Goal: Task Accomplishment & Management: Complete application form

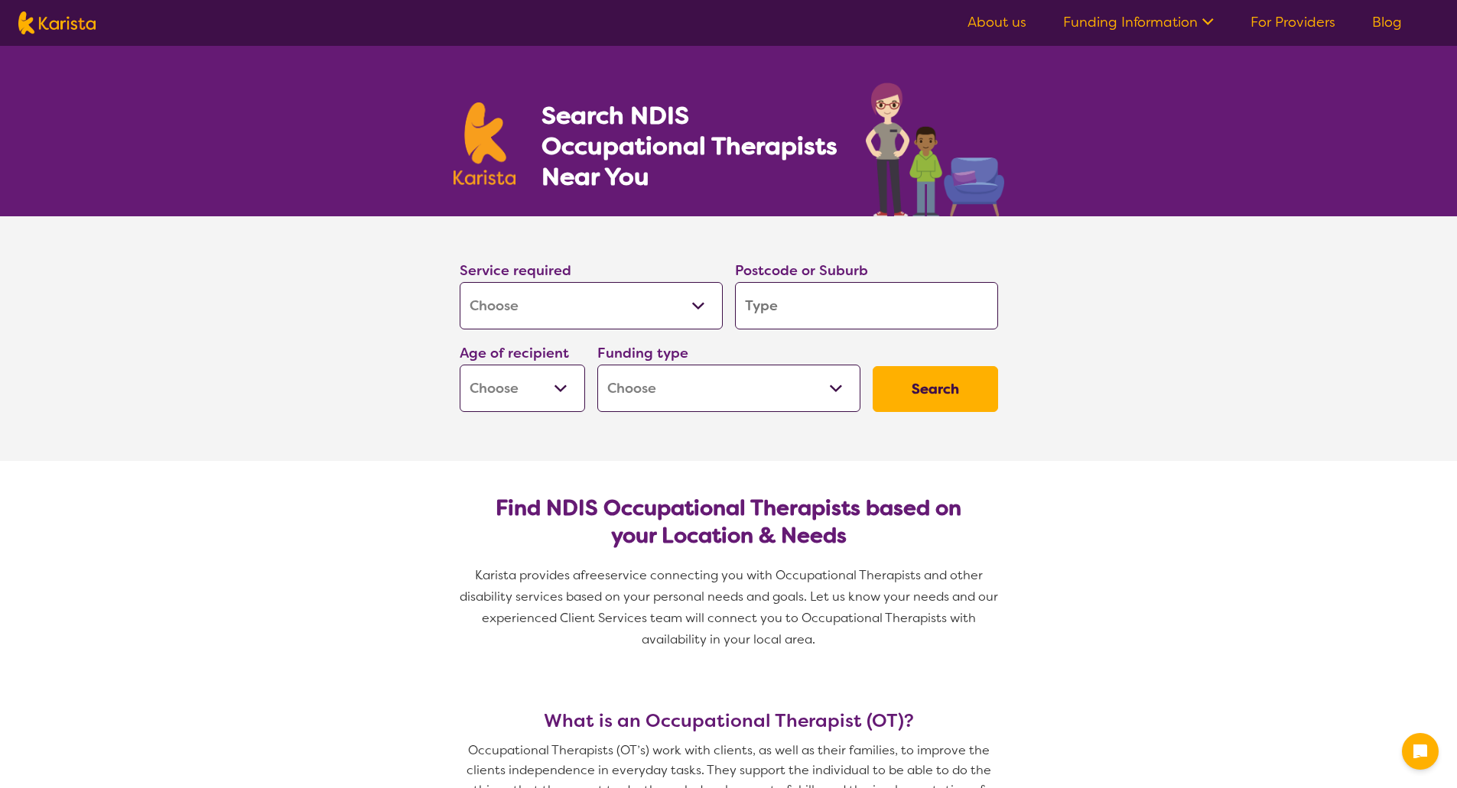
select select "[MEDICAL_DATA]"
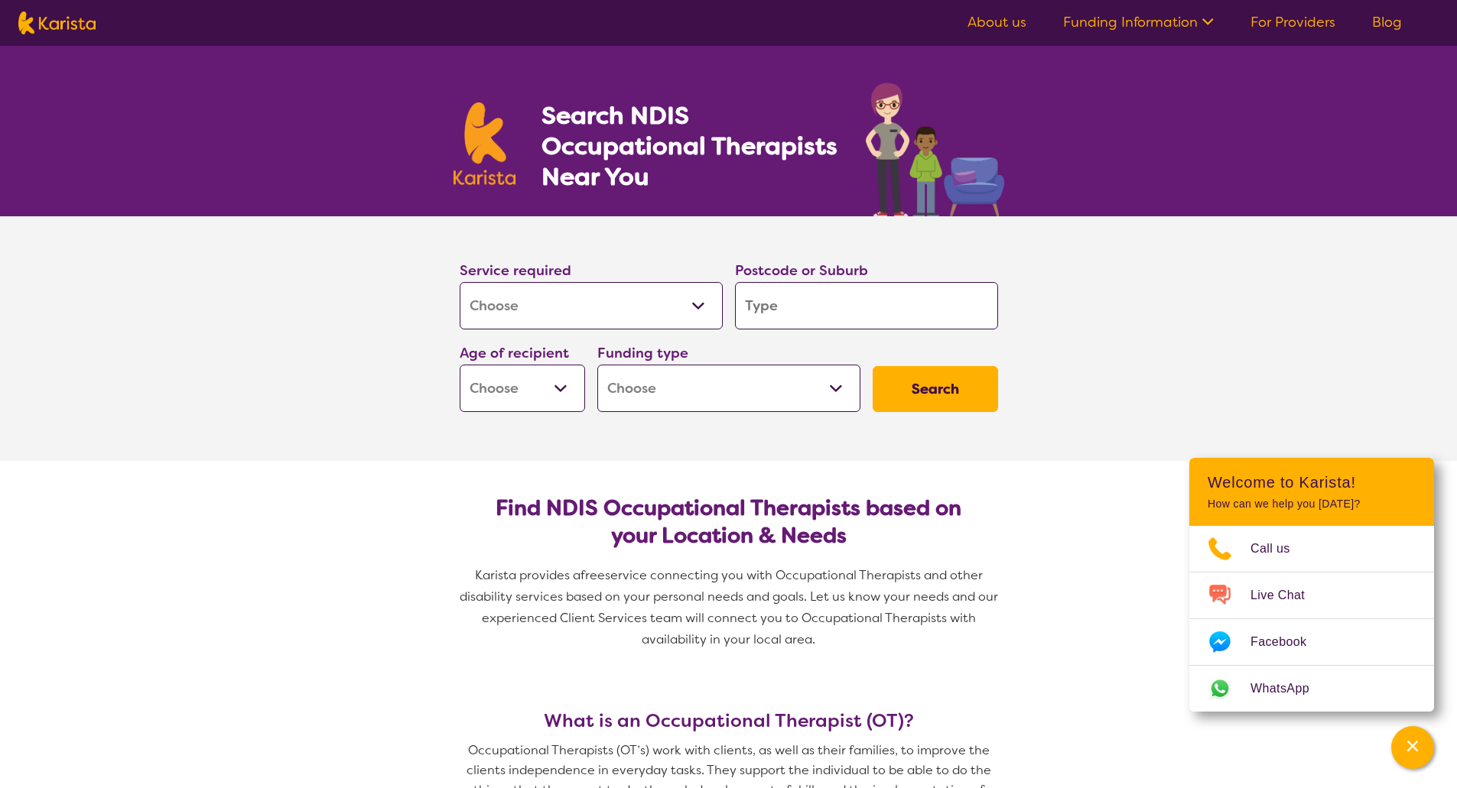
click at [826, 298] on input "search" at bounding box center [866, 305] width 263 height 47
click at [532, 388] on select "Early Childhood - 0 to 9 Child - 10 to 11 Adolescent - 12 to 17 Adult - 18 to 6…" at bounding box center [522, 388] width 125 height 47
select select "AS"
click at [460, 365] on select "Early Childhood - 0 to 9 Child - 10 to 11 Adolescent - 12 to 17 Adult - 18 to 6…" at bounding box center [522, 388] width 125 height 47
select select "AS"
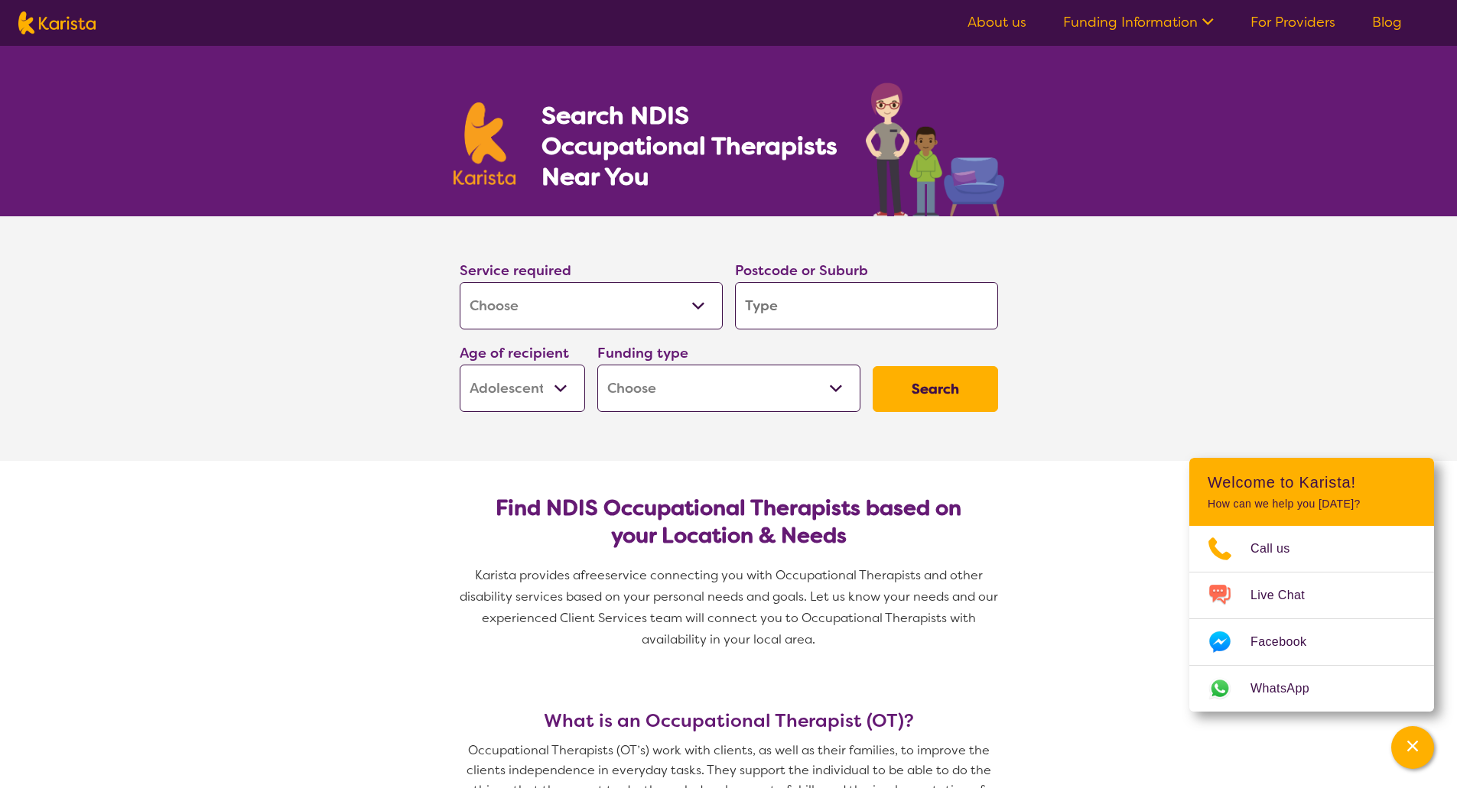
click at [728, 391] on select "Home Care Package (HCP) National Disability Insurance Scheme (NDIS) I don't know" at bounding box center [728, 388] width 263 height 47
select select "NDIS"
click at [597, 365] on select "Home Care Package (HCP) National Disability Insurance Scheme (NDIS) I don't know" at bounding box center [728, 388] width 263 height 47
select select "NDIS"
click at [804, 318] on input "search" at bounding box center [866, 305] width 263 height 47
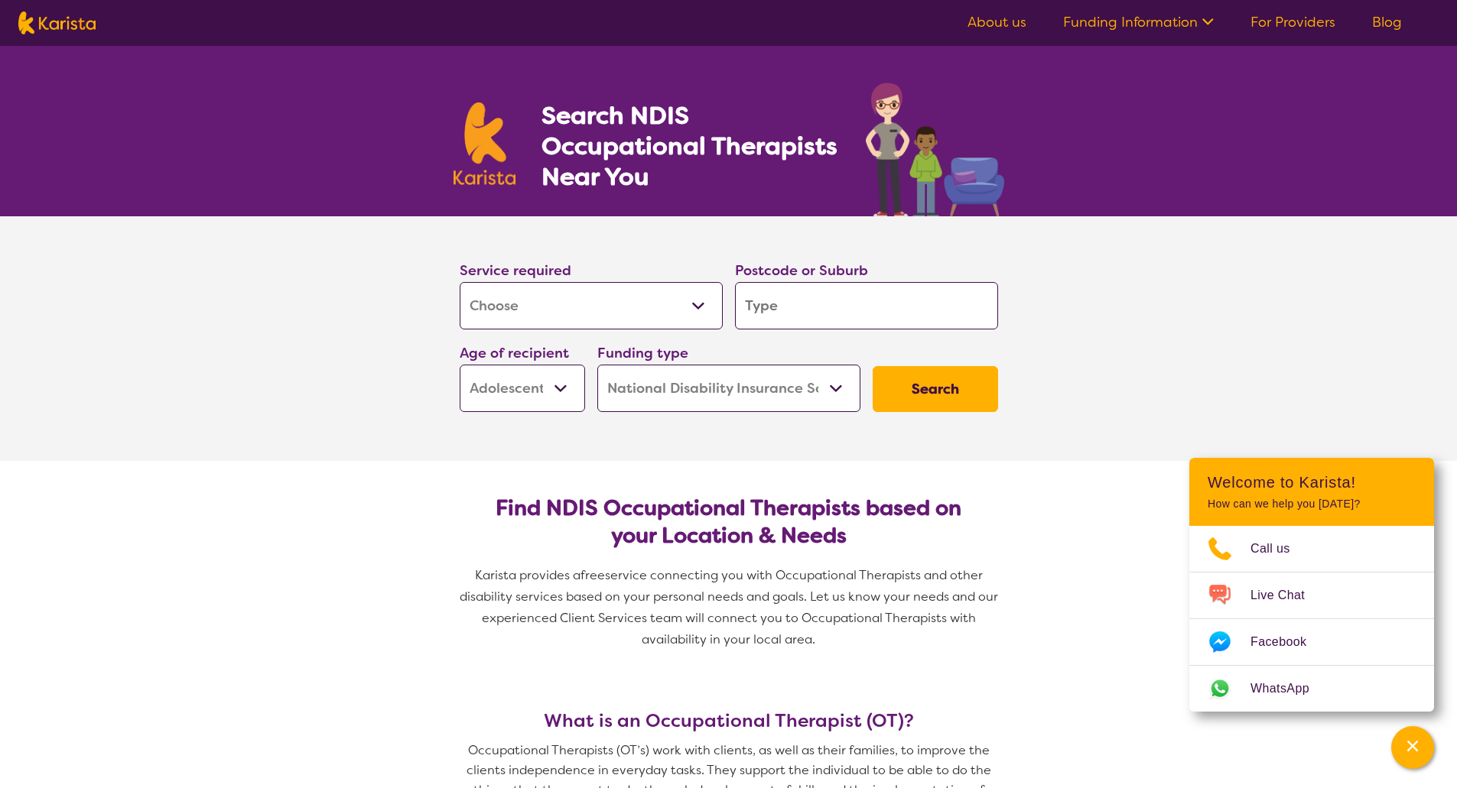
type input "3"
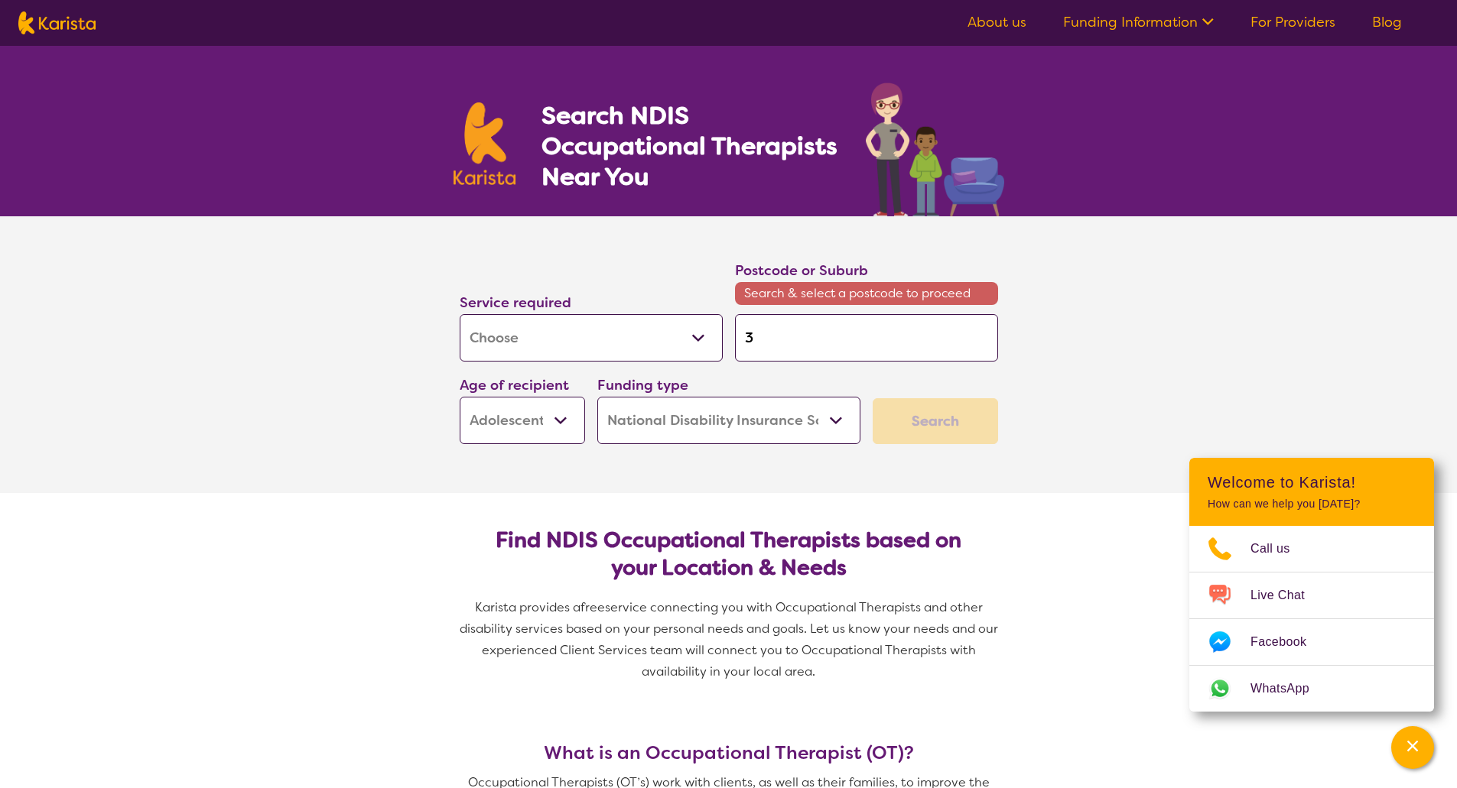
type input "32"
type input "321"
type input "3219"
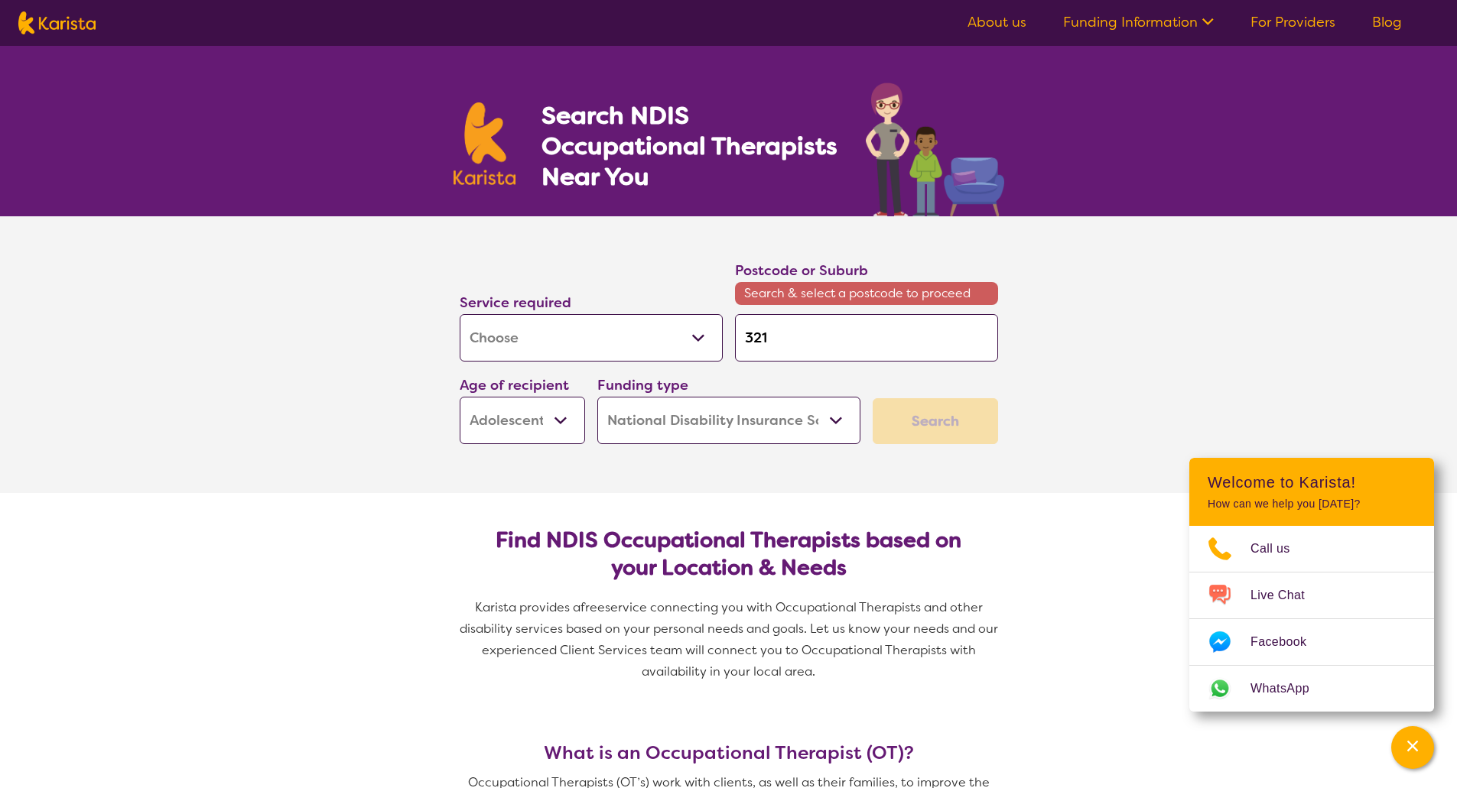
type input "3219"
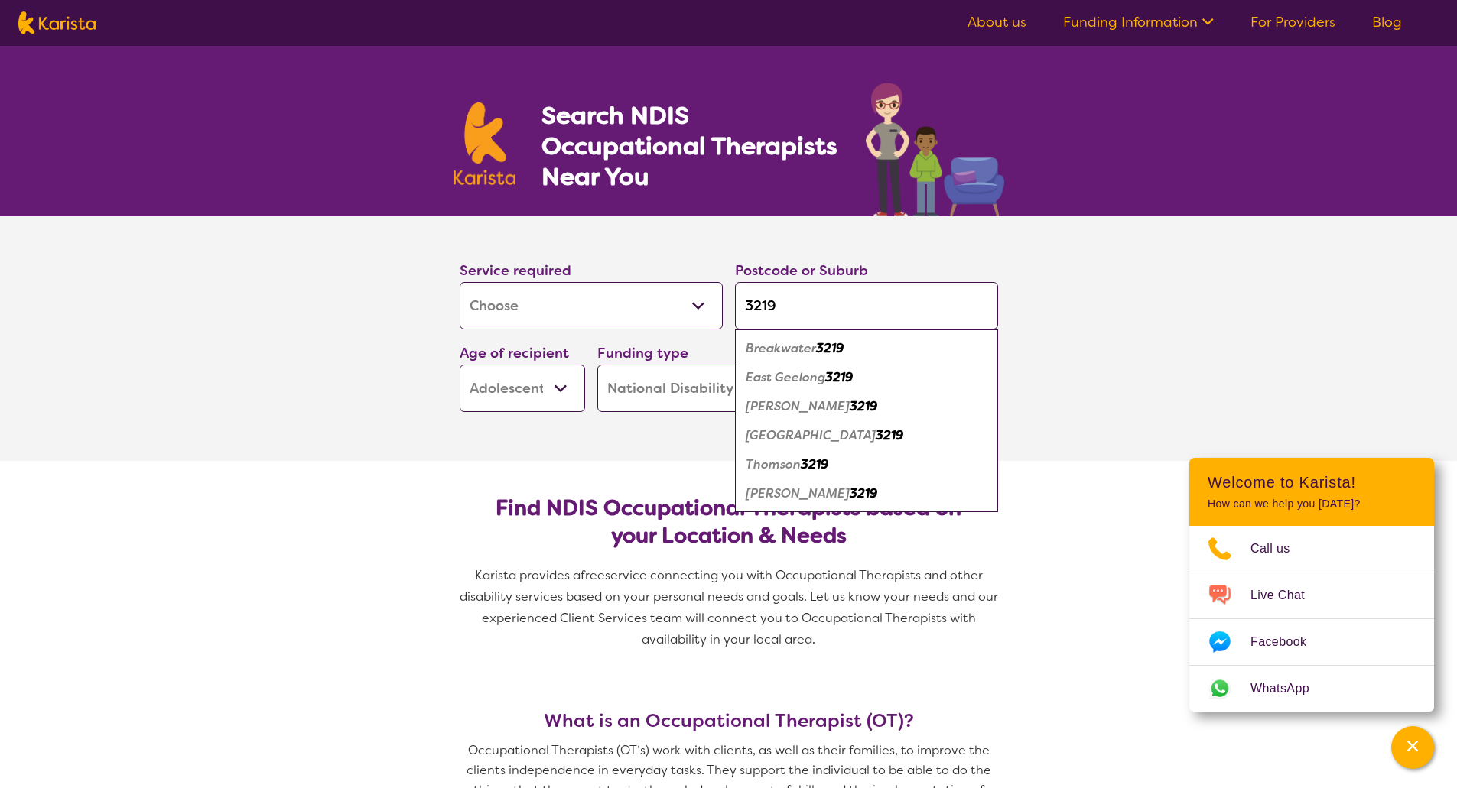
type input "3219"
click at [795, 499] on em "[PERSON_NAME]" at bounding box center [798, 494] width 104 height 16
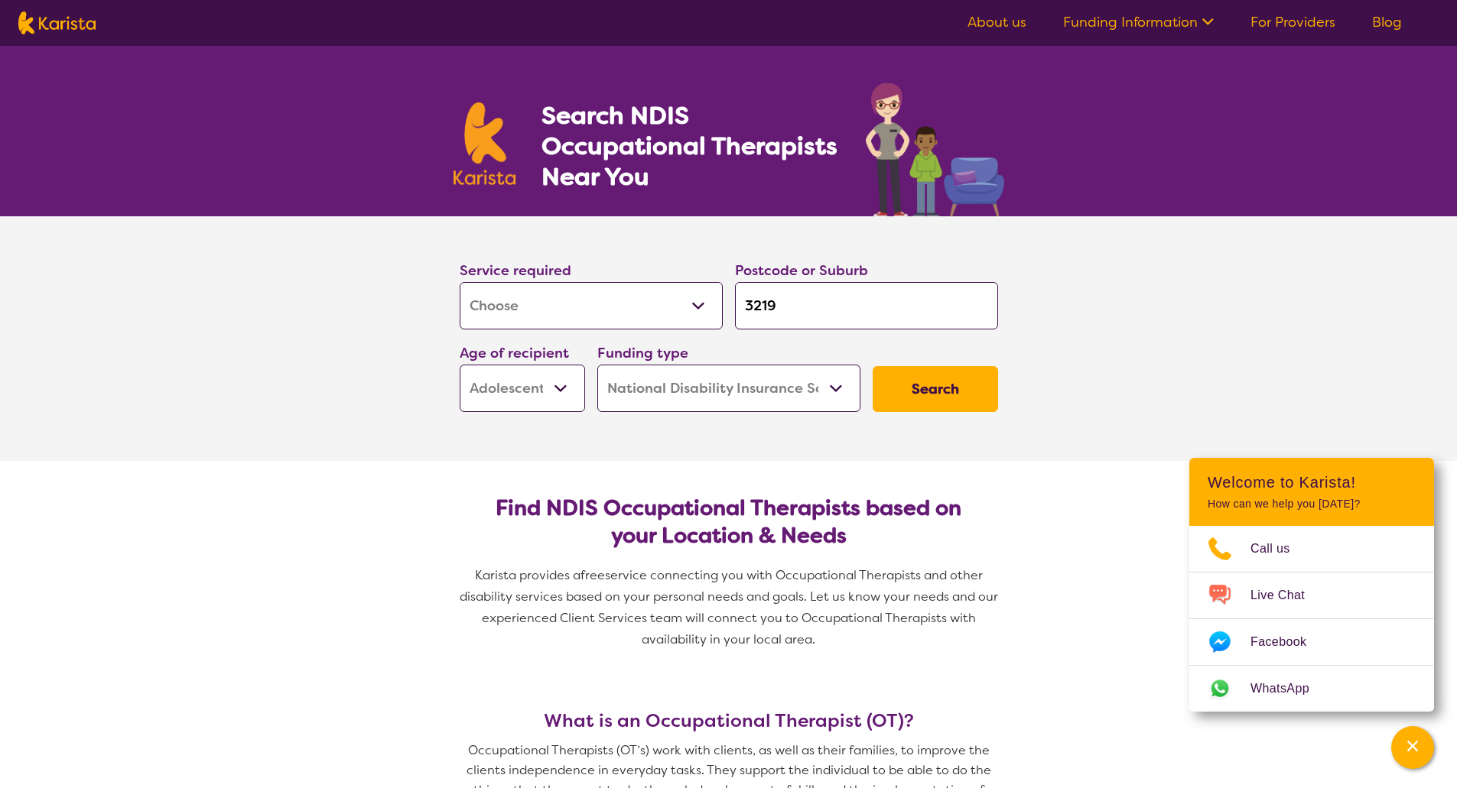
click at [911, 376] on button "Search" at bounding box center [934, 389] width 125 height 46
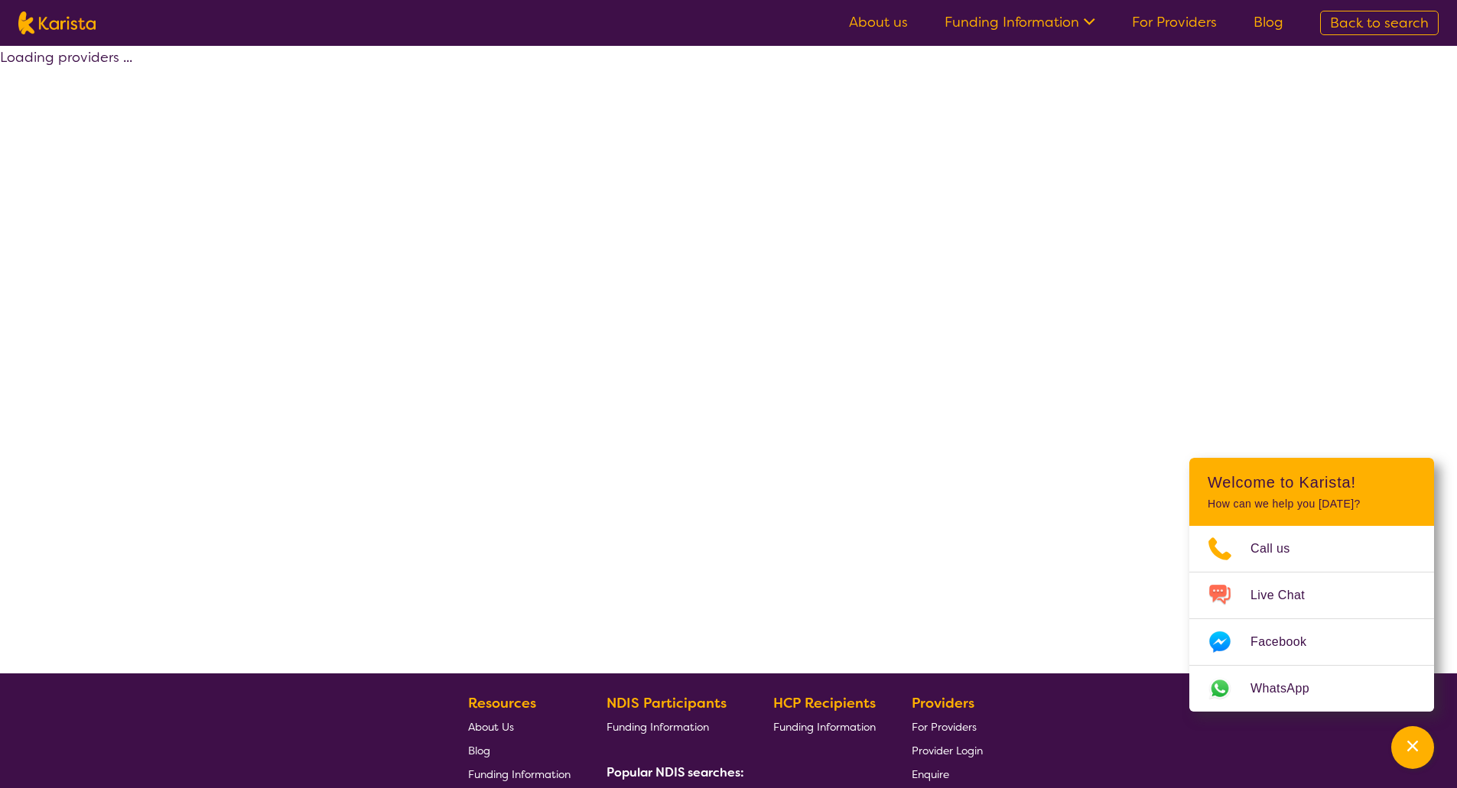
select select "by_score"
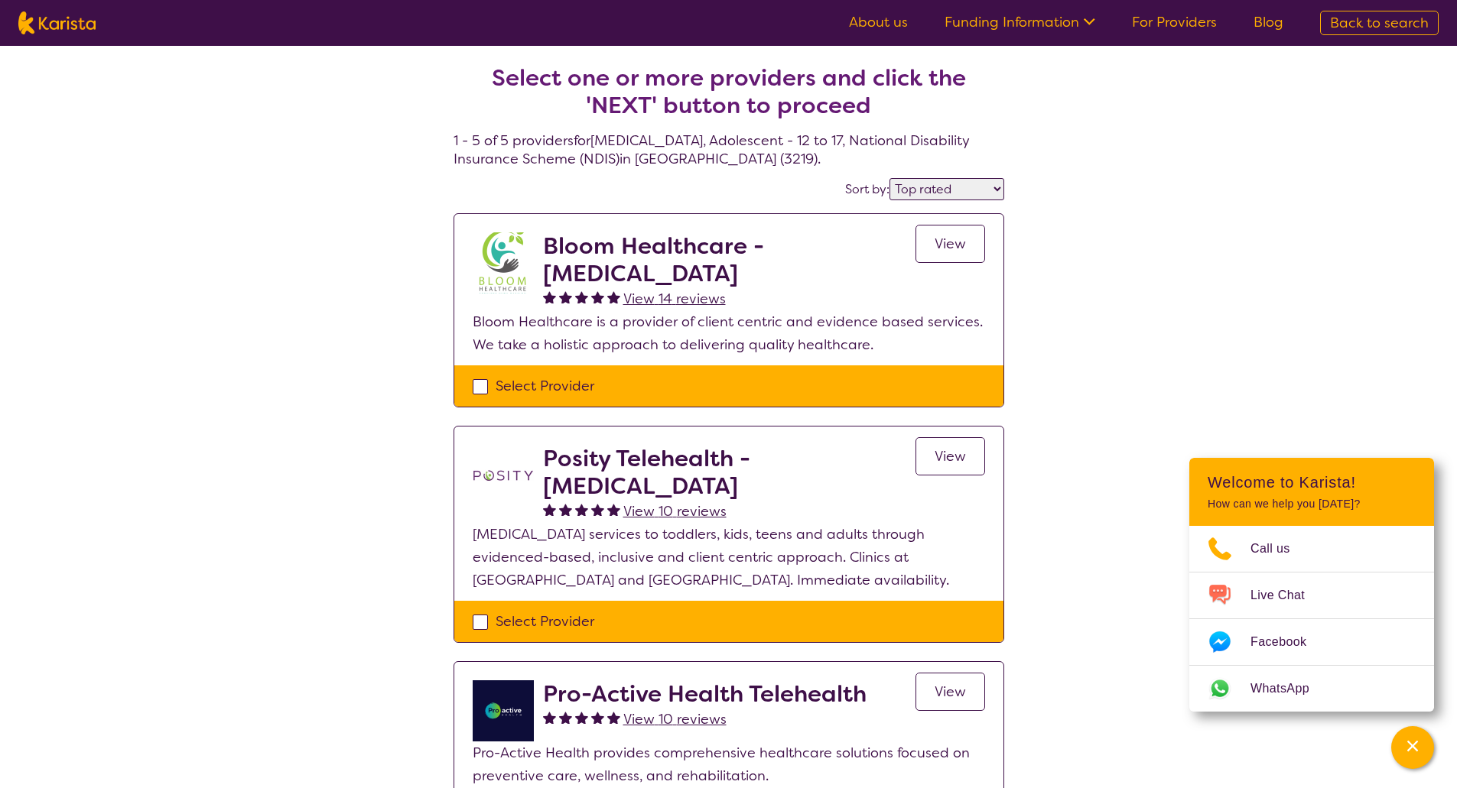
click at [1218, 267] on div "Select one or more providers and click the 'NEXT' button to proceed 1 - 5 of 5 …" at bounding box center [728, 691] width 1457 height 1291
click at [947, 239] on span "View" at bounding box center [949, 244] width 31 height 18
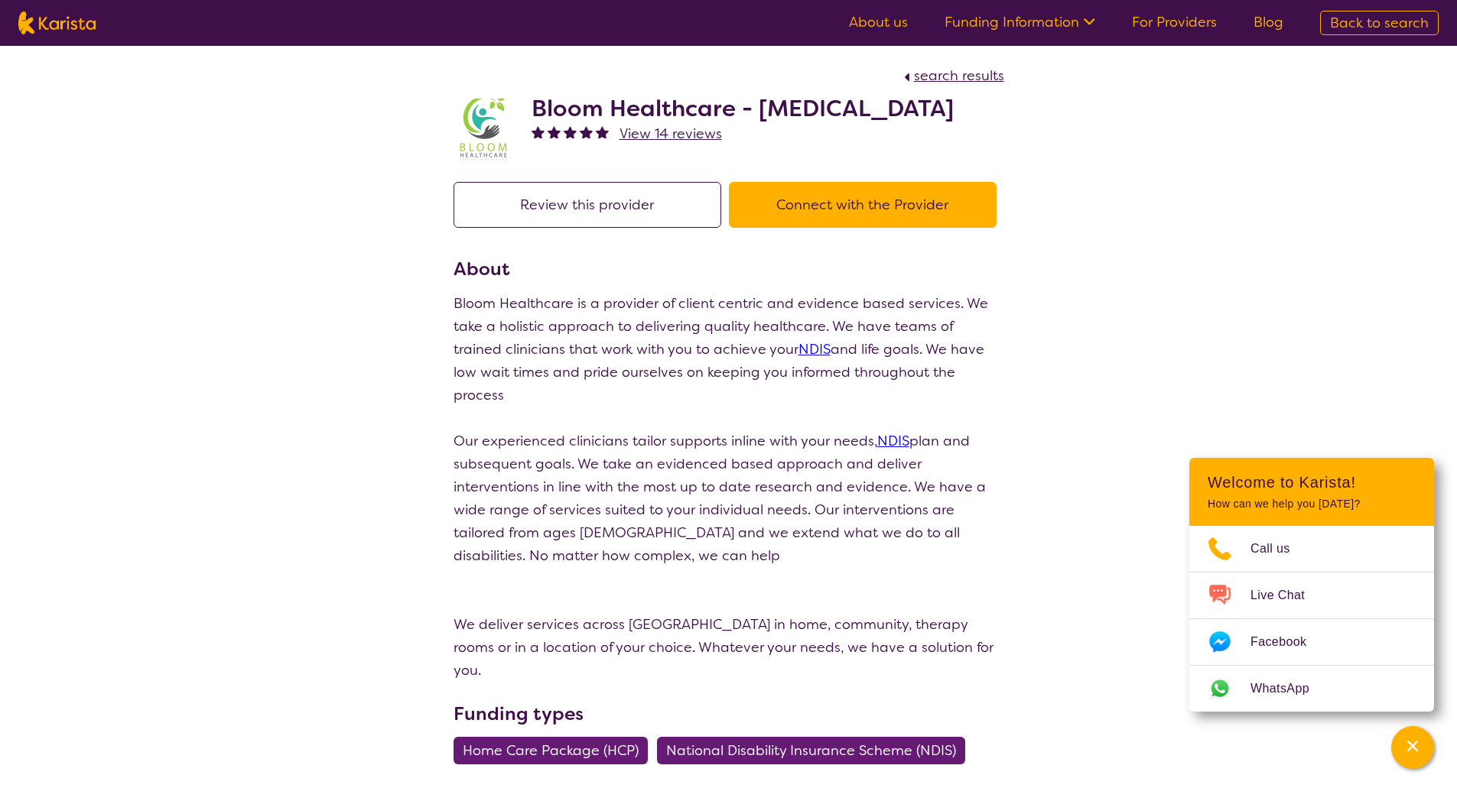
click at [871, 228] on button "Connect with the Provider" at bounding box center [863, 205] width 268 height 46
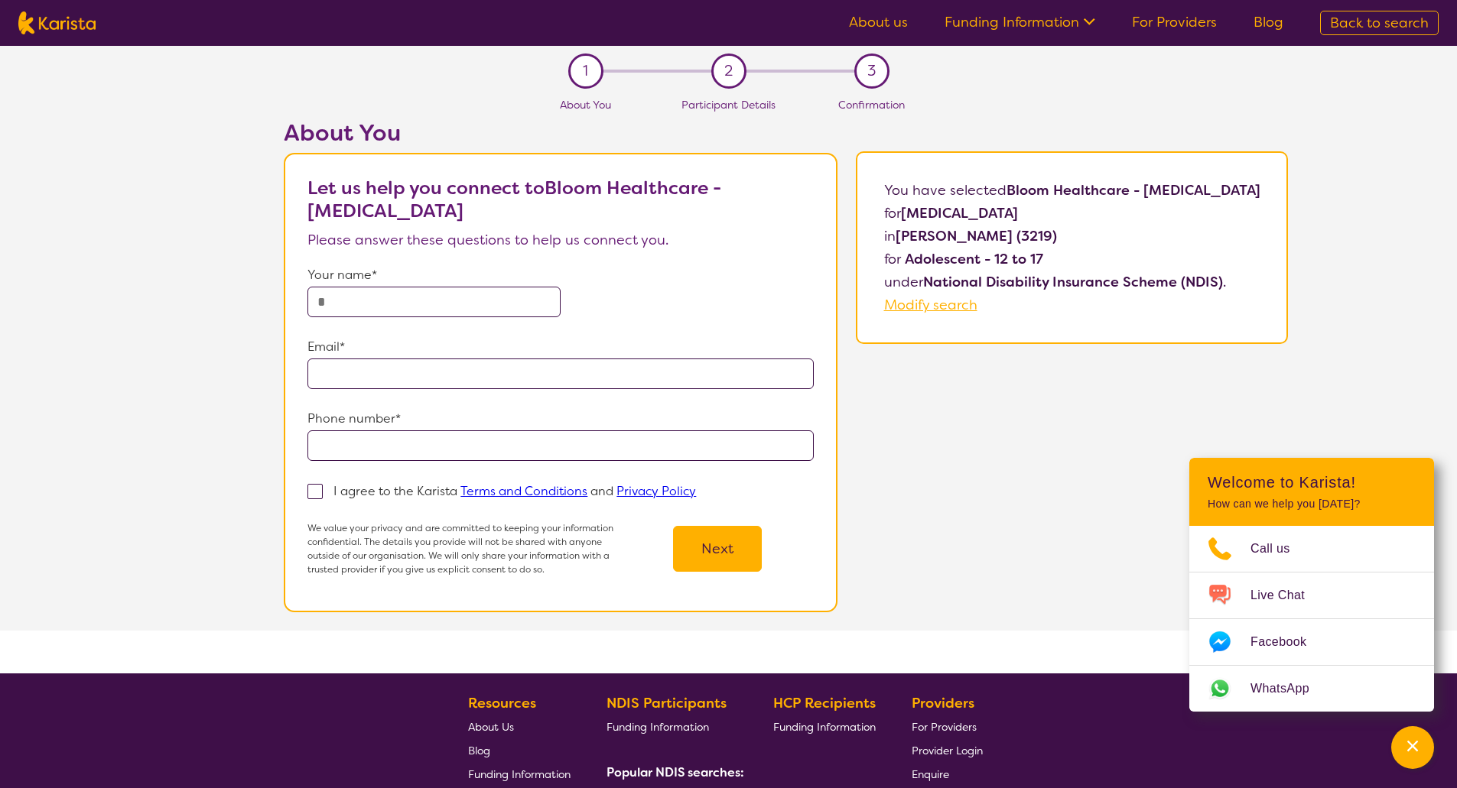
click at [434, 296] on input "text" at bounding box center [433, 302] width 253 height 31
type input "**********"
click at [341, 379] on input "email" at bounding box center [560, 374] width 506 height 31
type input "**********"
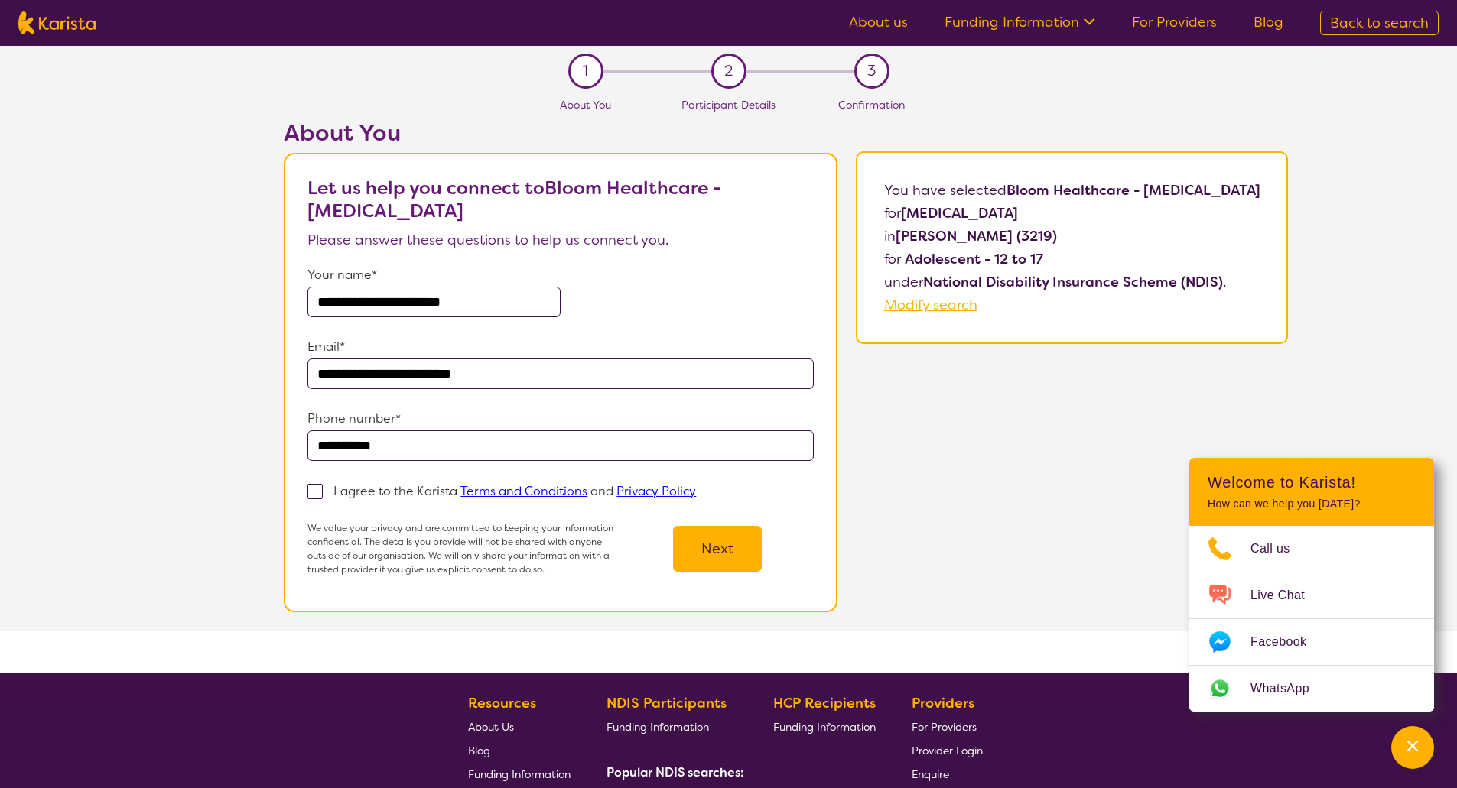
click at [307, 496] on span at bounding box center [314, 491] width 15 height 15
click at [696, 495] on input "I agree to the Karista Terms and Conditions and Privacy Policy" at bounding box center [701, 491] width 10 height 10
checkbox input "true"
click at [713, 548] on button "Next" at bounding box center [717, 549] width 89 height 46
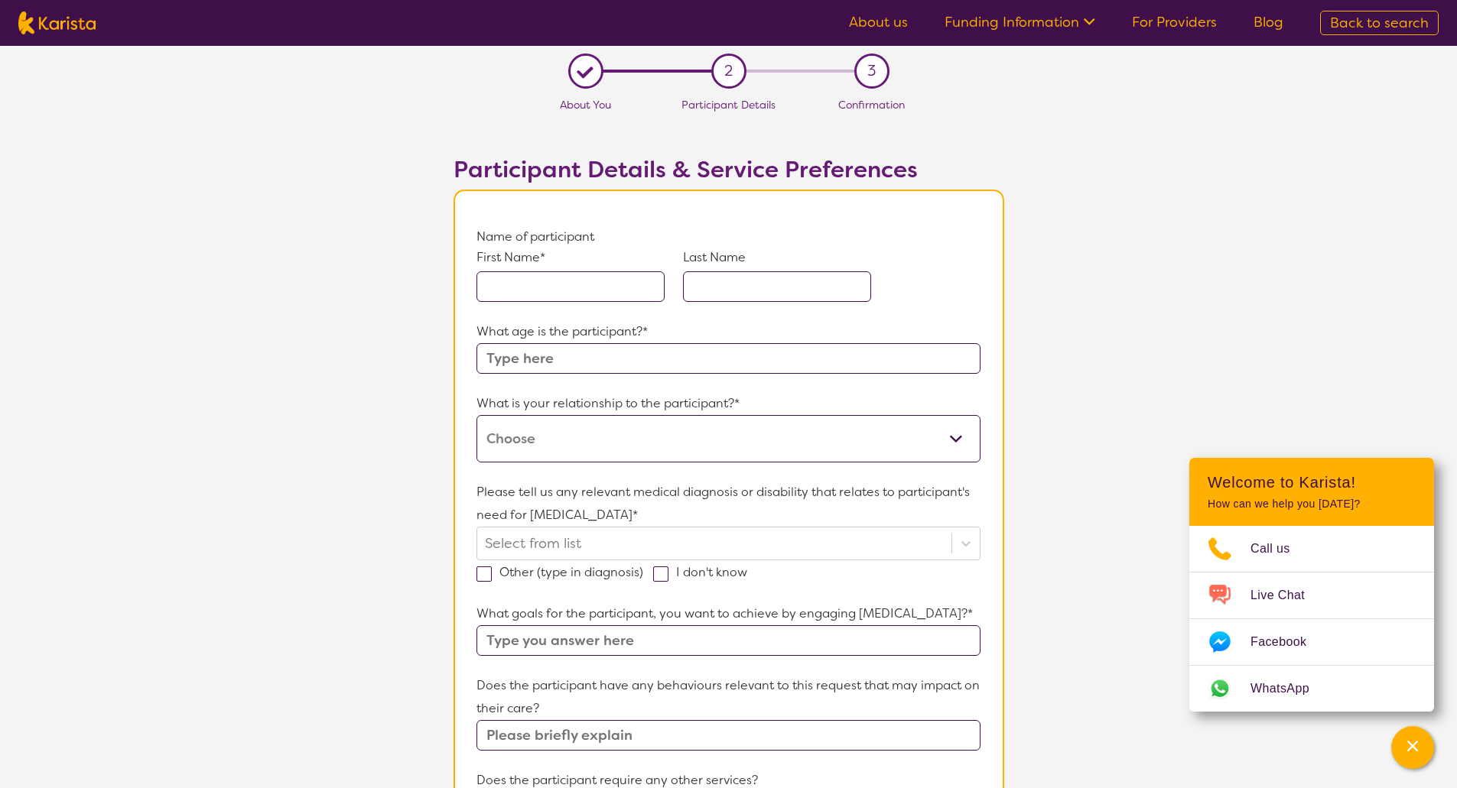
drag, startPoint x: 547, startPoint y: 293, endPoint x: 547, endPoint y: 279, distance: 13.8
click at [547, 279] on input "text" at bounding box center [570, 286] width 188 height 31
type input "Lexie"
type input "Stammers"
click at [556, 359] on input "text" at bounding box center [727, 358] width 503 height 31
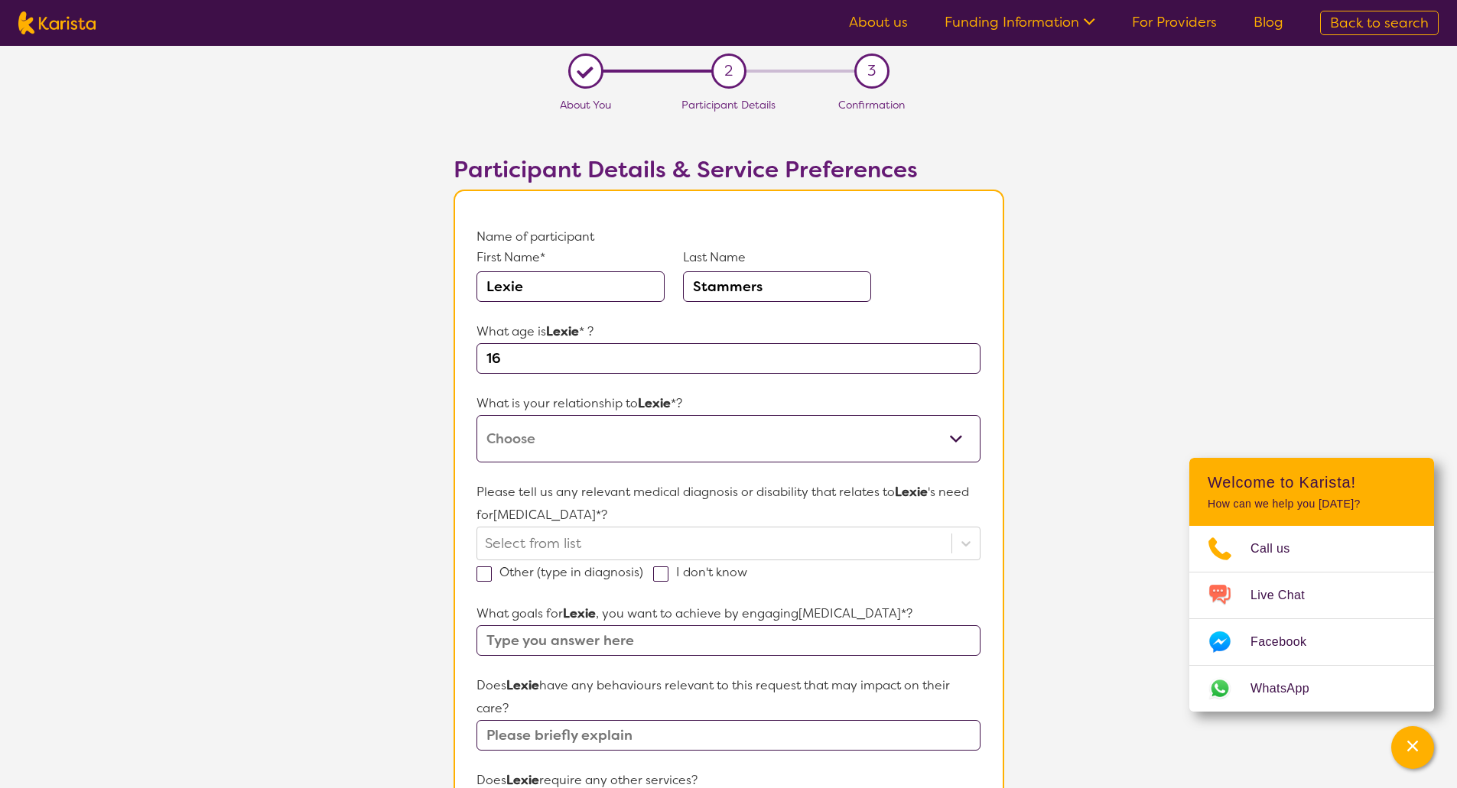
type input "16"
click at [571, 438] on select "This request is for myself I am their parent I am their child I am their spouse…" at bounding box center [727, 438] width 503 height 47
select select "I am their parent"
click at [476, 415] on select "This request is for myself I am their parent I am their child I am their spouse…" at bounding box center [727, 438] width 503 height 47
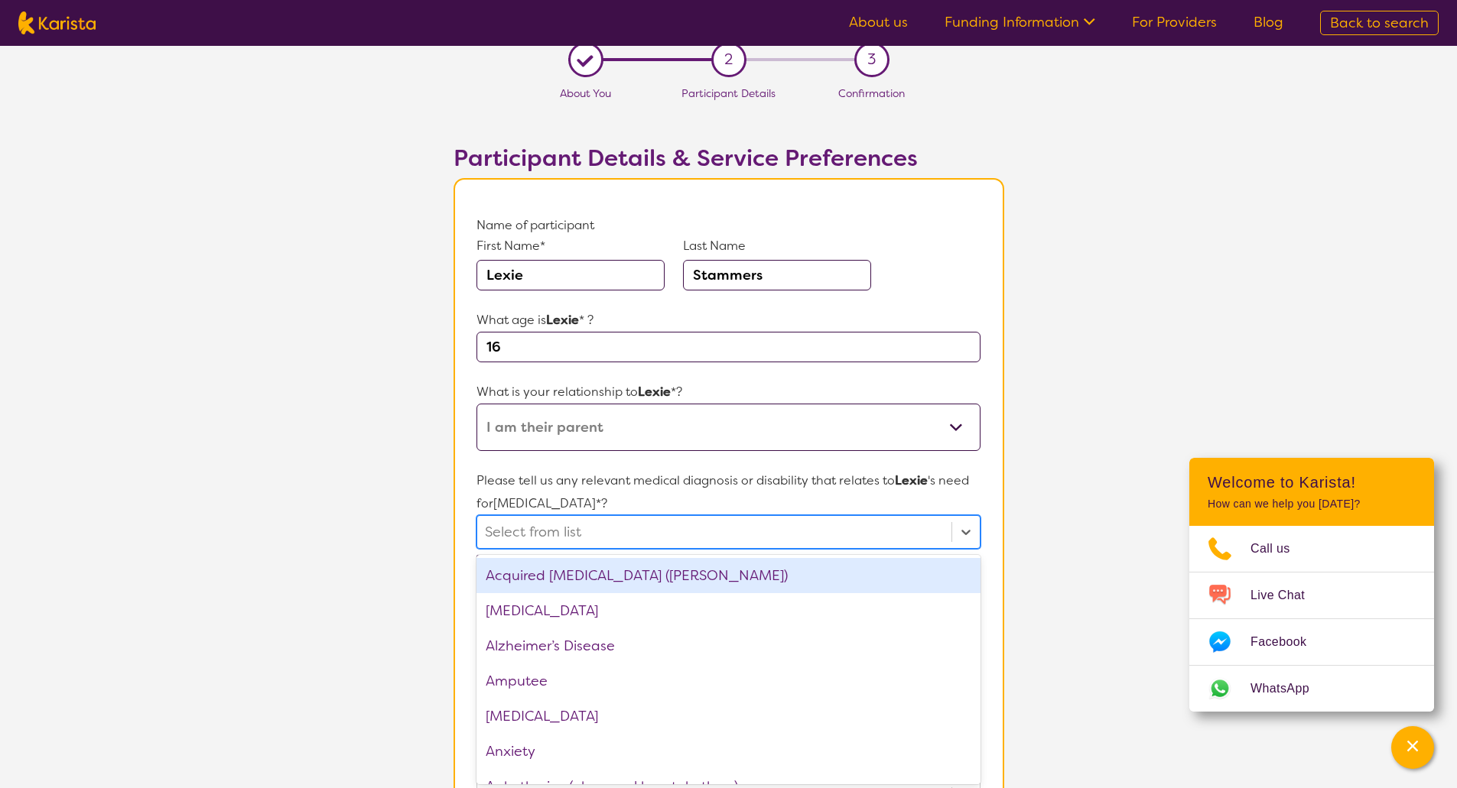
click at [570, 552] on div "Please tell us any relevant medical diagnosis or disability that relates to [PE…" at bounding box center [727, 520] width 503 height 103
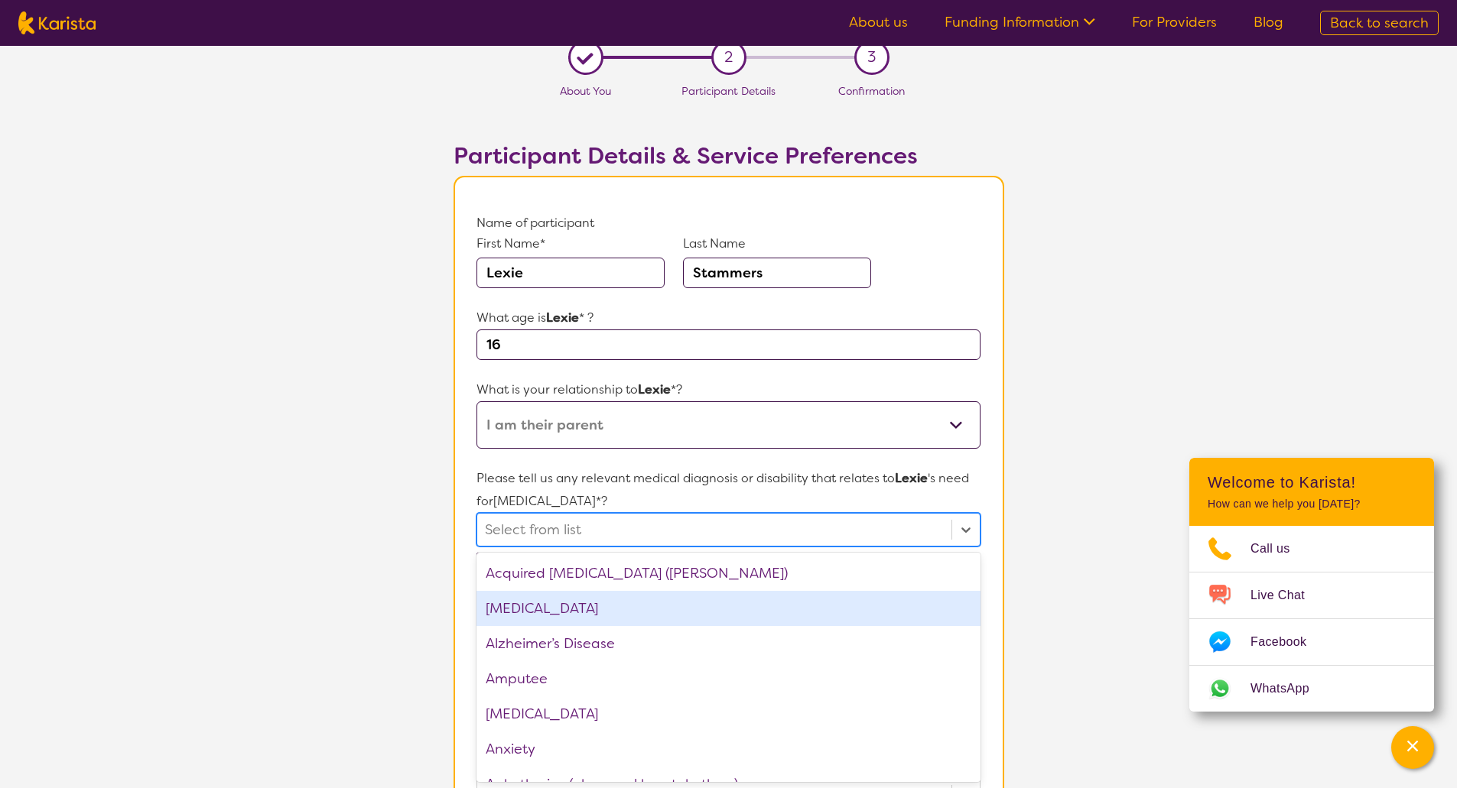
click at [552, 608] on div "[MEDICAL_DATA]" at bounding box center [727, 608] width 503 height 35
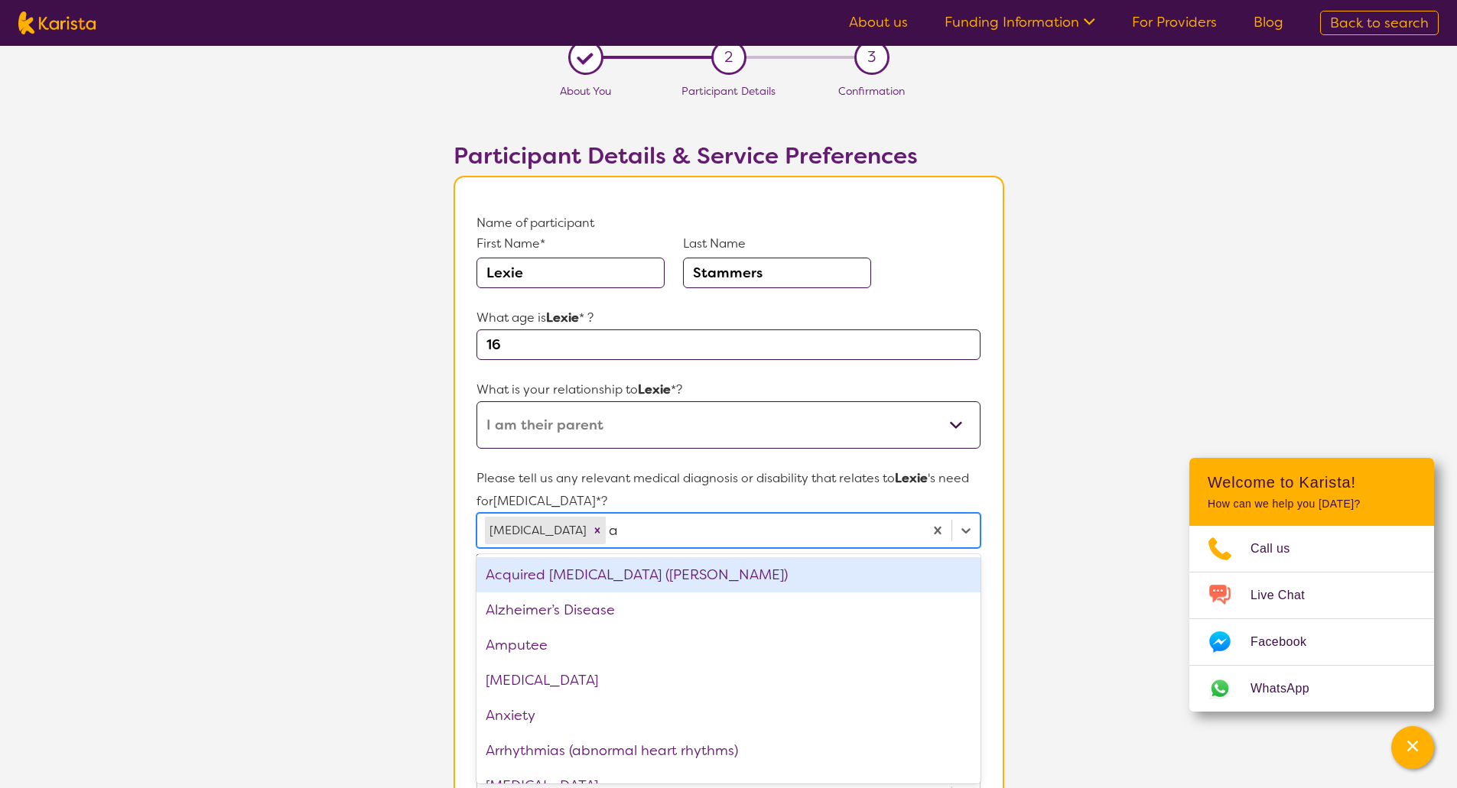
type input "au"
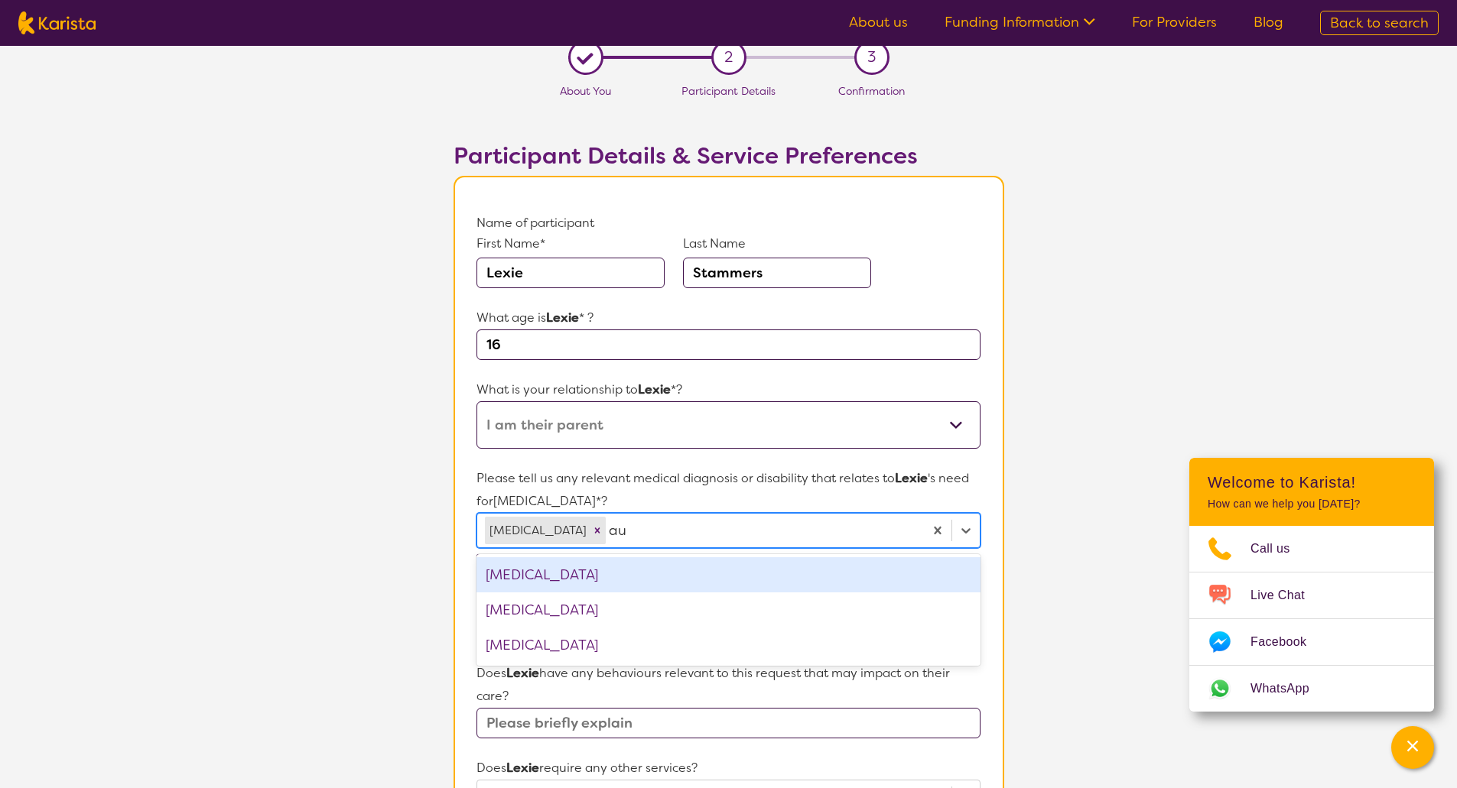
click at [593, 576] on div "[MEDICAL_DATA]" at bounding box center [727, 574] width 503 height 35
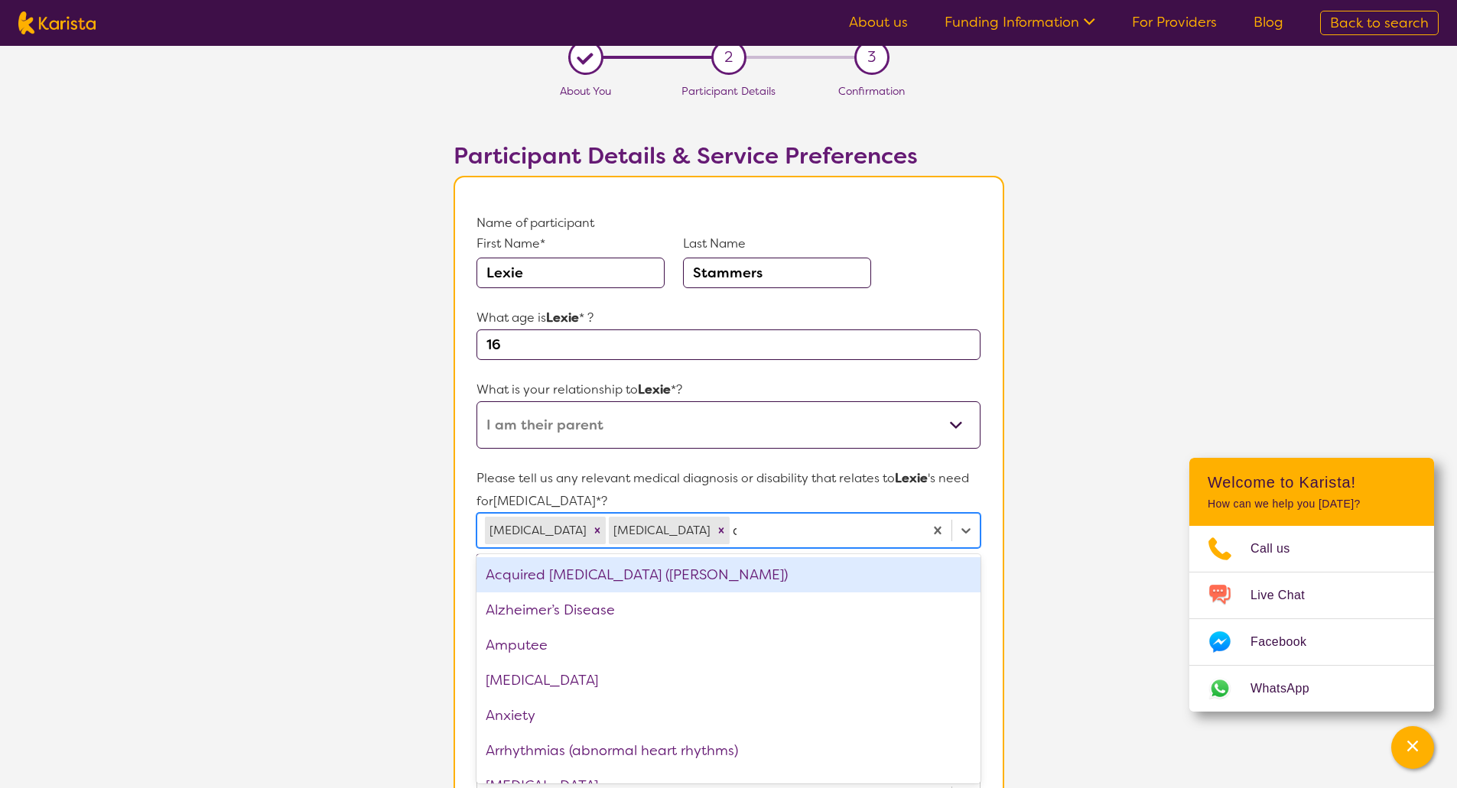
type input "an"
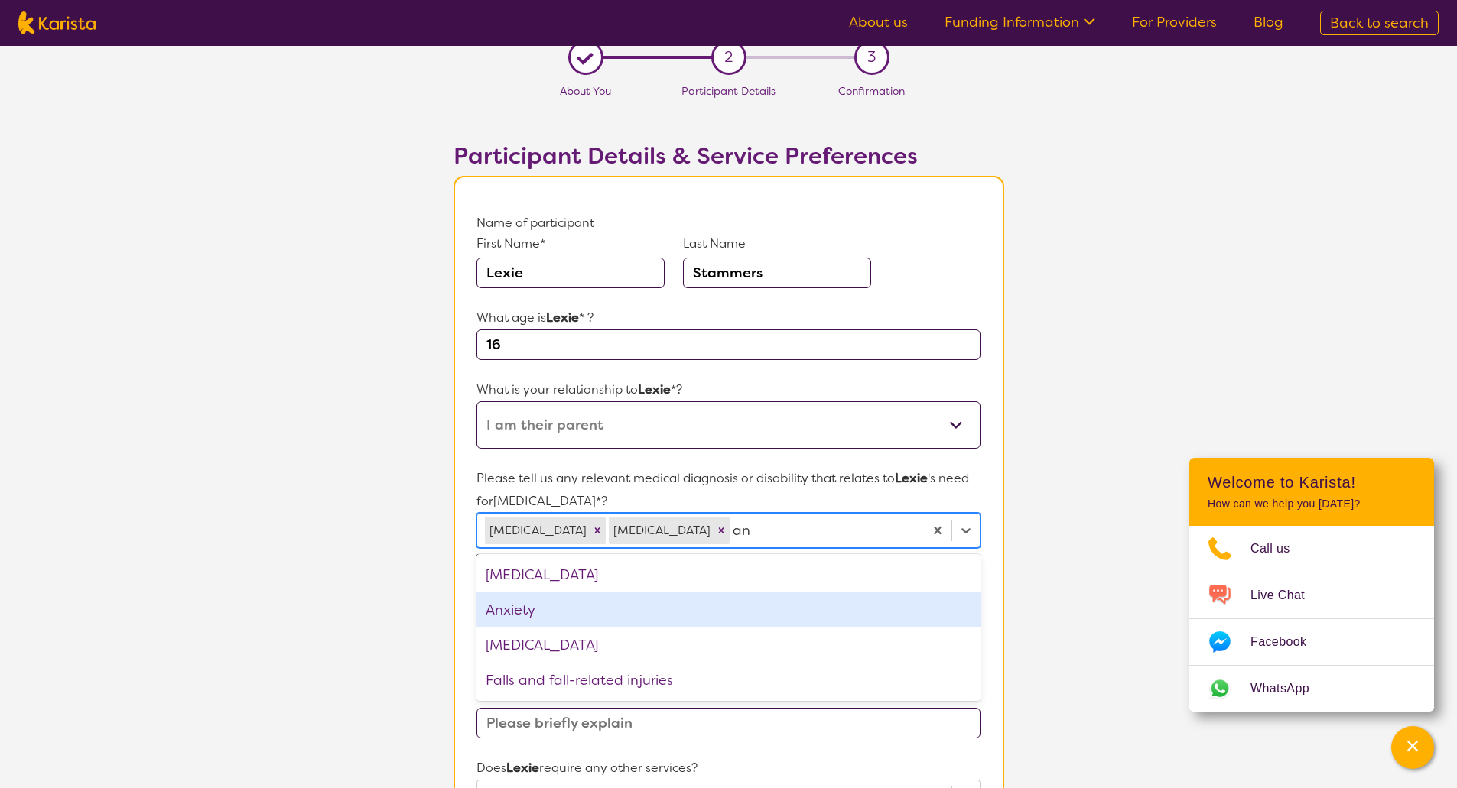
click at [697, 613] on div "Anxiety" at bounding box center [727, 610] width 503 height 35
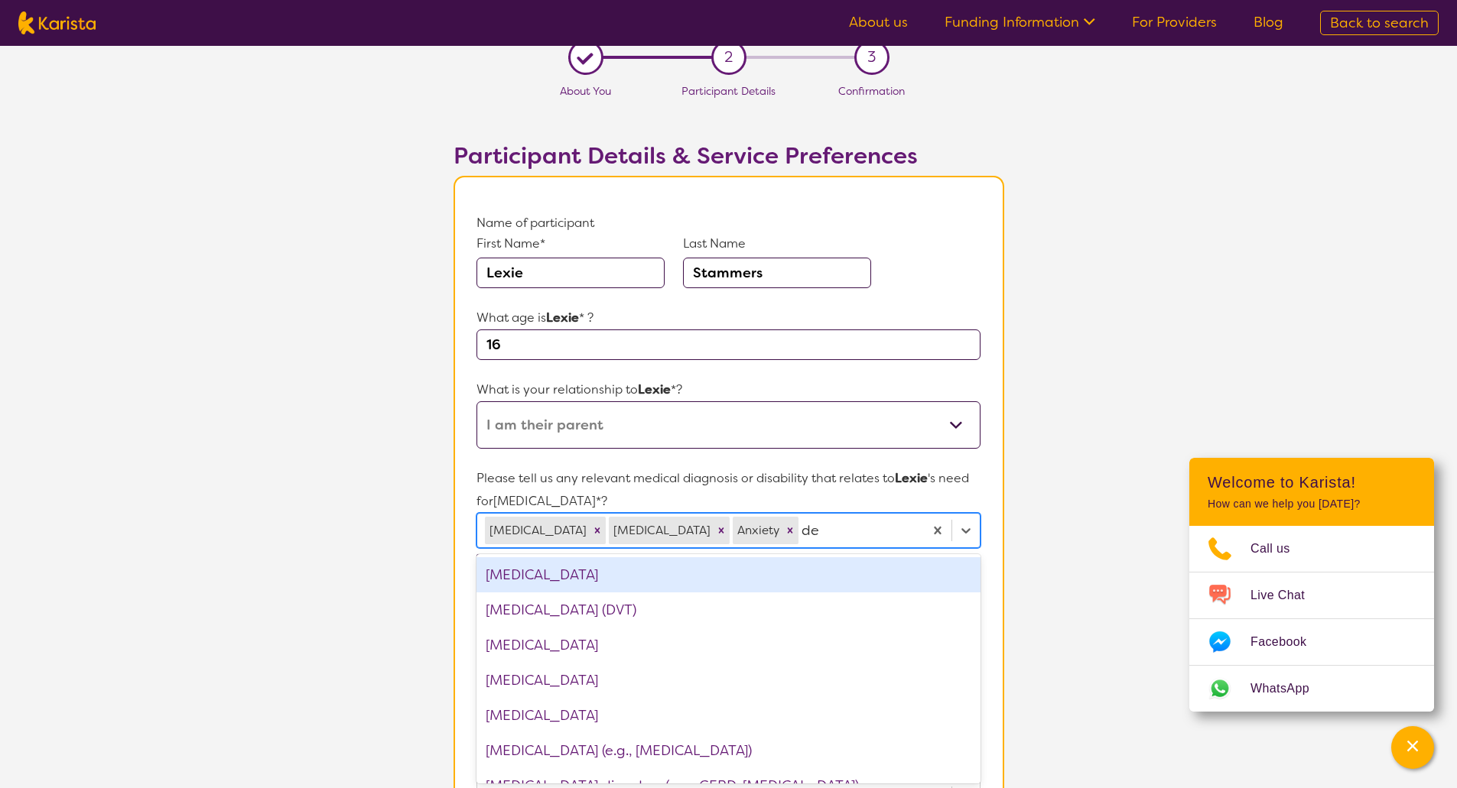
type input "dep"
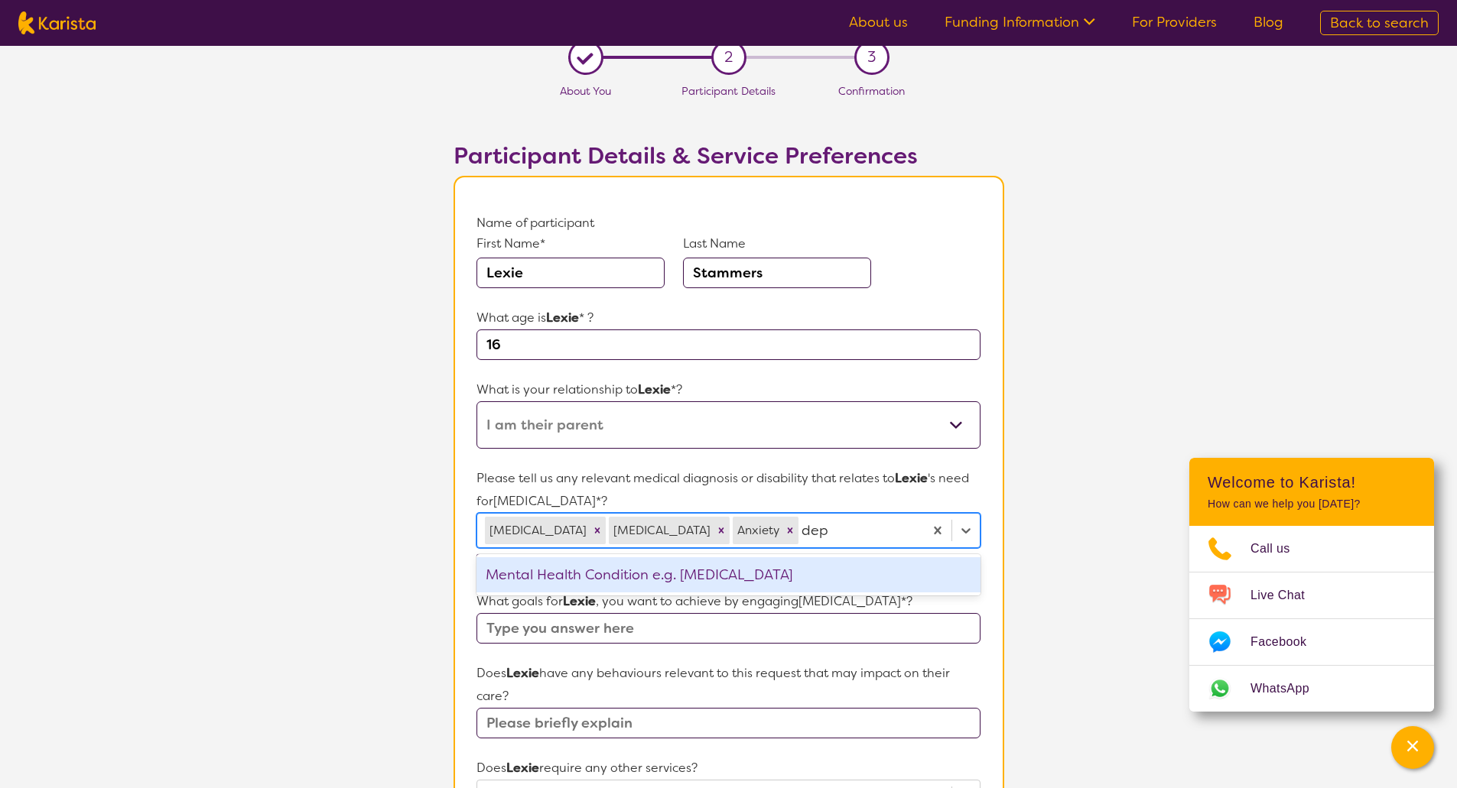
click at [782, 570] on div "Mental Health Condition e.g. [MEDICAL_DATA]" at bounding box center [727, 574] width 503 height 35
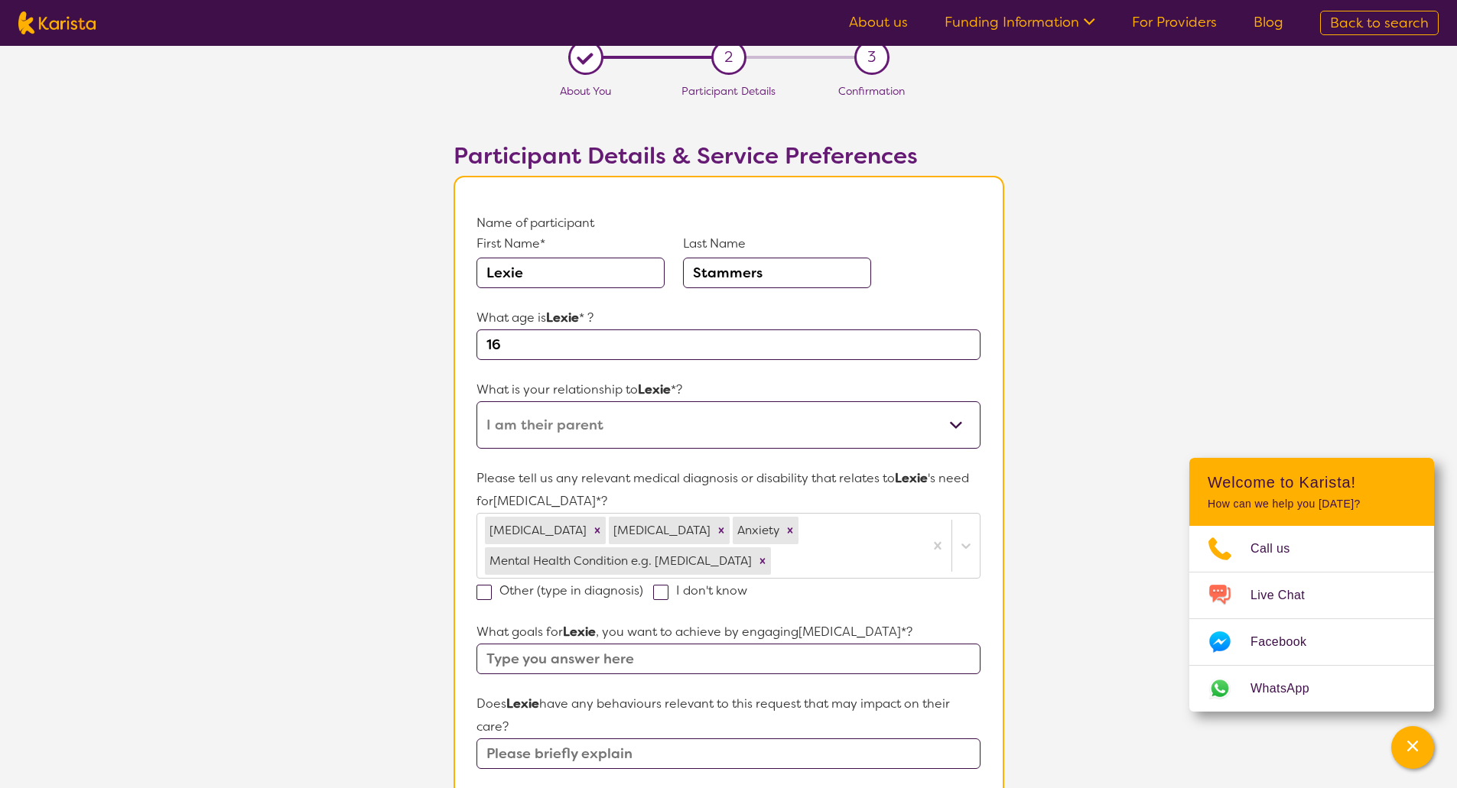
click at [1028, 572] on section "L About You 2 Participant Details 3 Confirmation Participant Details & Service …" at bounding box center [728, 722] width 1457 height 1380
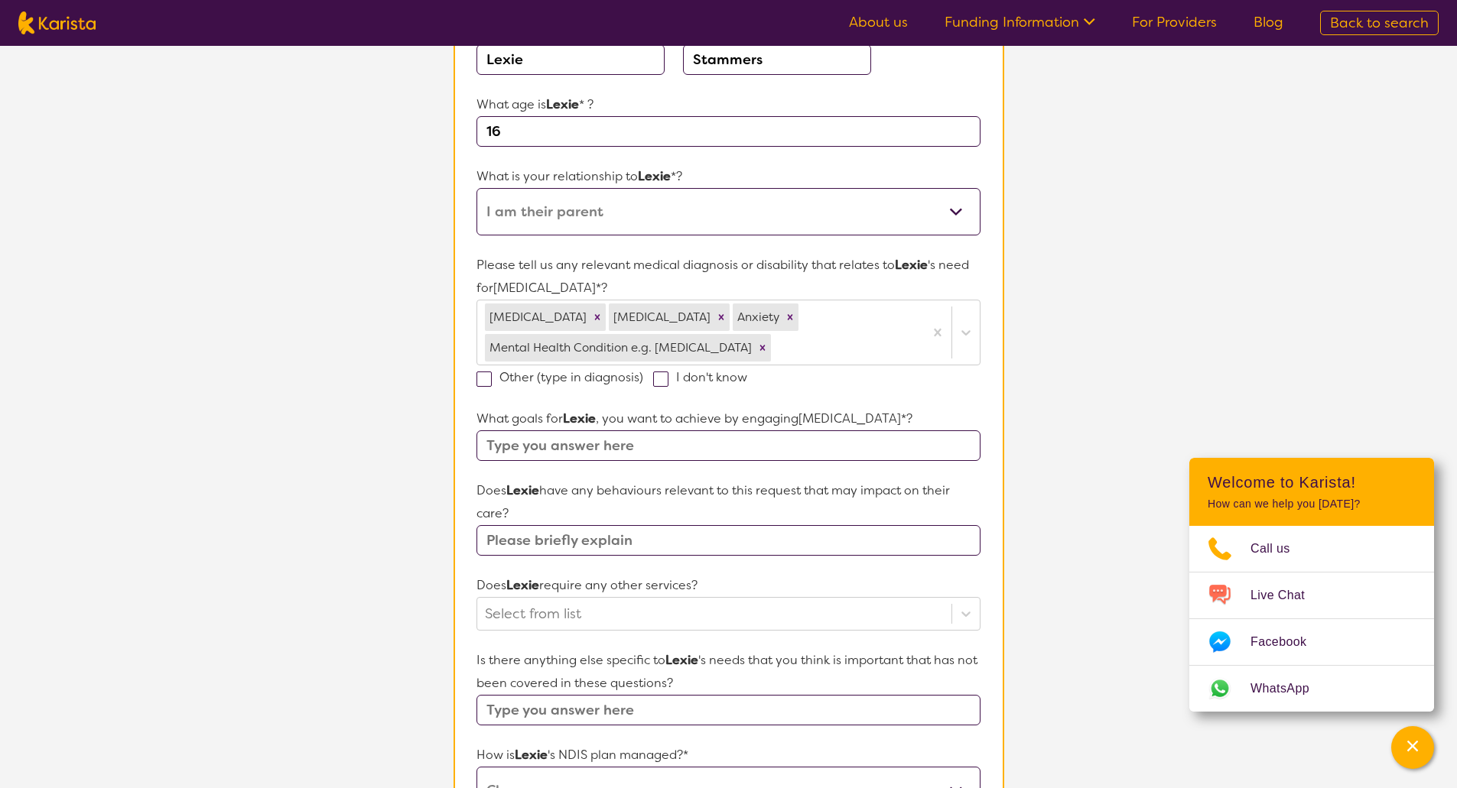
scroll to position [232, 0]
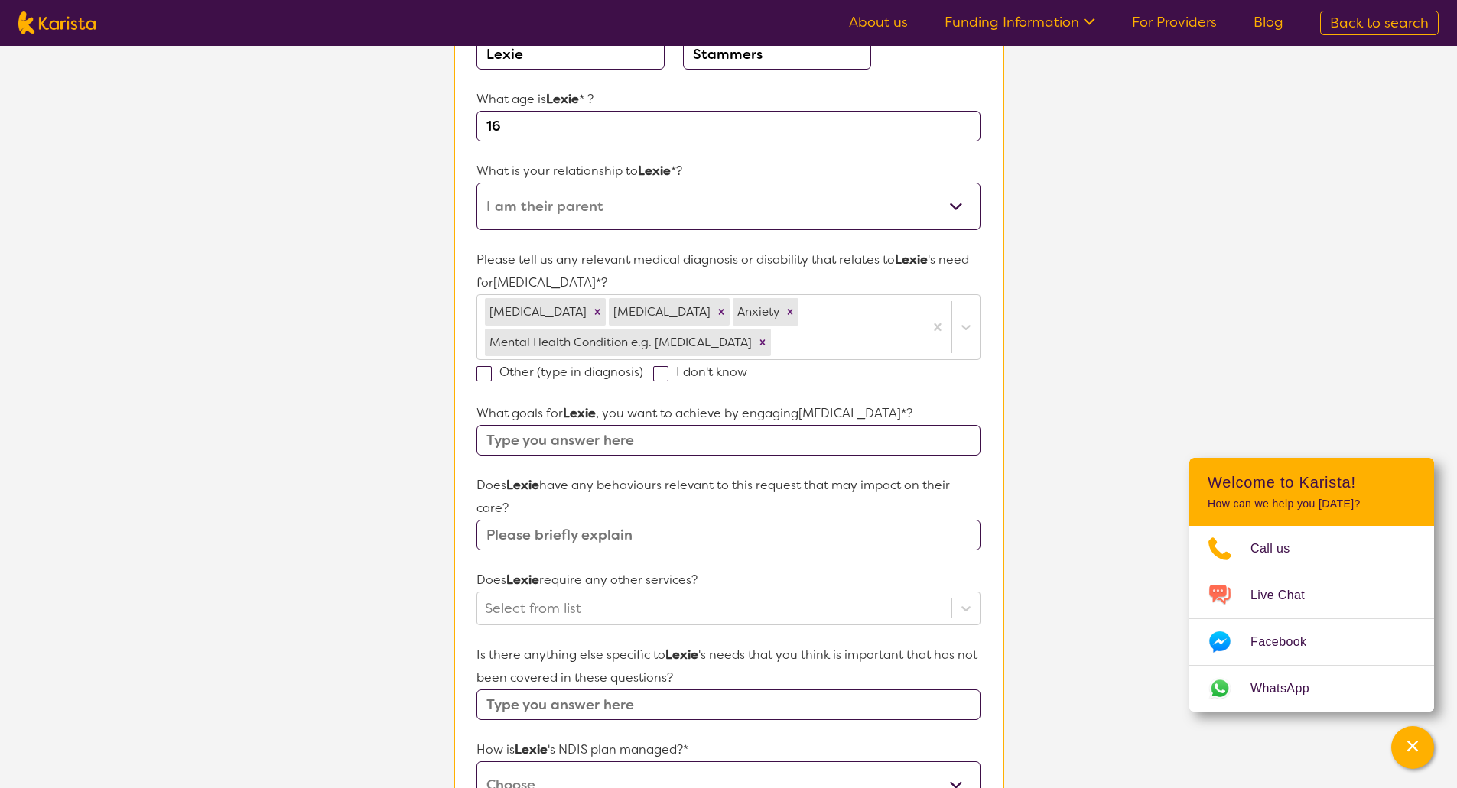
click at [521, 453] on input "text" at bounding box center [727, 440] width 503 height 31
type input "Life skills, job preparation, cooking, hygiene,"
click at [559, 546] on input "text" at bounding box center [727, 535] width 503 height 31
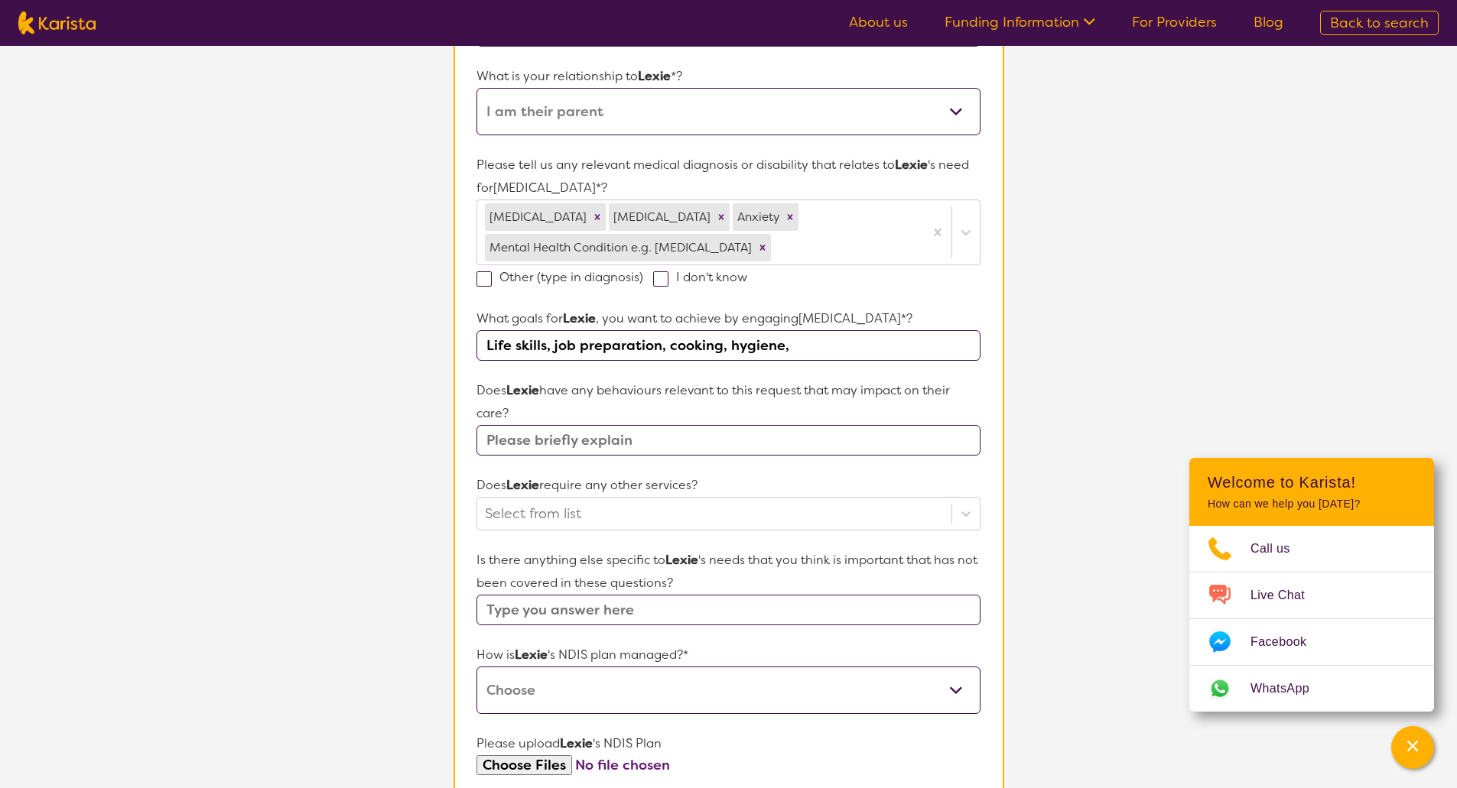
scroll to position [323, 0]
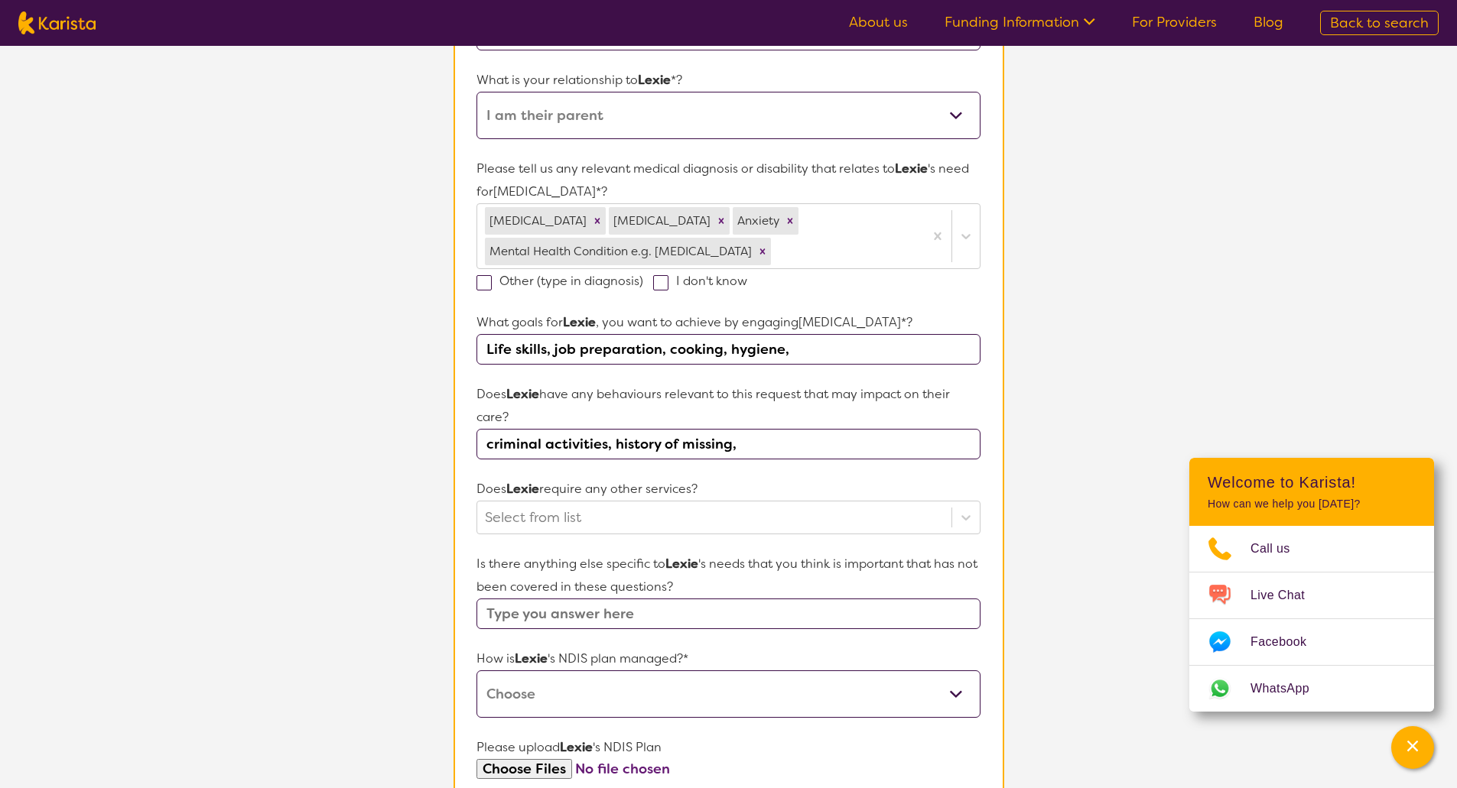
click at [739, 447] on input "criminal activities, history of missing," at bounding box center [727, 444] width 503 height 31
type input "criminal activities, history of missing person,"
click at [968, 512] on icon at bounding box center [965, 517] width 15 height 15
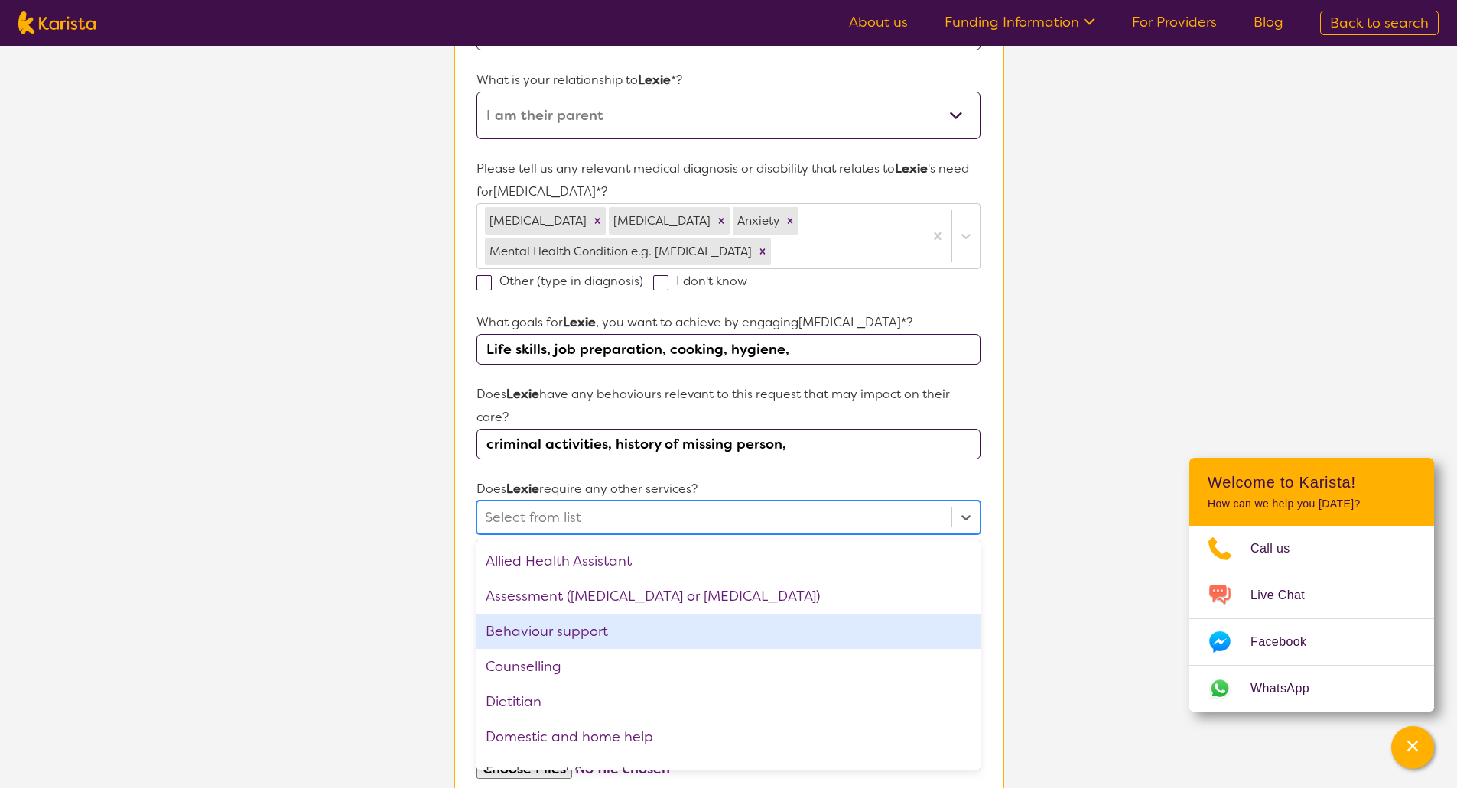
click at [887, 635] on div "Behaviour support" at bounding box center [727, 631] width 503 height 35
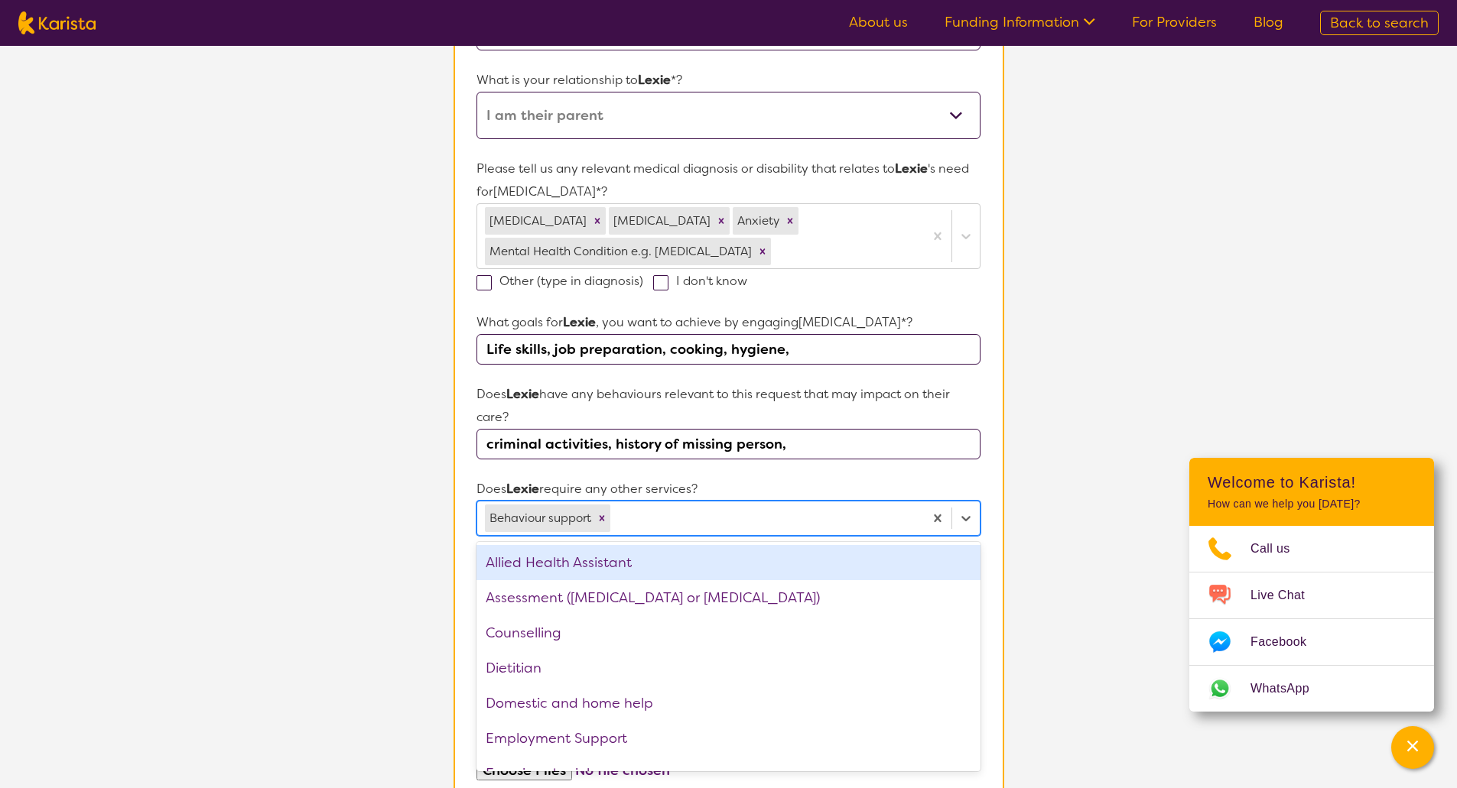
click at [859, 482] on p "Does Lexie require any other services?" at bounding box center [727, 489] width 503 height 23
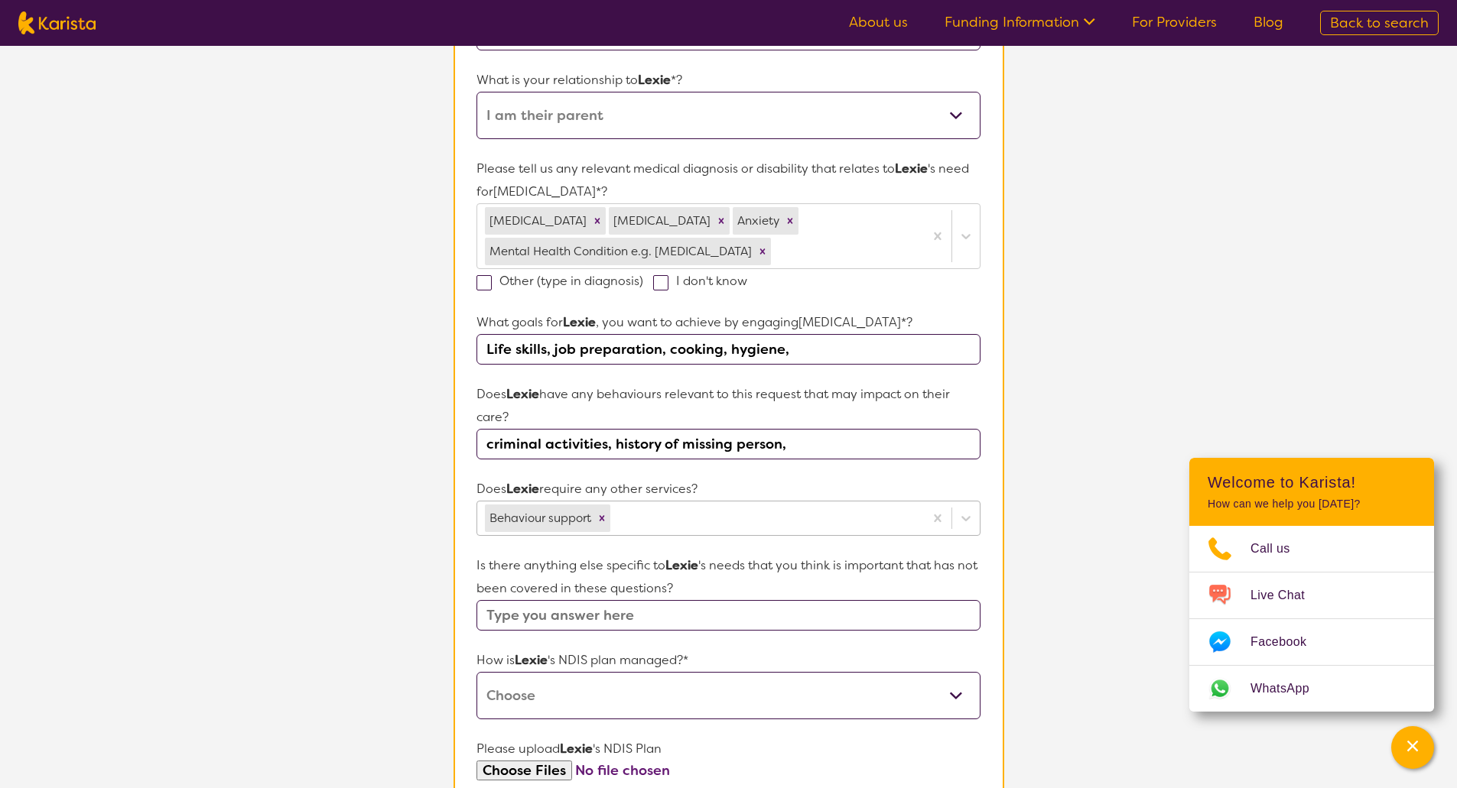
click at [752, 515] on div at bounding box center [764, 518] width 302 height 26
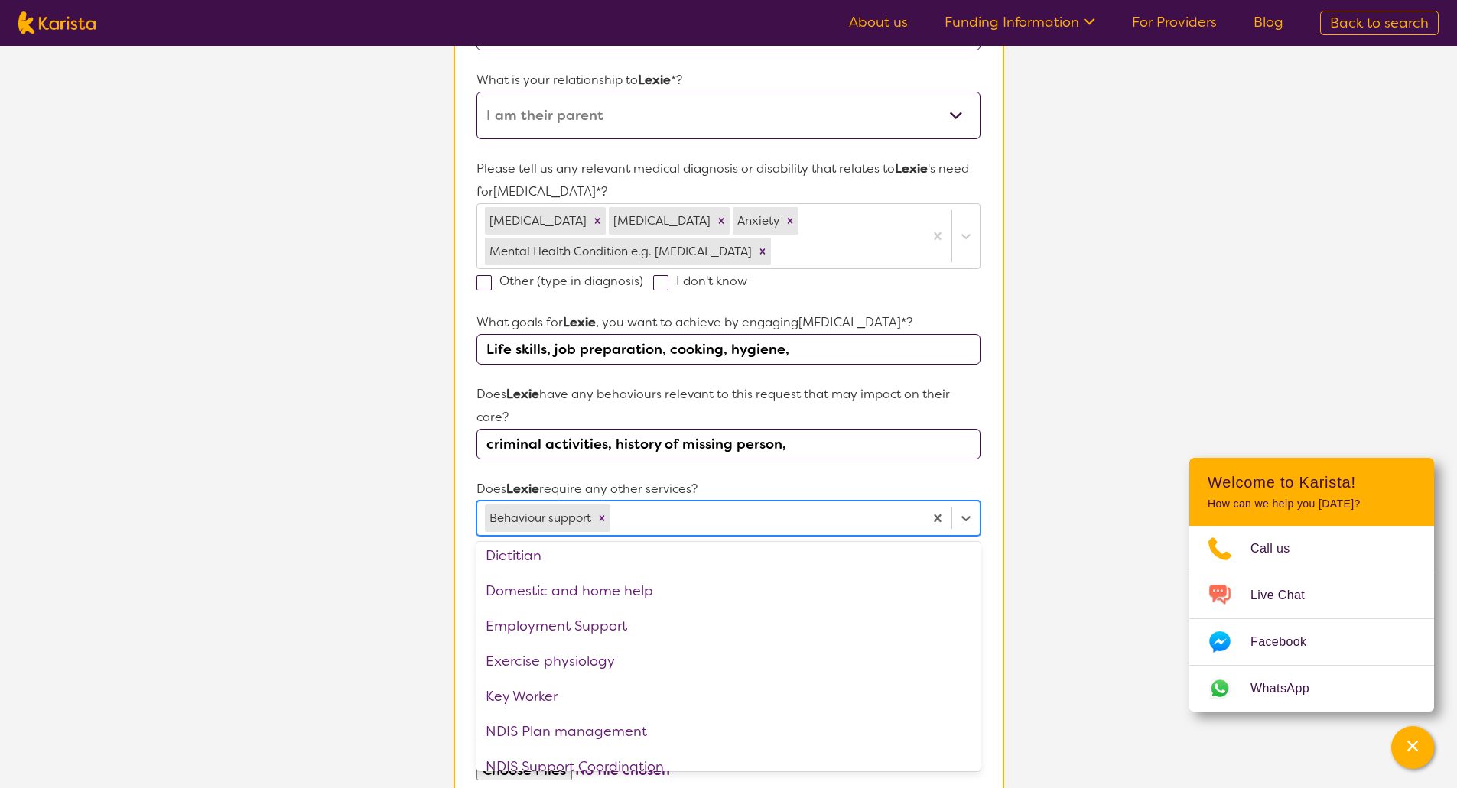
scroll to position [123, 0]
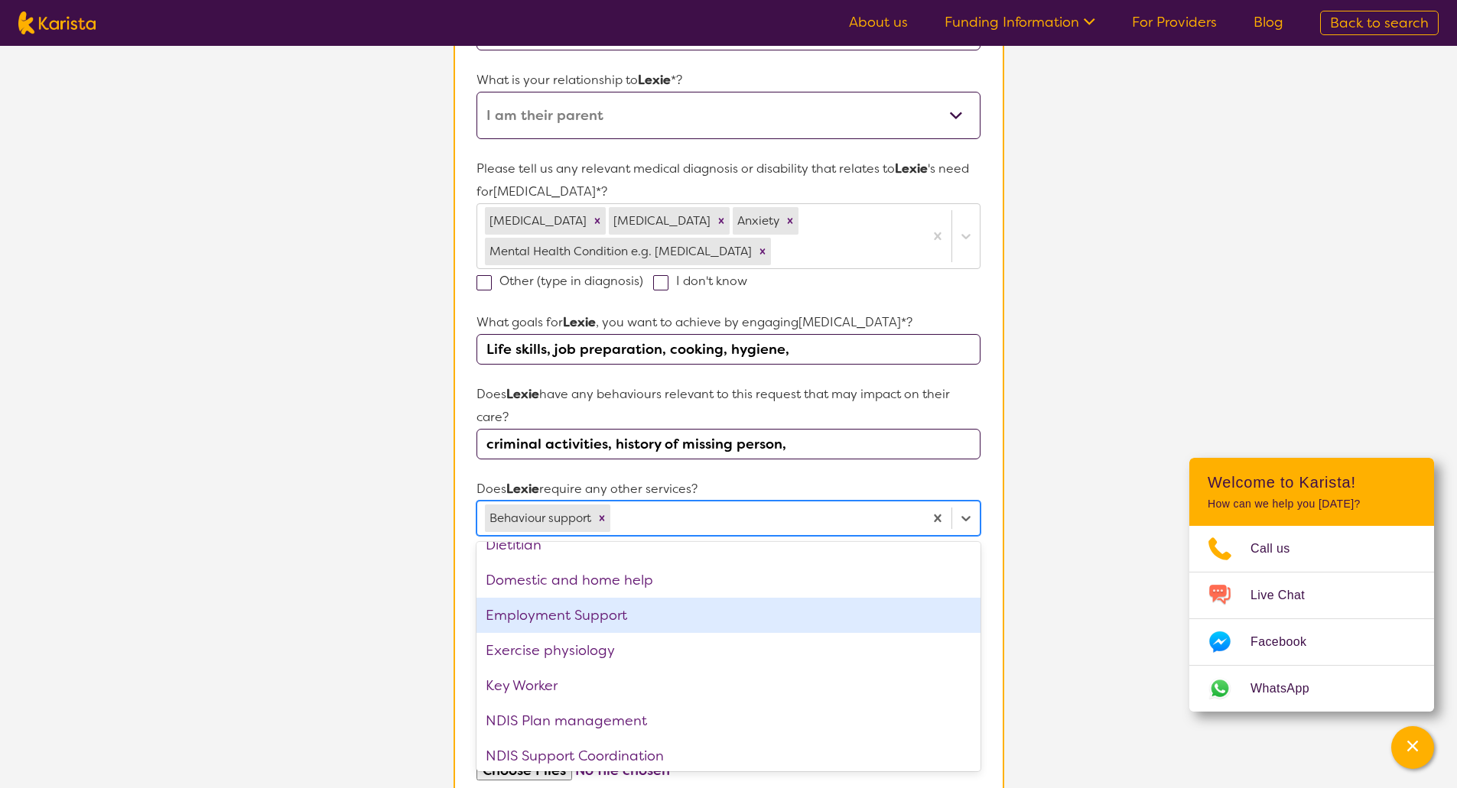
click at [706, 612] on div "Employment Support" at bounding box center [727, 615] width 503 height 35
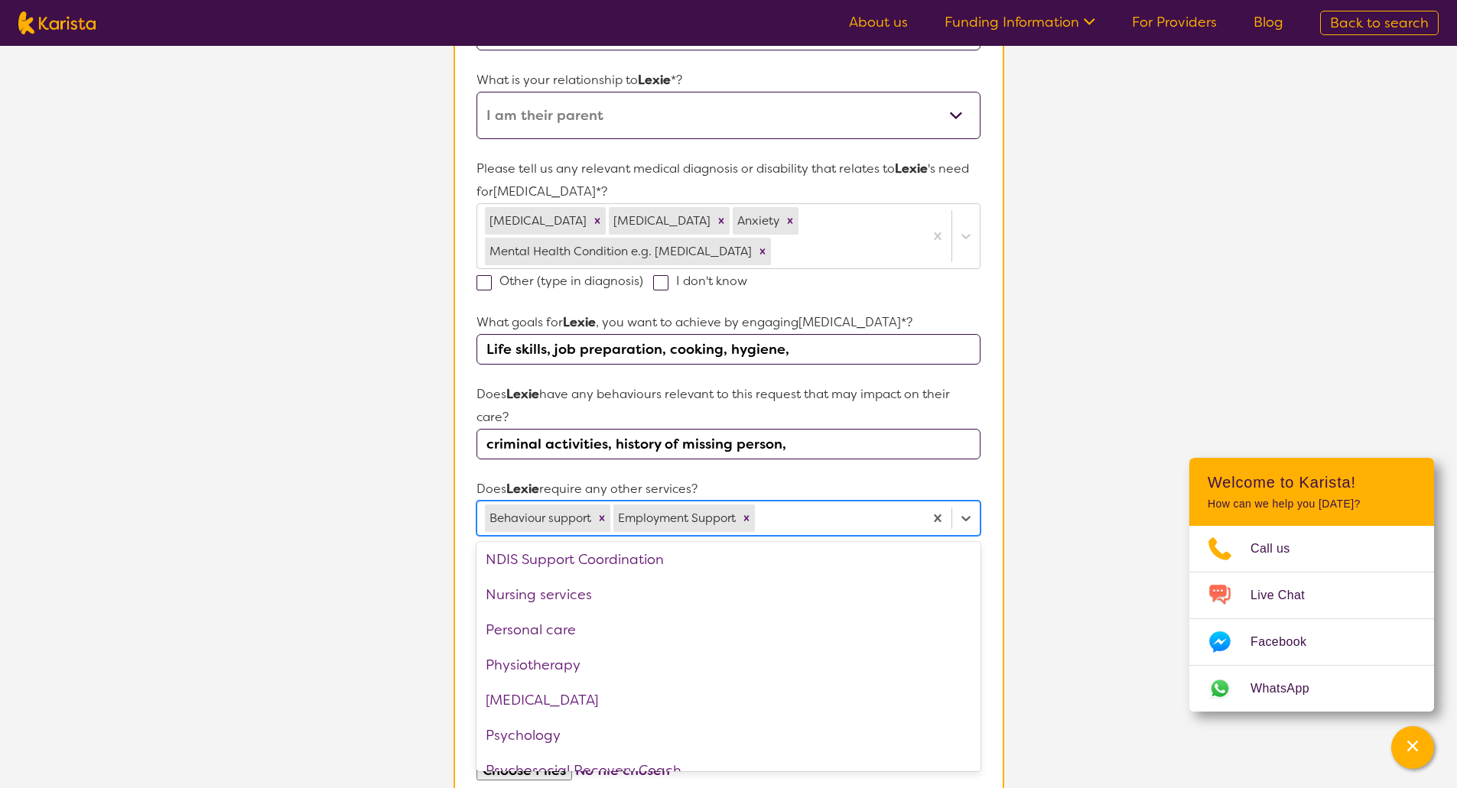
scroll to position [297, 0]
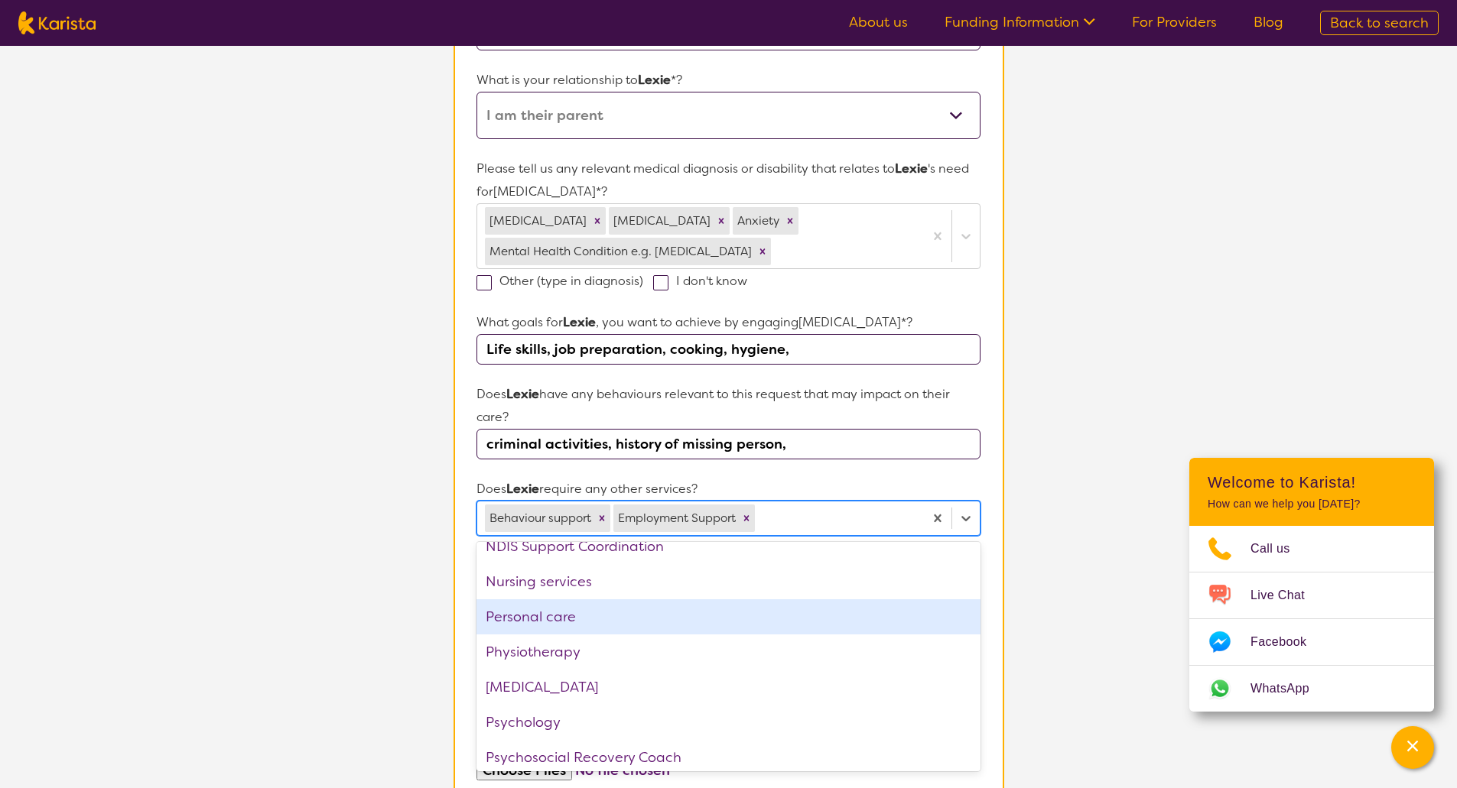
click at [775, 615] on div "Personal care" at bounding box center [727, 616] width 503 height 35
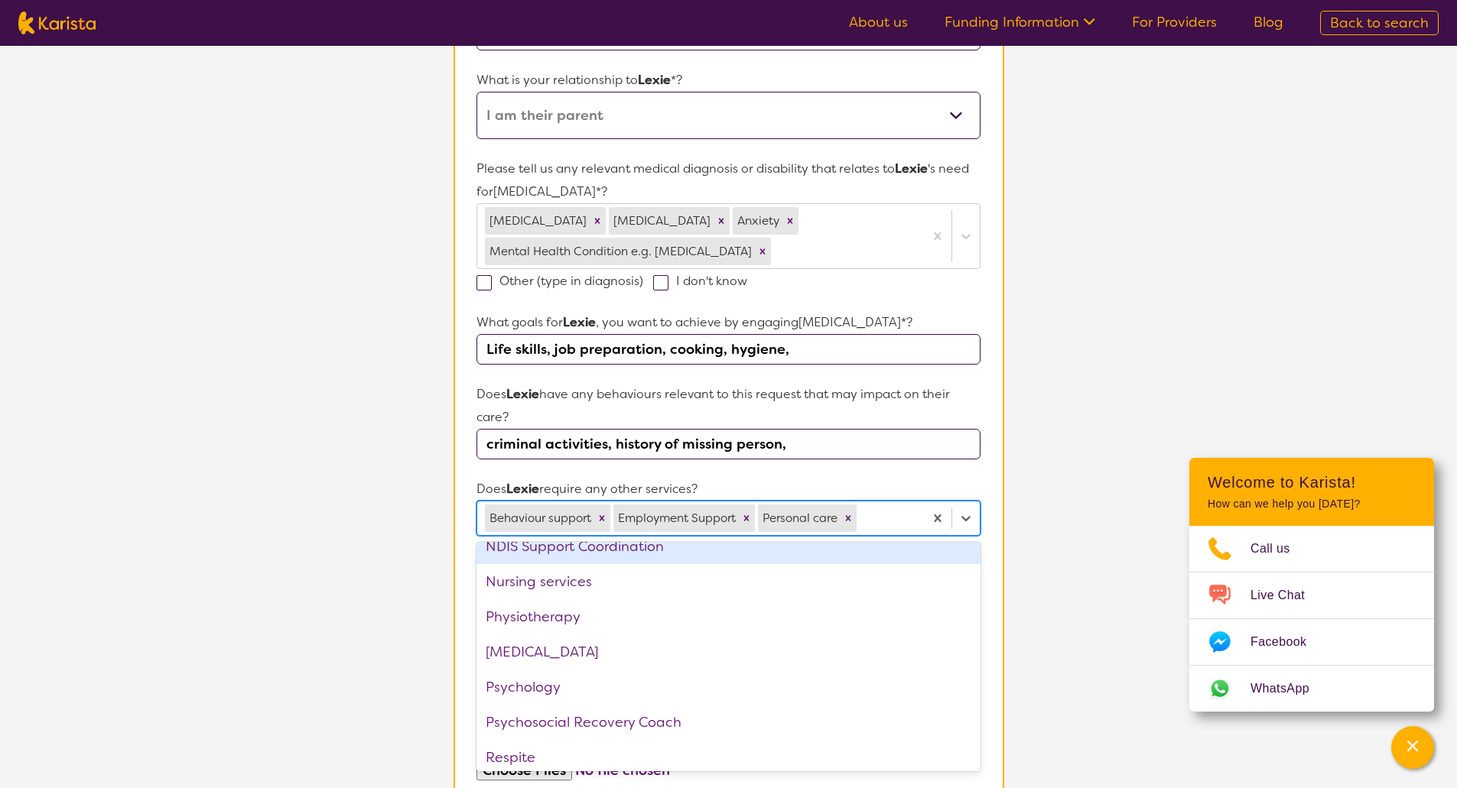
click at [894, 522] on div at bounding box center [887, 518] width 56 height 26
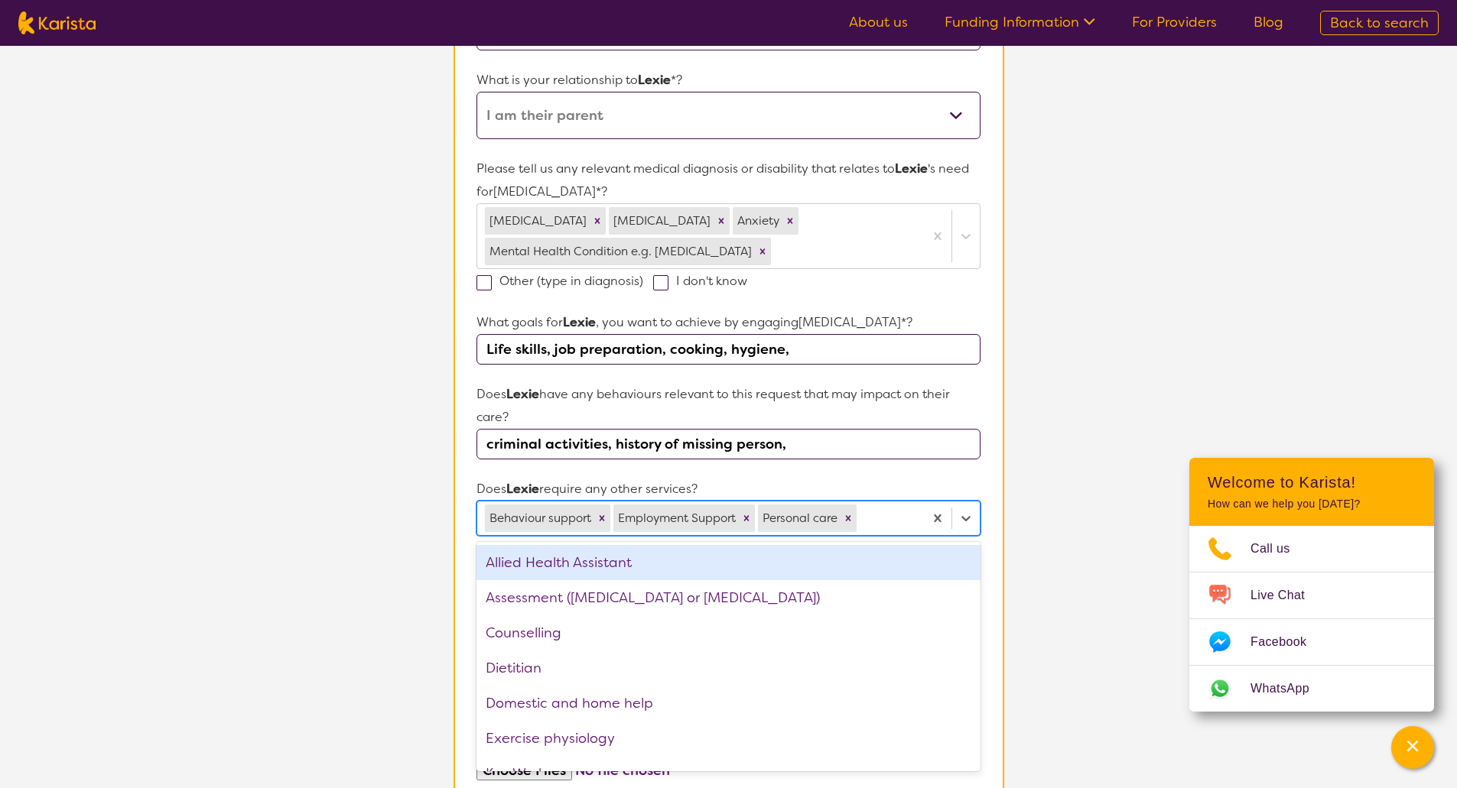
click at [888, 521] on div at bounding box center [887, 518] width 56 height 26
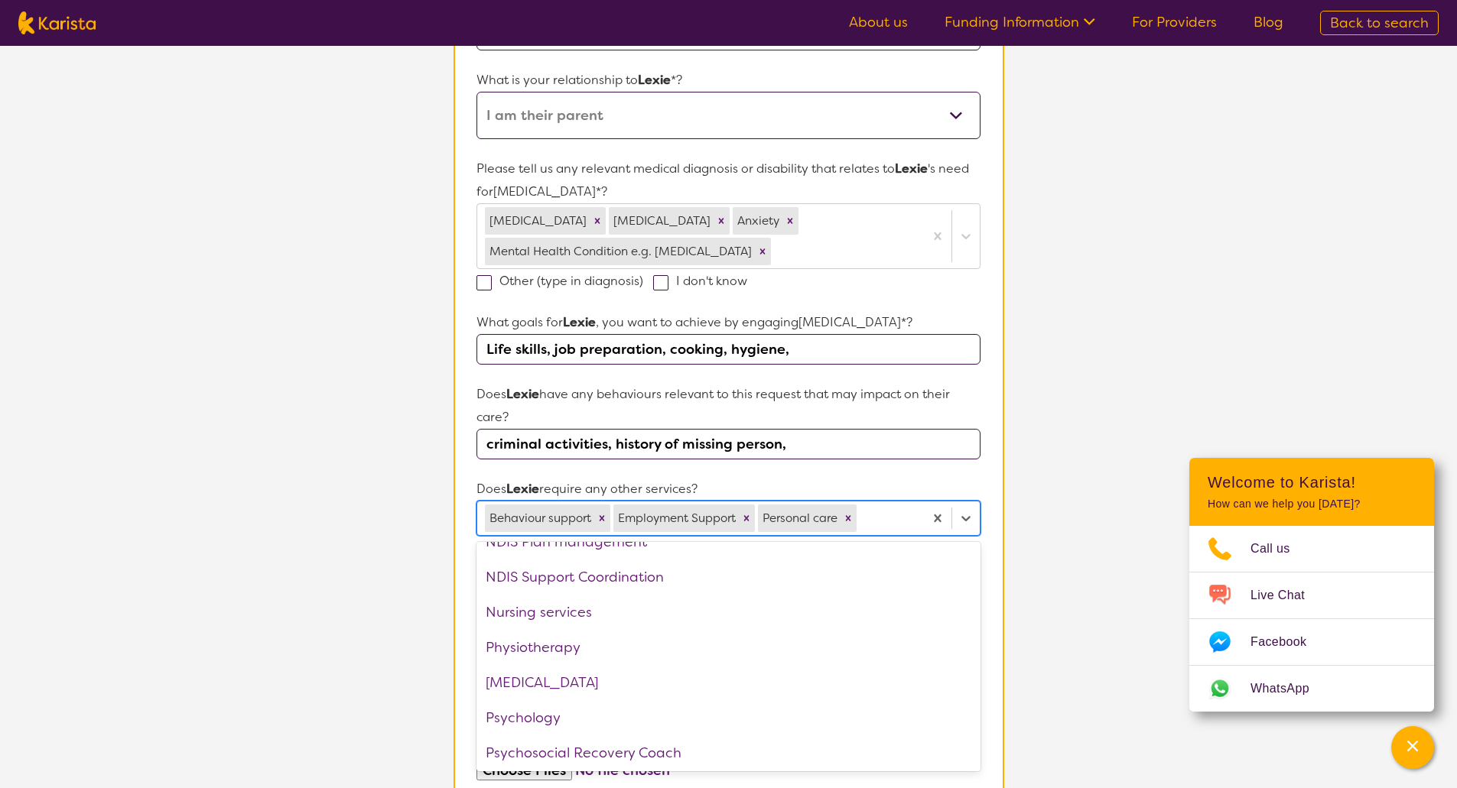
scroll to position [271, 0]
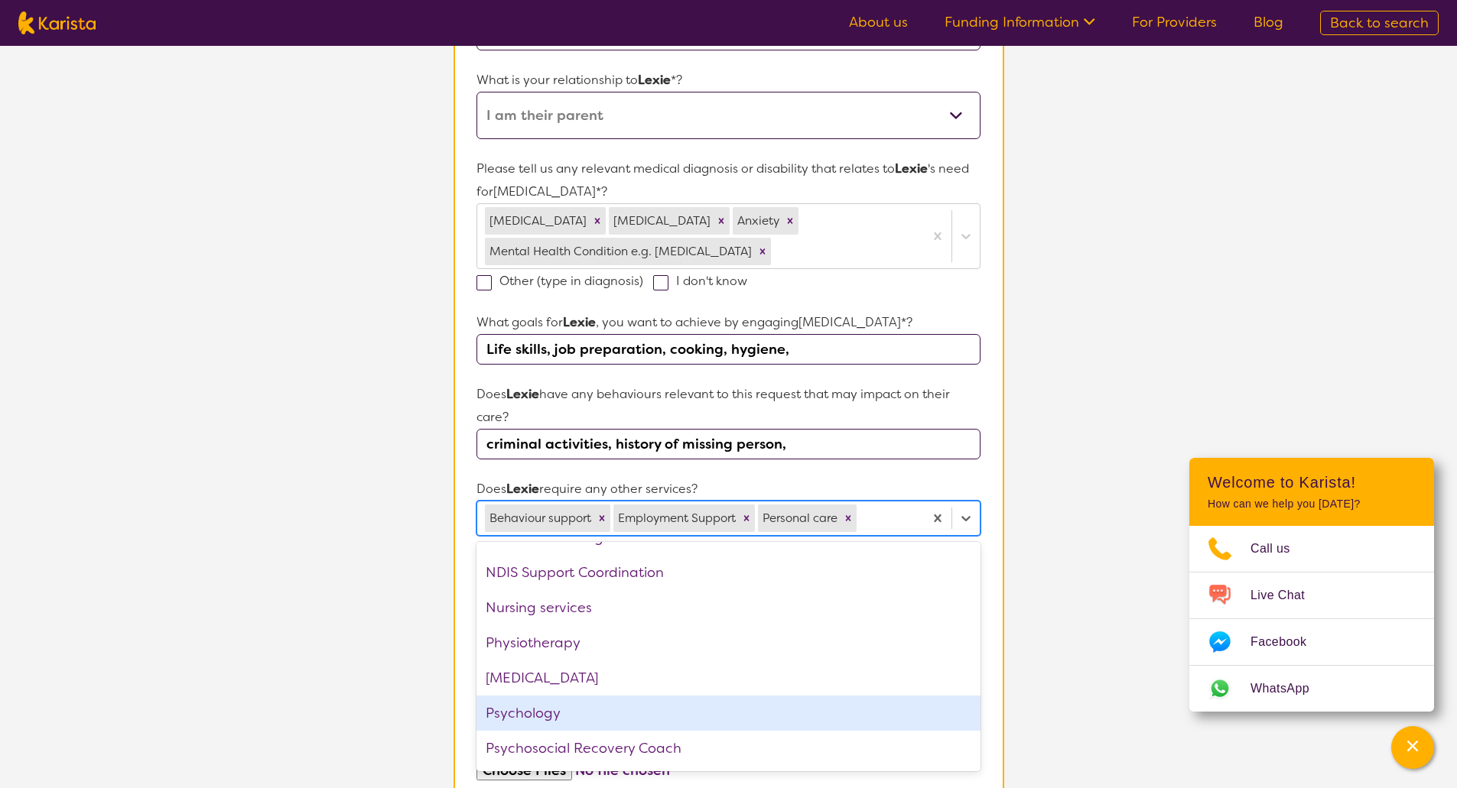
click at [607, 713] on div "Psychology" at bounding box center [727, 713] width 503 height 35
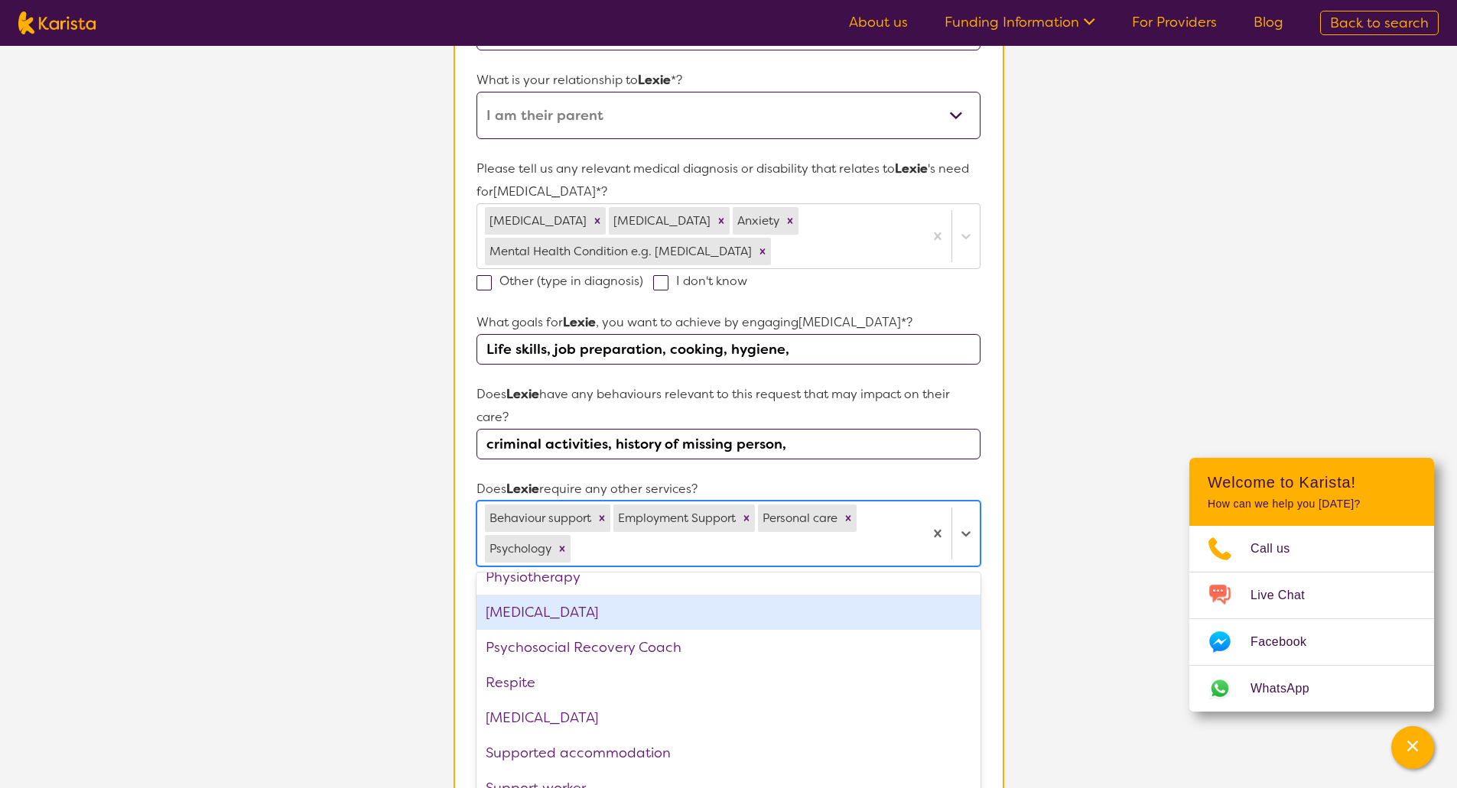
scroll to position [375, 0]
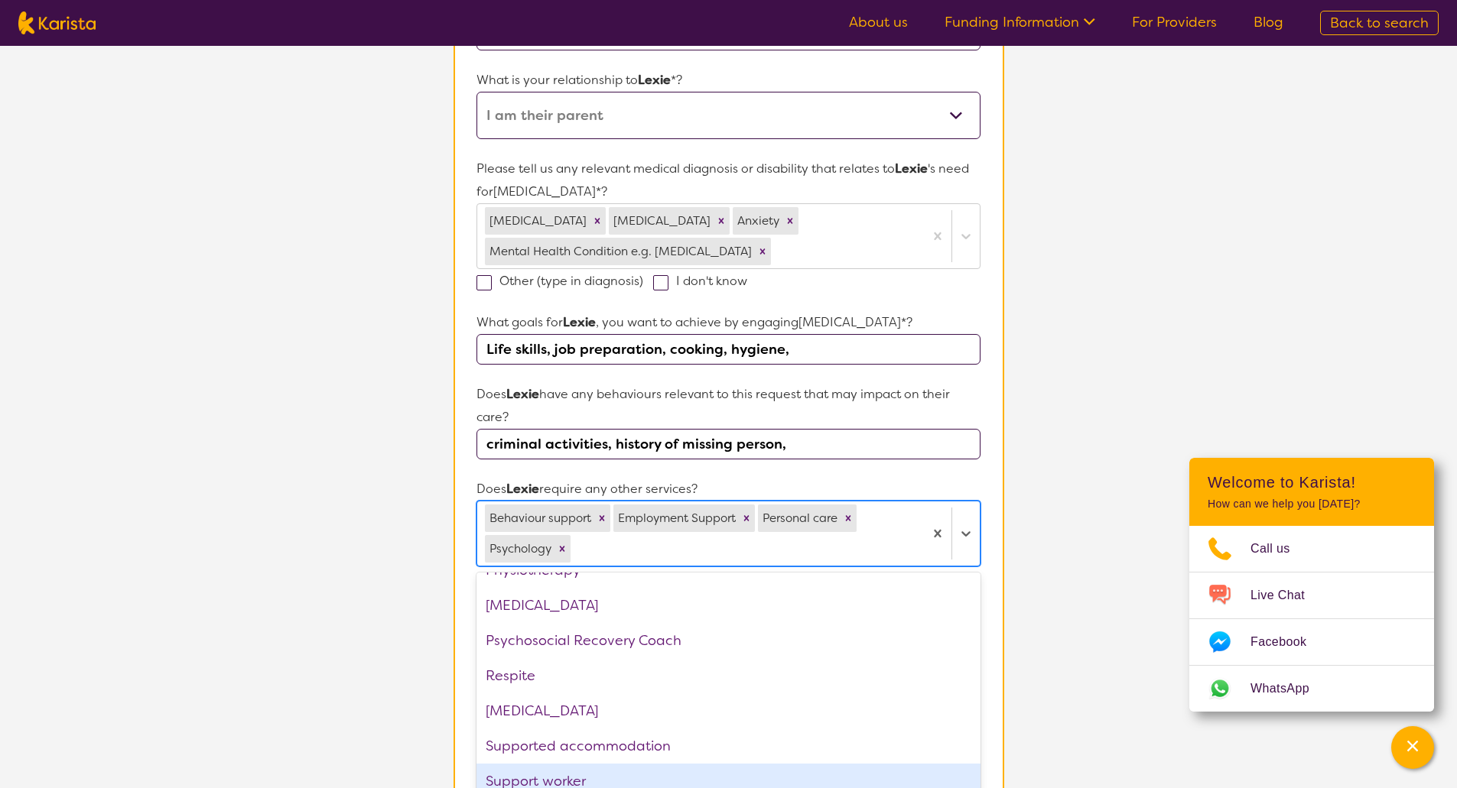
click at [839, 766] on div "Support worker" at bounding box center [727, 781] width 503 height 35
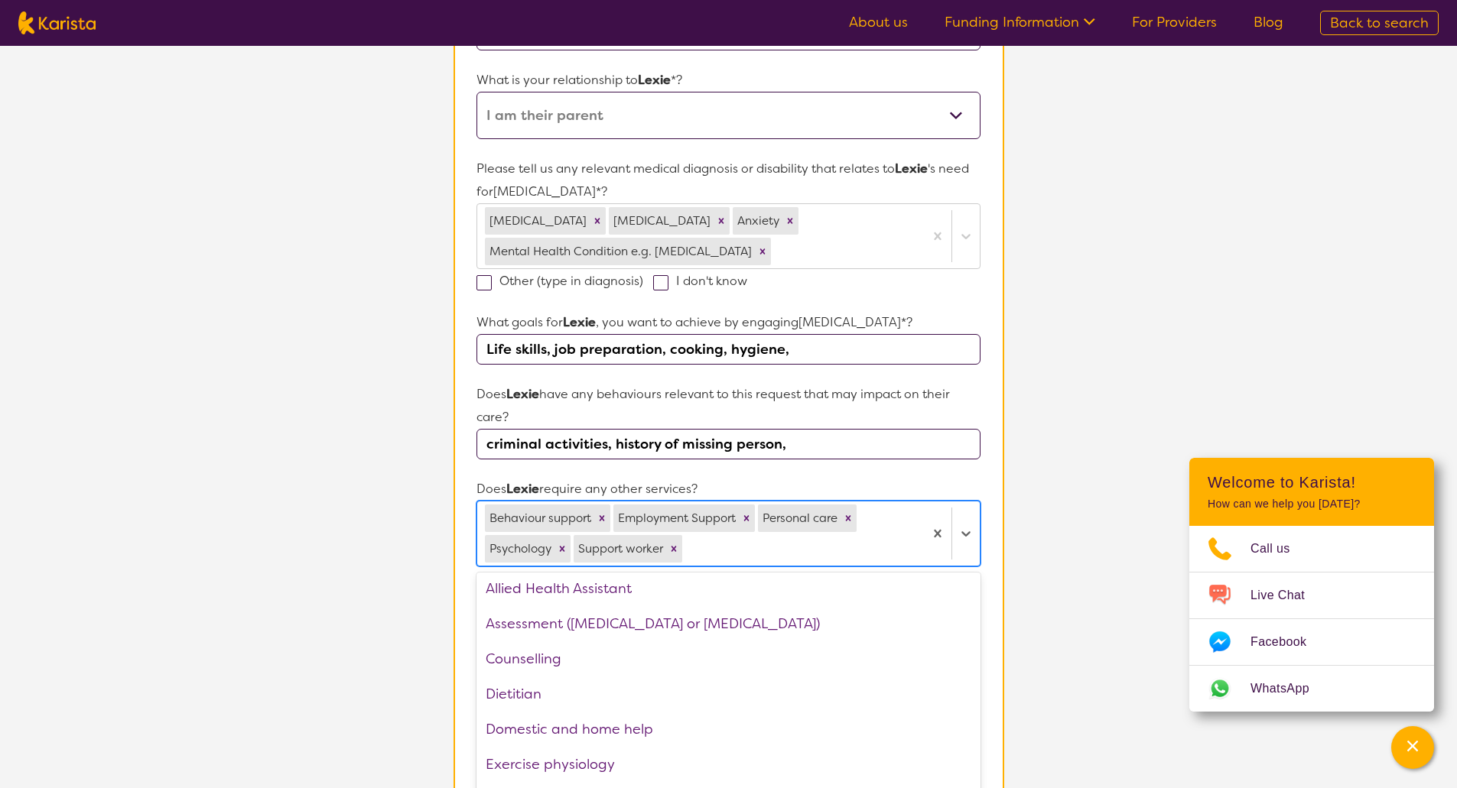
scroll to position [0, 0]
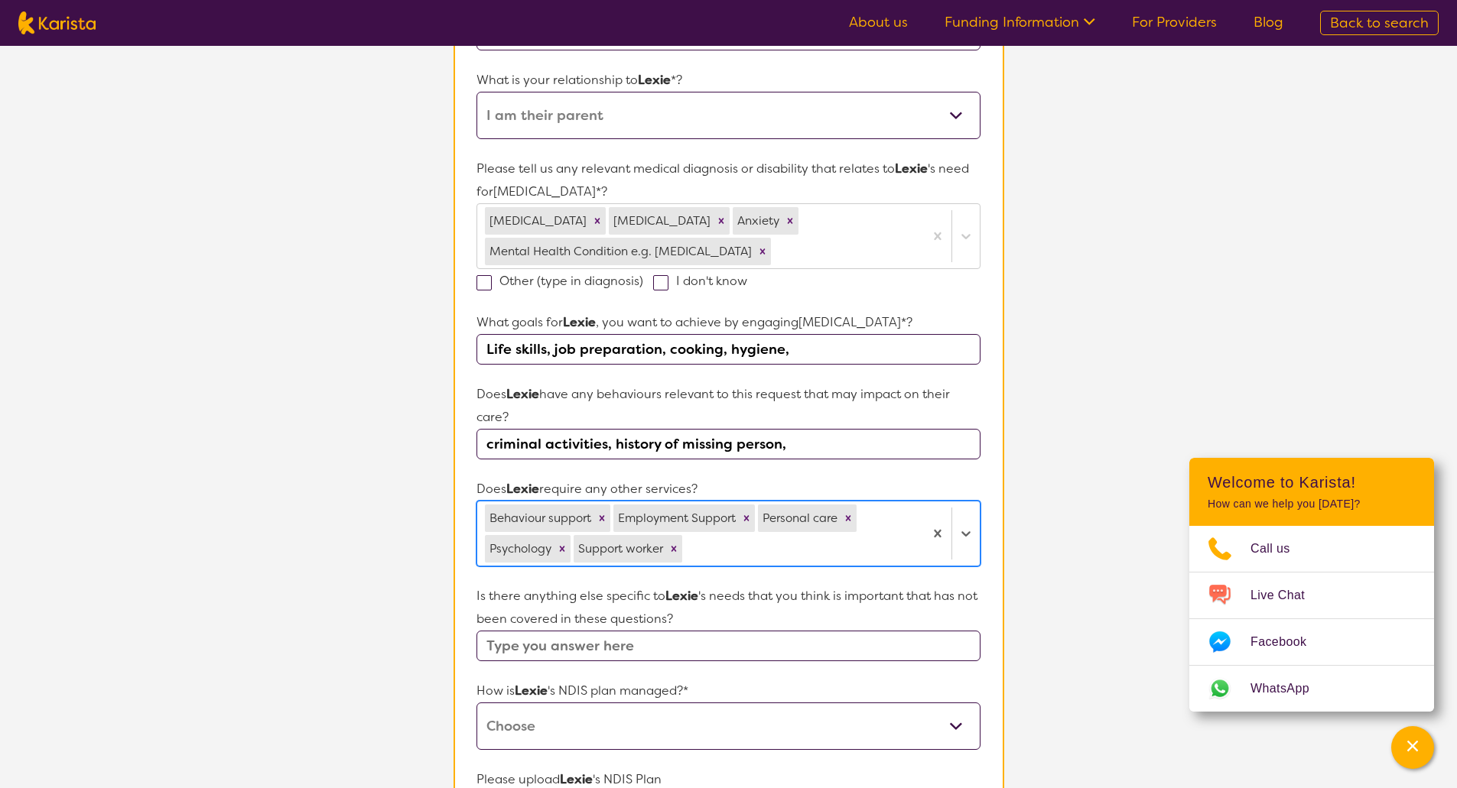
click at [713, 550] on div at bounding box center [800, 549] width 230 height 26
click at [815, 445] on input "criminal activities, history of missing person," at bounding box center [727, 444] width 503 height 31
click at [952, 725] on select "Self-managed NDIS plan Managed by a registered plan management provider (not th…" at bounding box center [727, 726] width 503 height 47
select select "Self Managed"
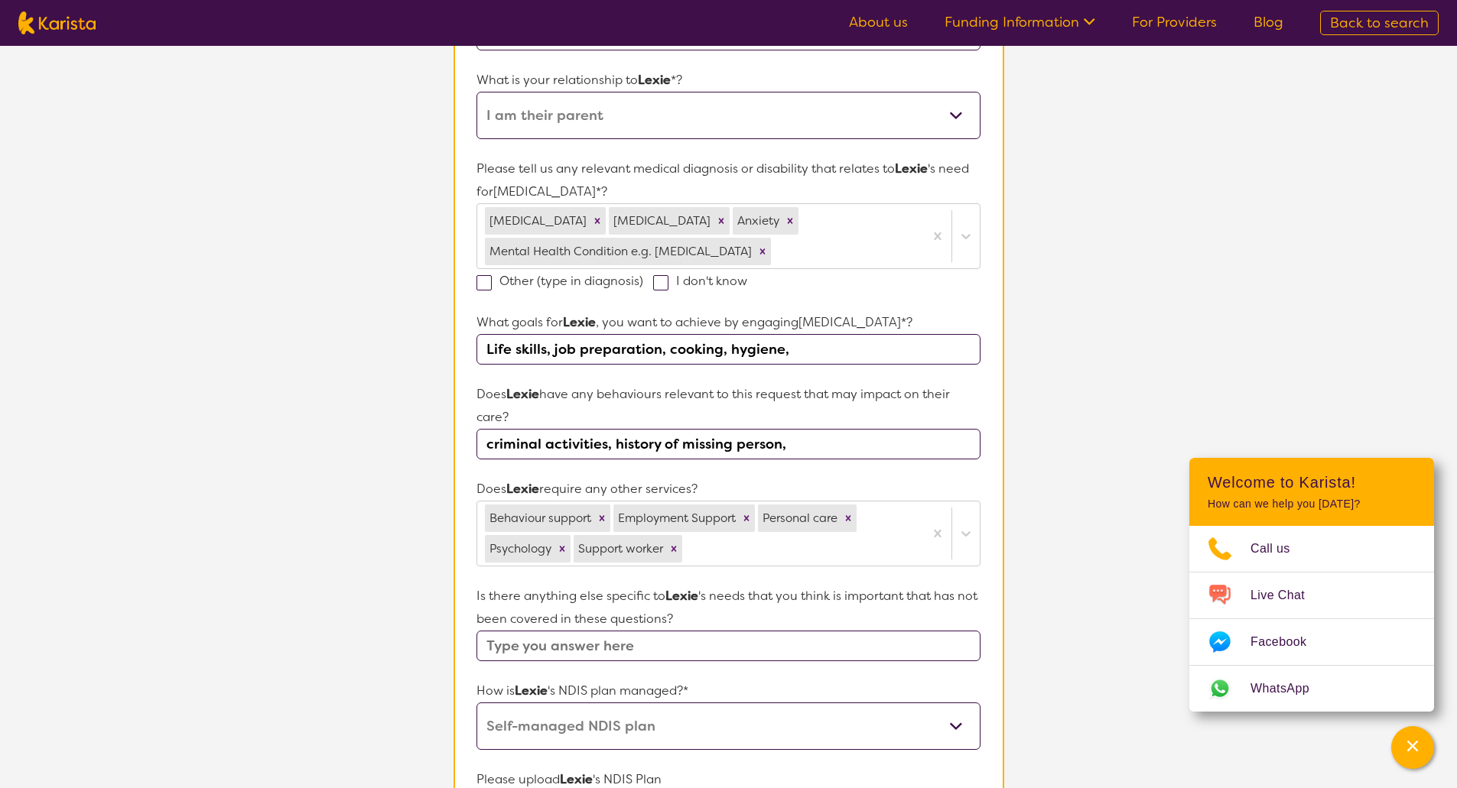
click at [476, 703] on select "Self-managed NDIS plan Managed by a registered plan management provider (not th…" at bounding box center [727, 726] width 503 height 47
click at [823, 450] on input "criminal activities, history of missing person," at bounding box center [727, 444] width 503 height 31
click at [803, 451] on input "criminal activities, history of missing person," at bounding box center [727, 444] width 503 height 31
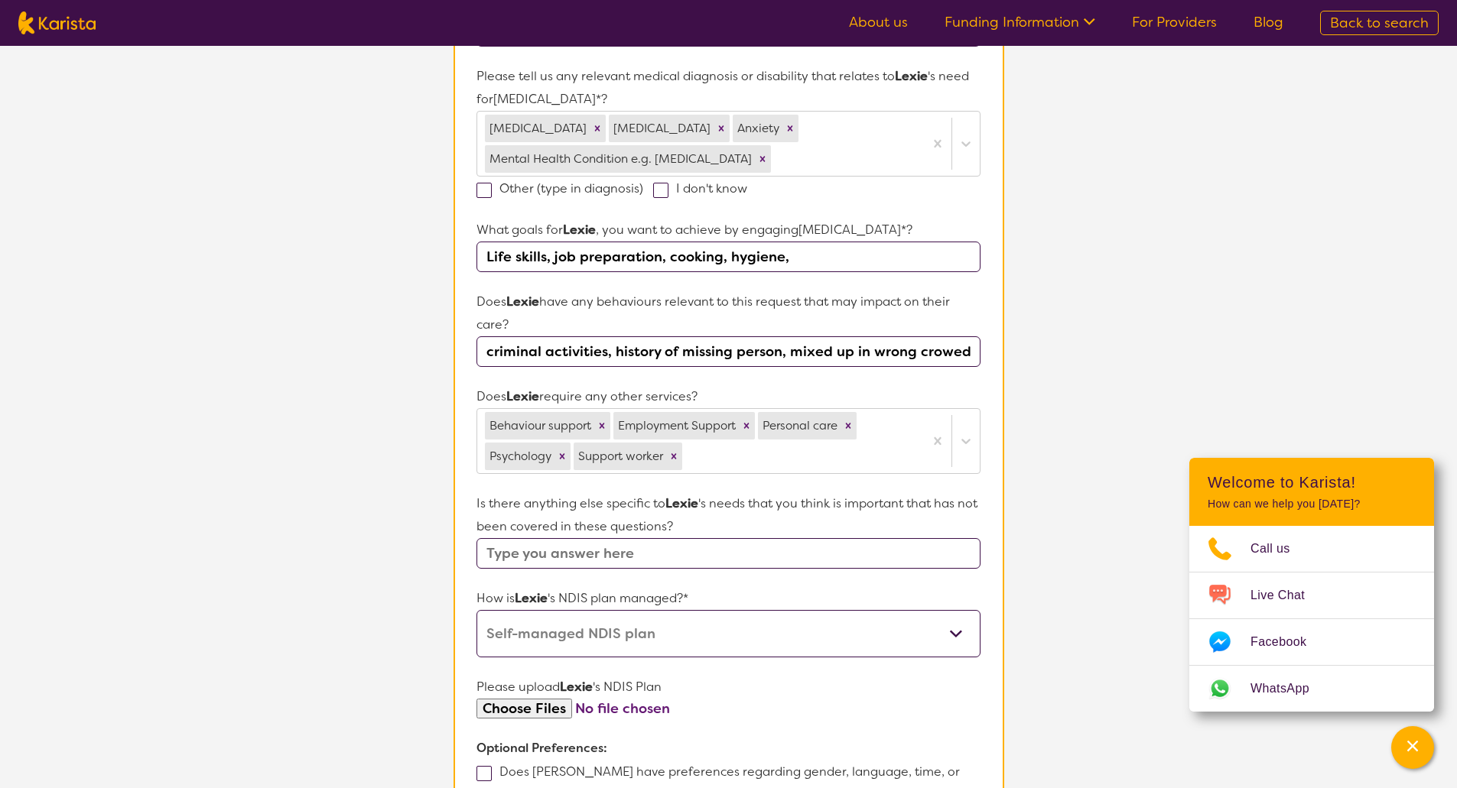
type input "criminal activities, history of missing person, mixed up in wrong crowed, previ…"
click at [581, 558] on input "text" at bounding box center [727, 553] width 503 height 31
type input "[PERSON_NAME] has agreed to stay with her aunty"
click at [519, 358] on input "criminal activities, history of missing person, mixed up in wrong crowed, previ…" at bounding box center [727, 351] width 503 height 31
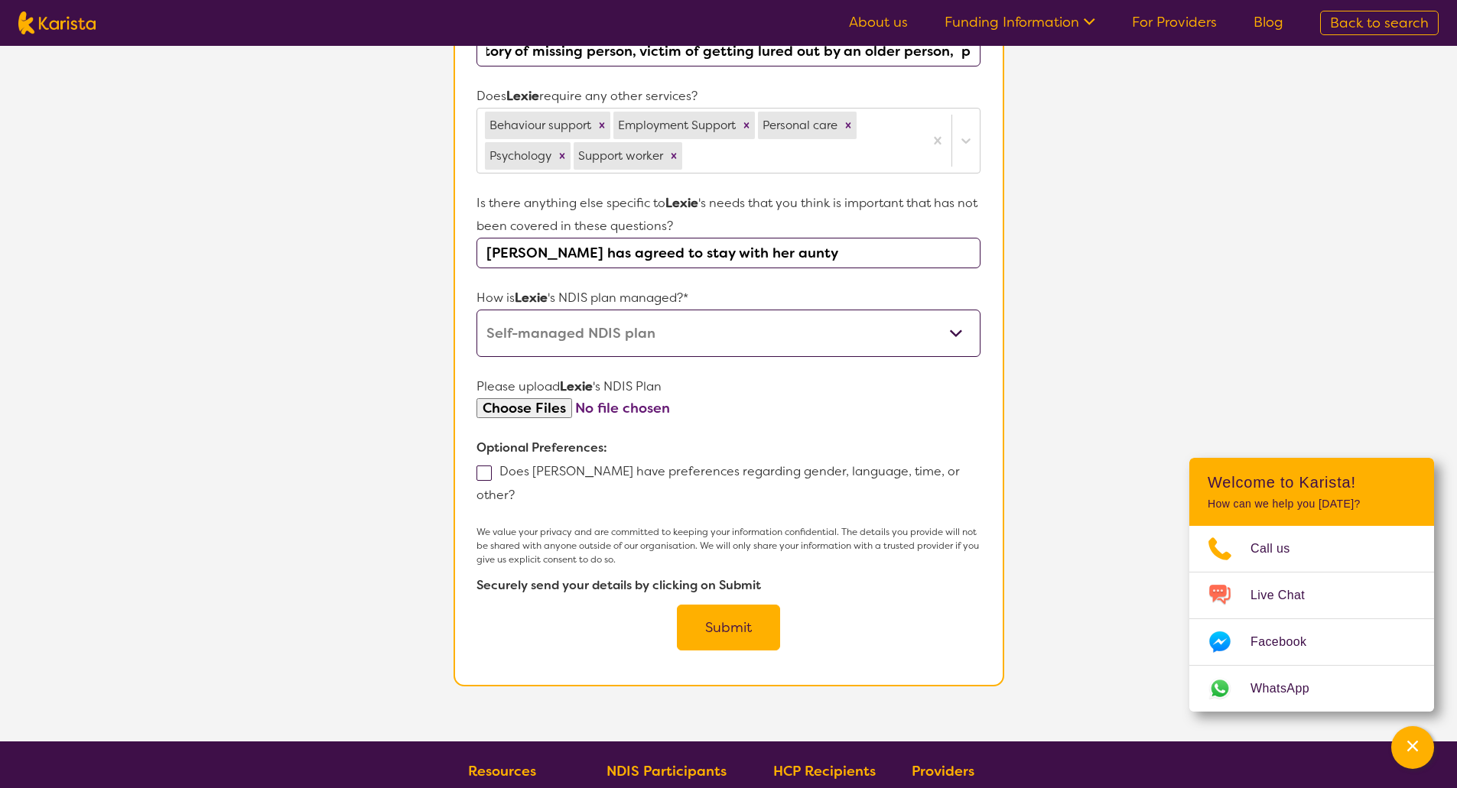
scroll to position [720, 0]
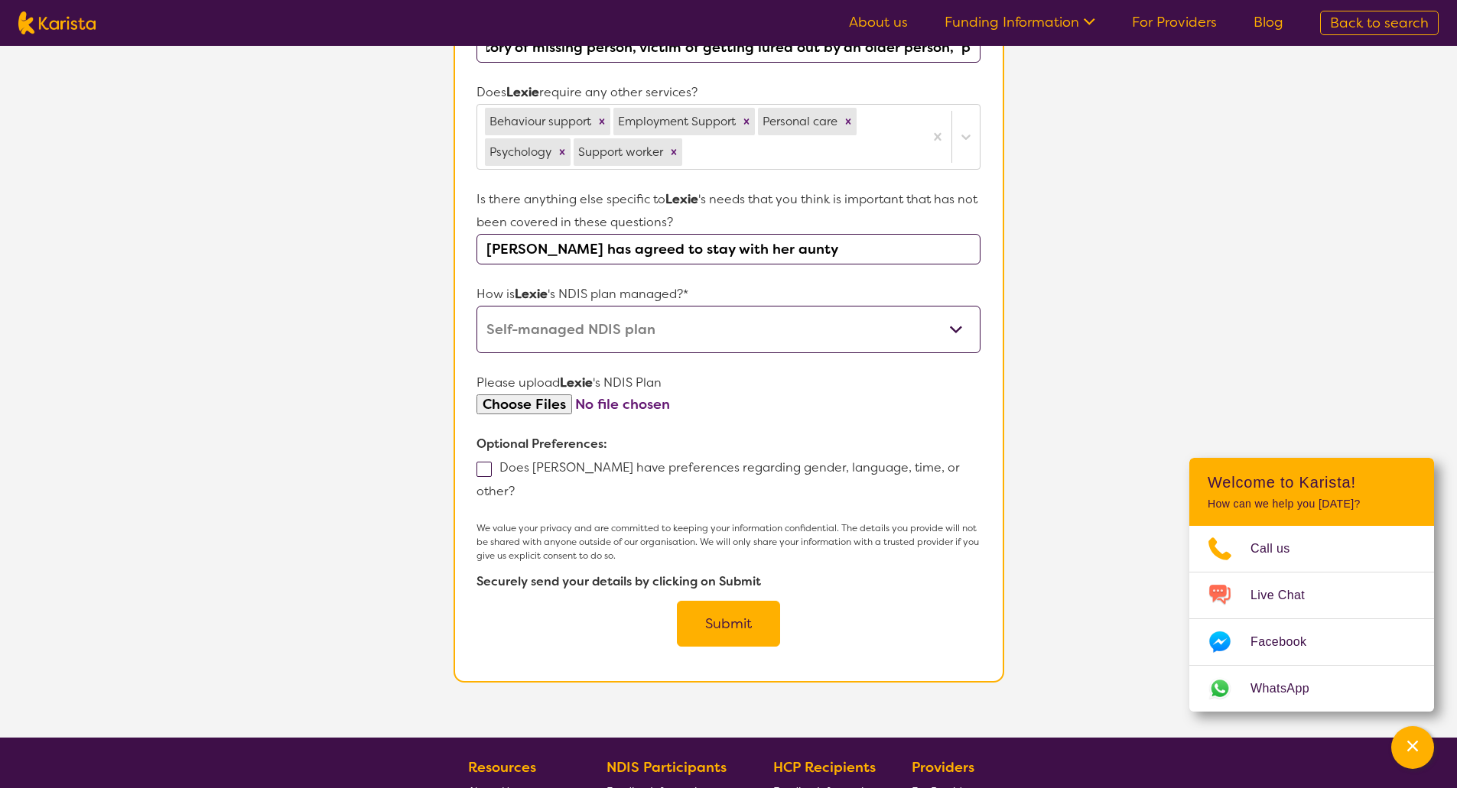
type input "criminal activities, history of missing person, victim of getting lured out by …"
click at [531, 409] on input "file" at bounding box center [727, 405] width 503 height 21
type input "C:\fakepath\NDIS plan.pdf"
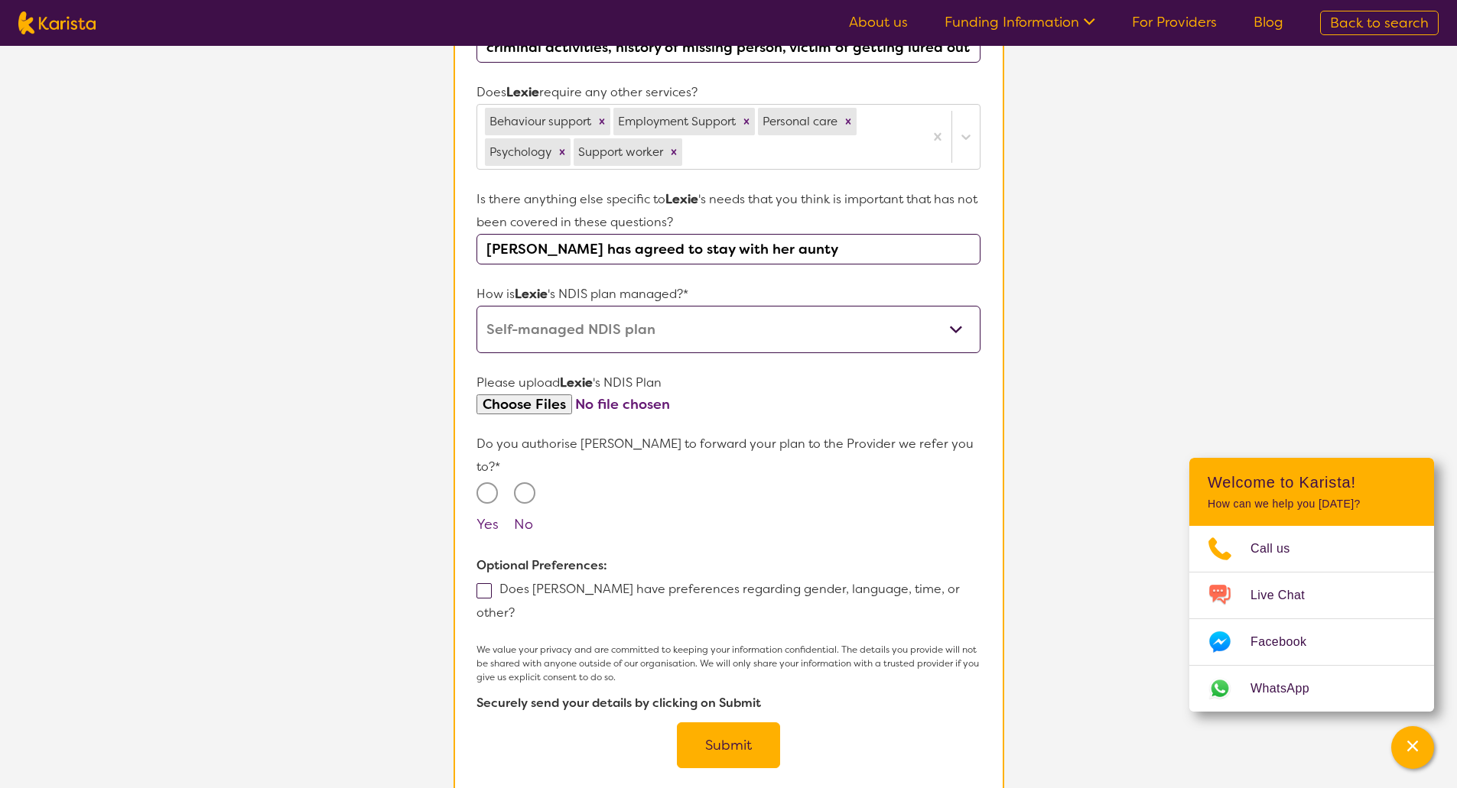
click at [487, 482] on input "Yes" at bounding box center [486, 492] width 21 height 21
radio input "true"
click at [487, 583] on span at bounding box center [483, 590] width 15 height 15
click at [515, 607] on input "Does [PERSON_NAME] have preferences regarding gender, language, time, or other?" at bounding box center [520, 612] width 10 height 10
checkbox input "true"
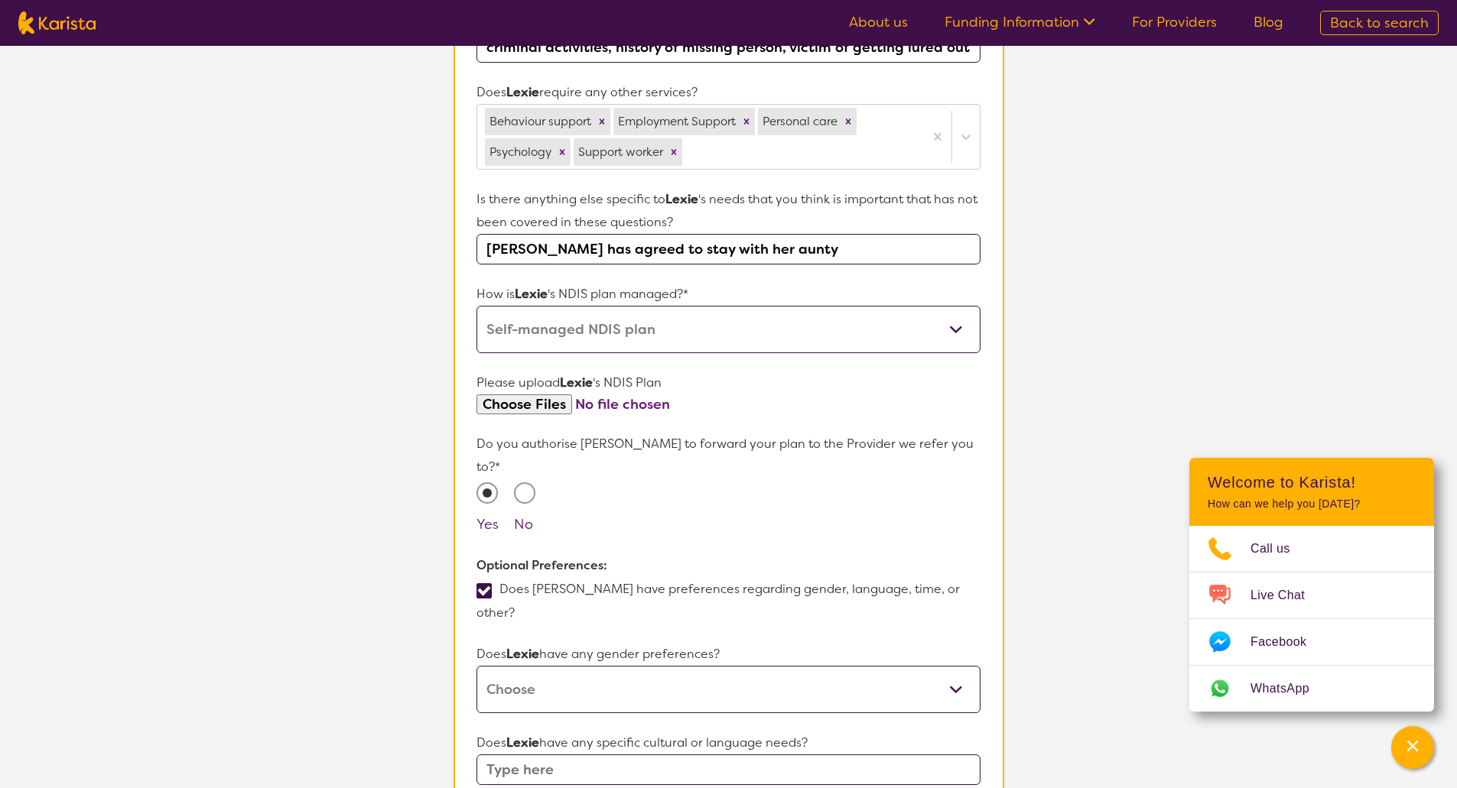
click at [565, 666] on select "[DEMOGRAPHIC_DATA] [DEMOGRAPHIC_DATA] Other No Preference" at bounding box center [727, 689] width 503 height 47
select select "[DEMOGRAPHIC_DATA]"
click at [476, 666] on select "[DEMOGRAPHIC_DATA] [DEMOGRAPHIC_DATA] Other No Preference" at bounding box center [727, 689] width 503 height 47
click at [615, 755] on input "text" at bounding box center [727, 770] width 503 height 31
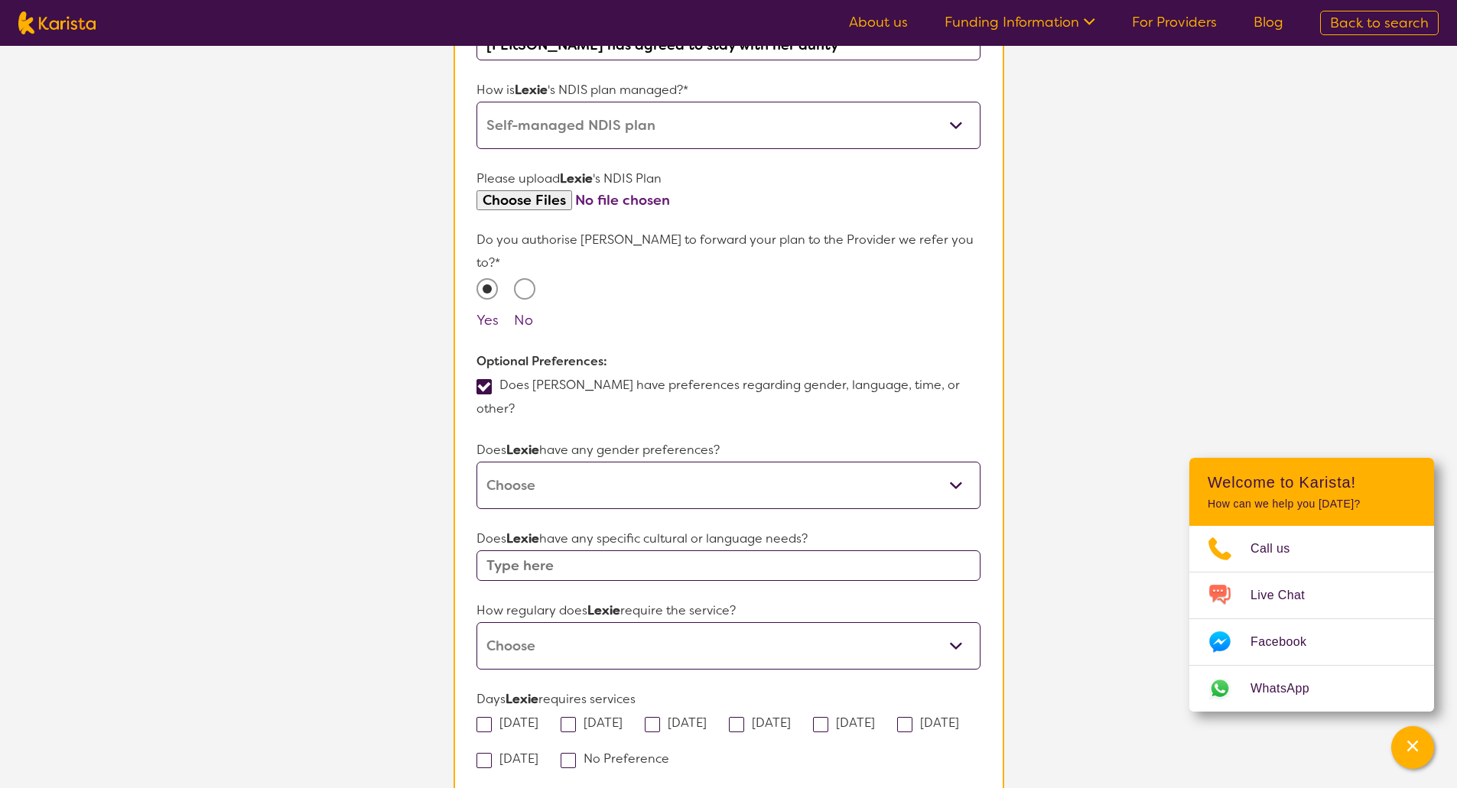
scroll to position [1047, 0]
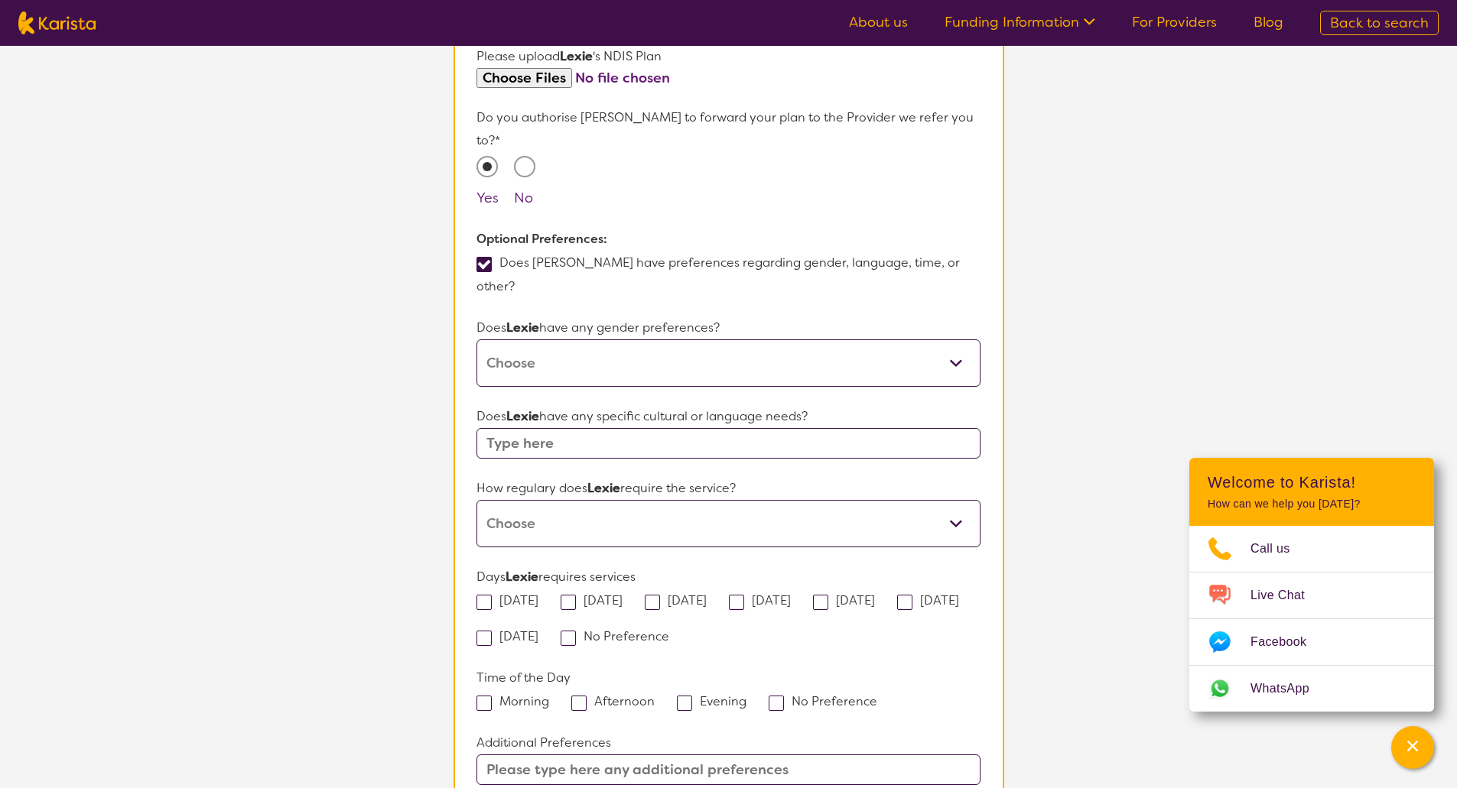
click at [526, 500] on select "Daily Twice a week Weekly Every fortnight Monthly Other" at bounding box center [727, 523] width 503 height 47
click at [498, 428] on input "text" at bounding box center [727, 443] width 503 height 31
click at [635, 428] on input "text" at bounding box center [727, 443] width 503 height 31
click at [517, 500] on select "Daily Twice a week Weekly Every fortnight Monthly Other" at bounding box center [727, 523] width 503 height 47
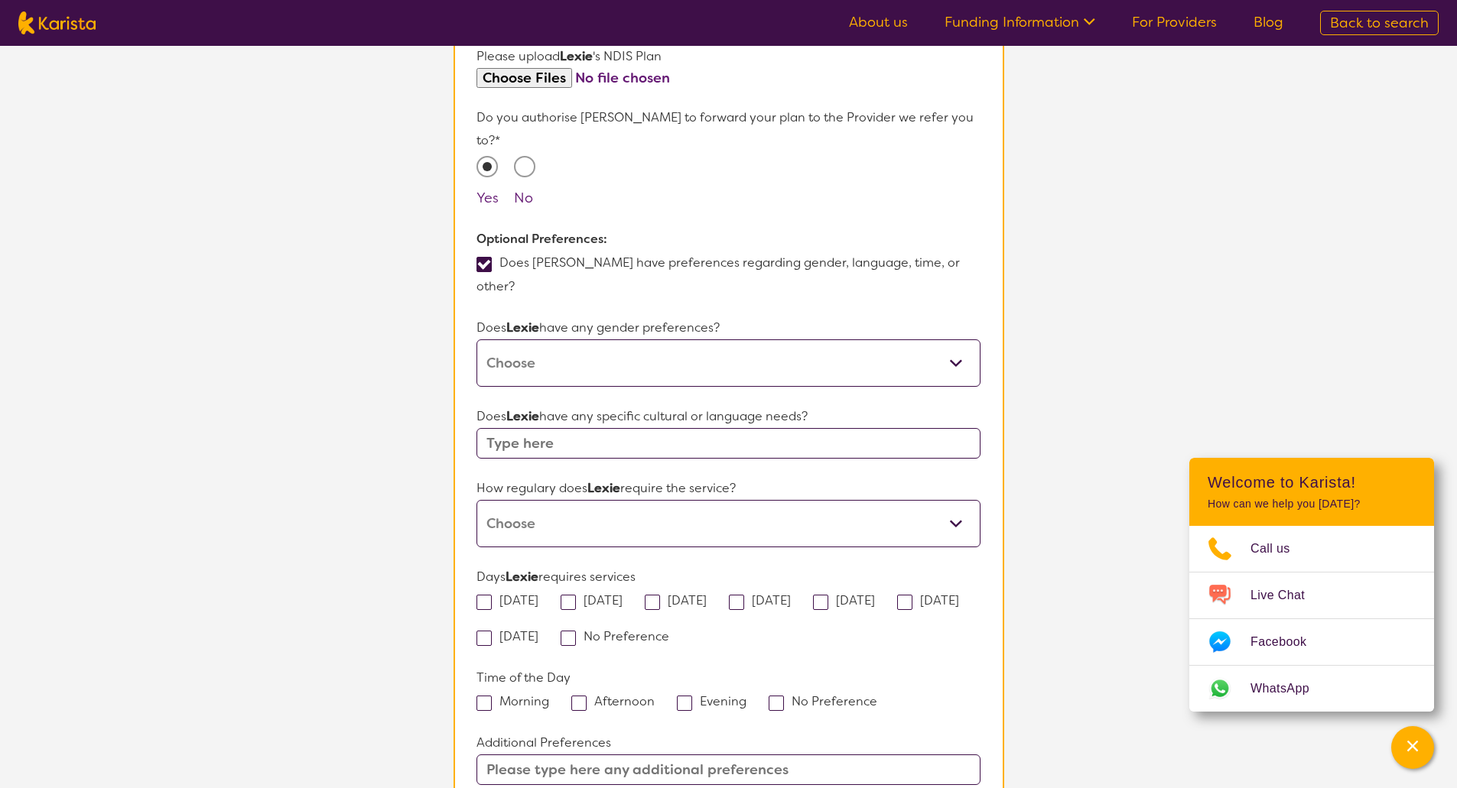
click at [1087, 446] on section "L About You 2 Participant Details 3 Confirmation Participant Details & Service …" at bounding box center [728, 9] width 1457 height 2021
click at [973, 500] on select "Daily Twice a week Weekly Every fortnight Monthly Other" at bounding box center [727, 523] width 503 height 47
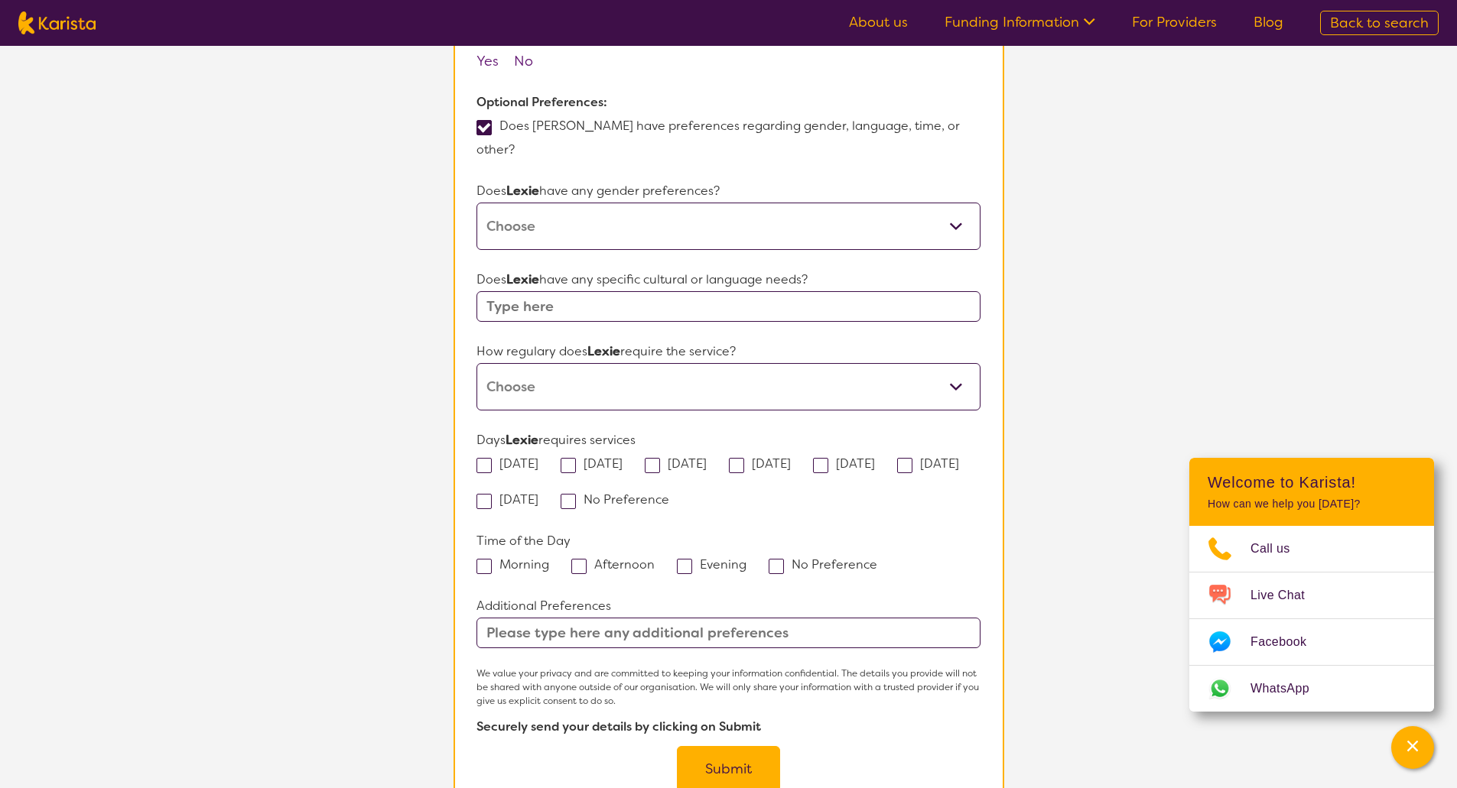
scroll to position [1205, 0]
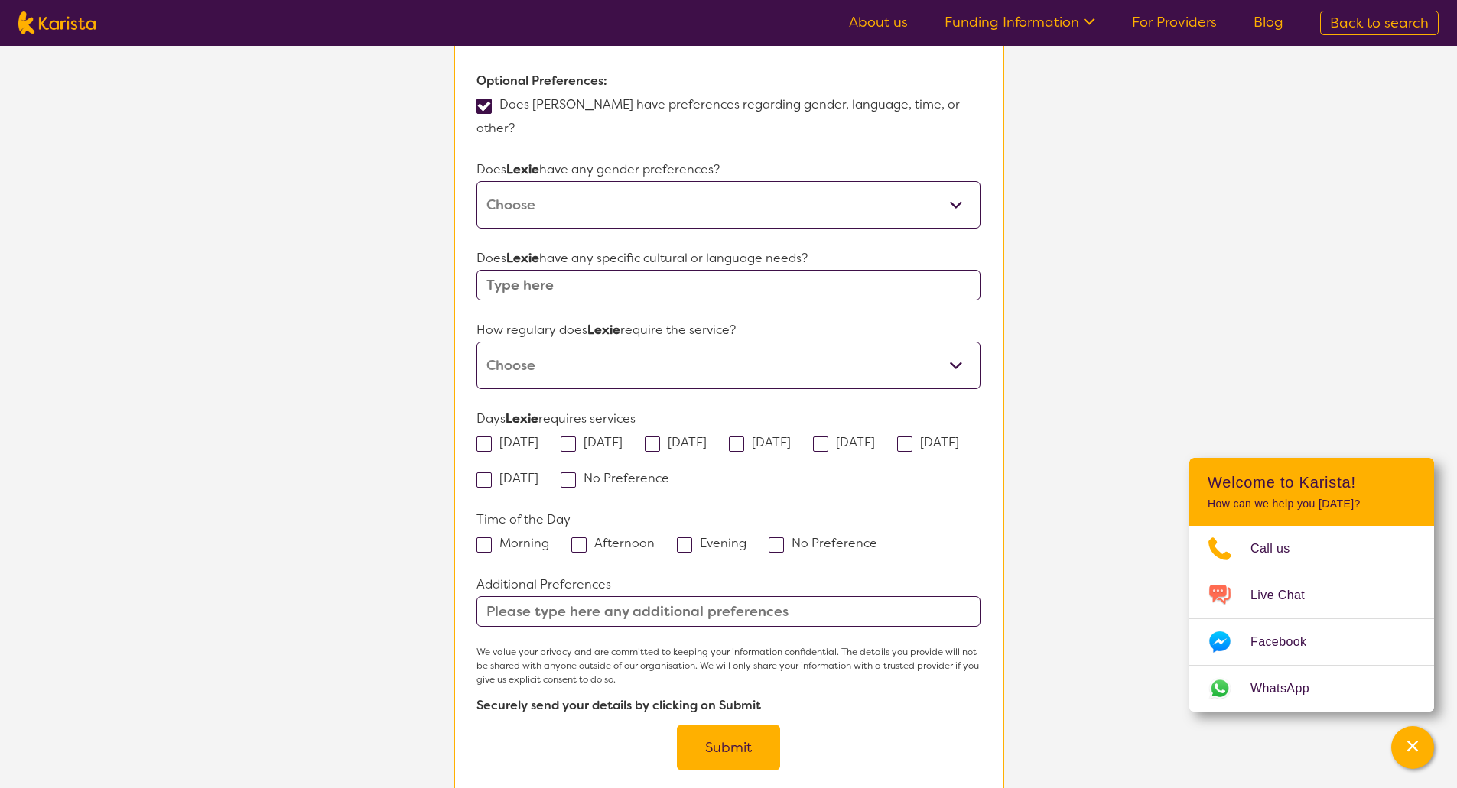
click at [944, 342] on select "Daily Twice a week Weekly Every fortnight Monthly Other" at bounding box center [727, 365] width 503 height 47
select select "Weekly"
click at [476, 342] on select "Daily Twice a week Weekly Every fortnight Monthly Other" at bounding box center [727, 365] width 503 height 47
click at [660, 437] on span at bounding box center [652, 444] width 15 height 15
click at [707, 437] on input "[DATE]" at bounding box center [712, 442] width 10 height 10
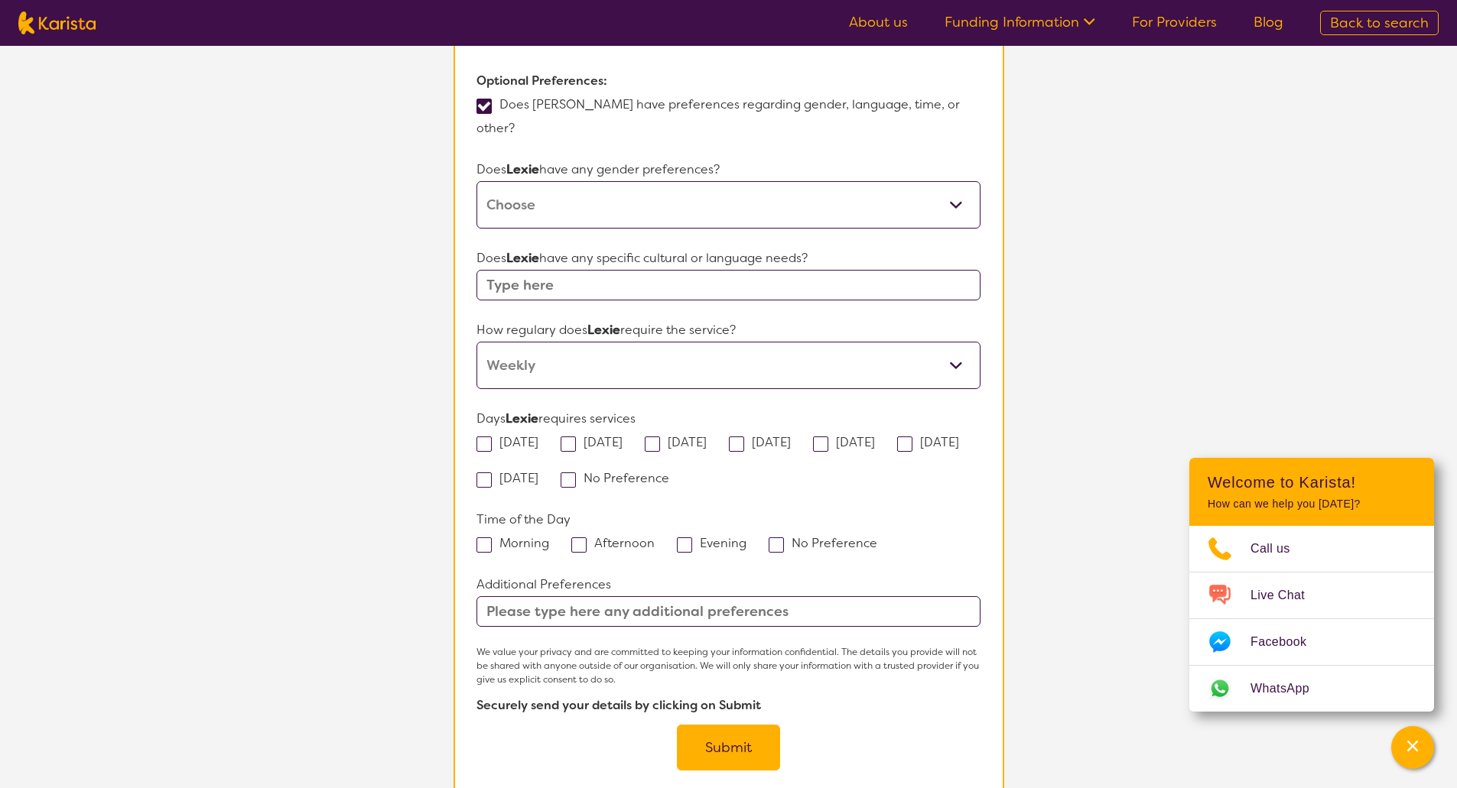
checkbox input "true"
click at [482, 538] on span at bounding box center [483, 545] width 15 height 15
click at [549, 538] on input "Morning" at bounding box center [554, 543] width 10 height 10
checkbox input "true"
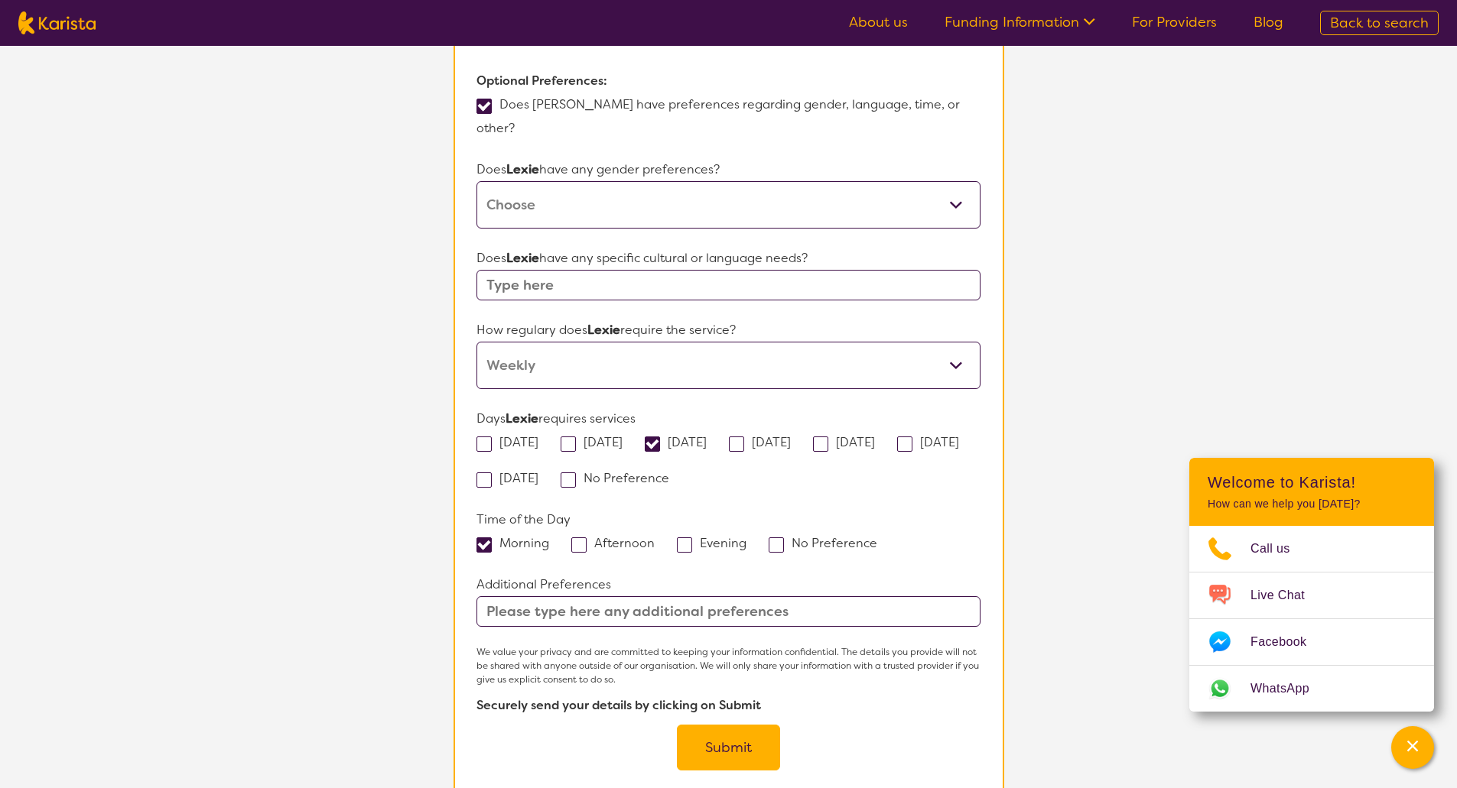
click at [537, 596] on input "text" at bounding box center [727, 611] width 503 height 31
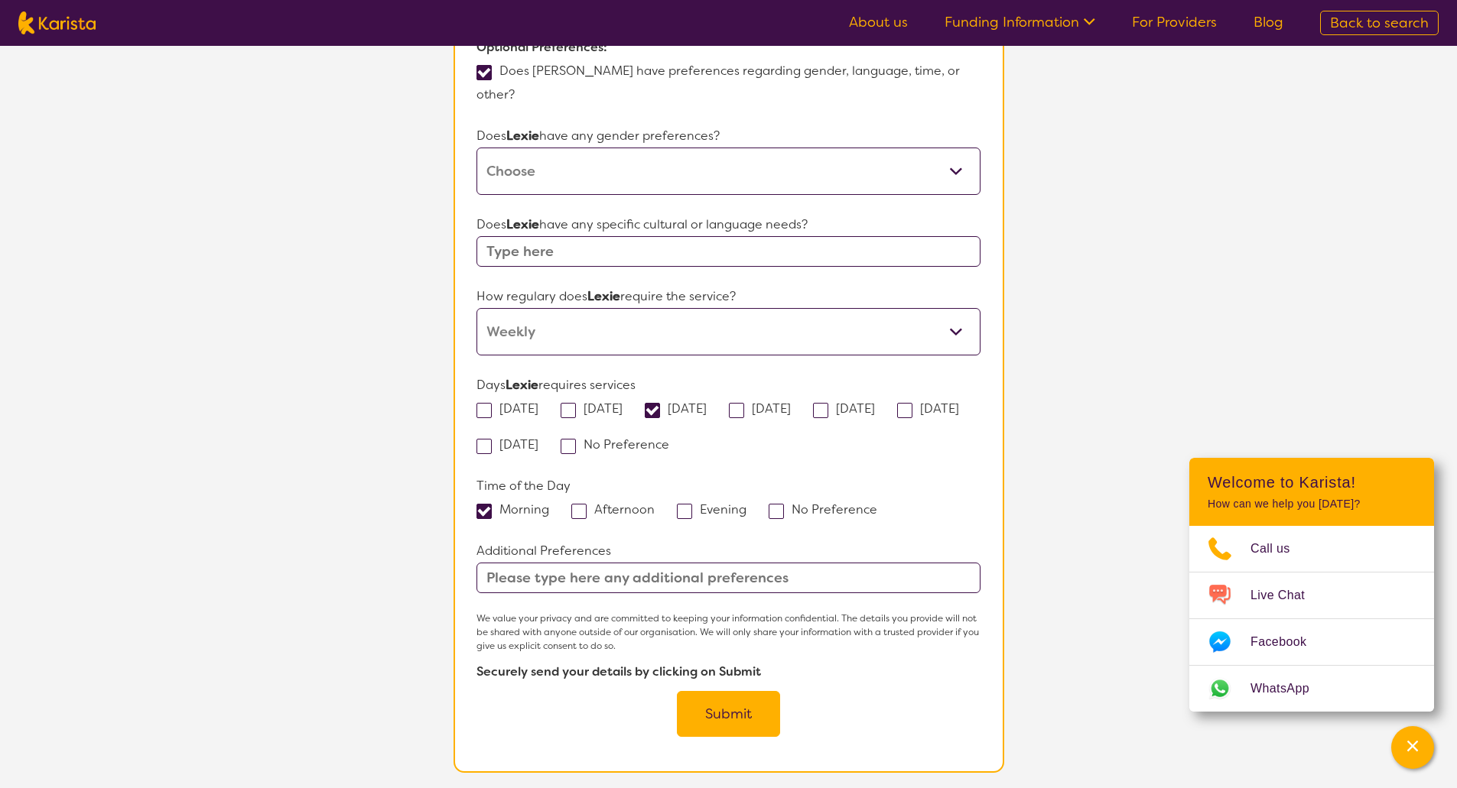
scroll to position [1347, 0]
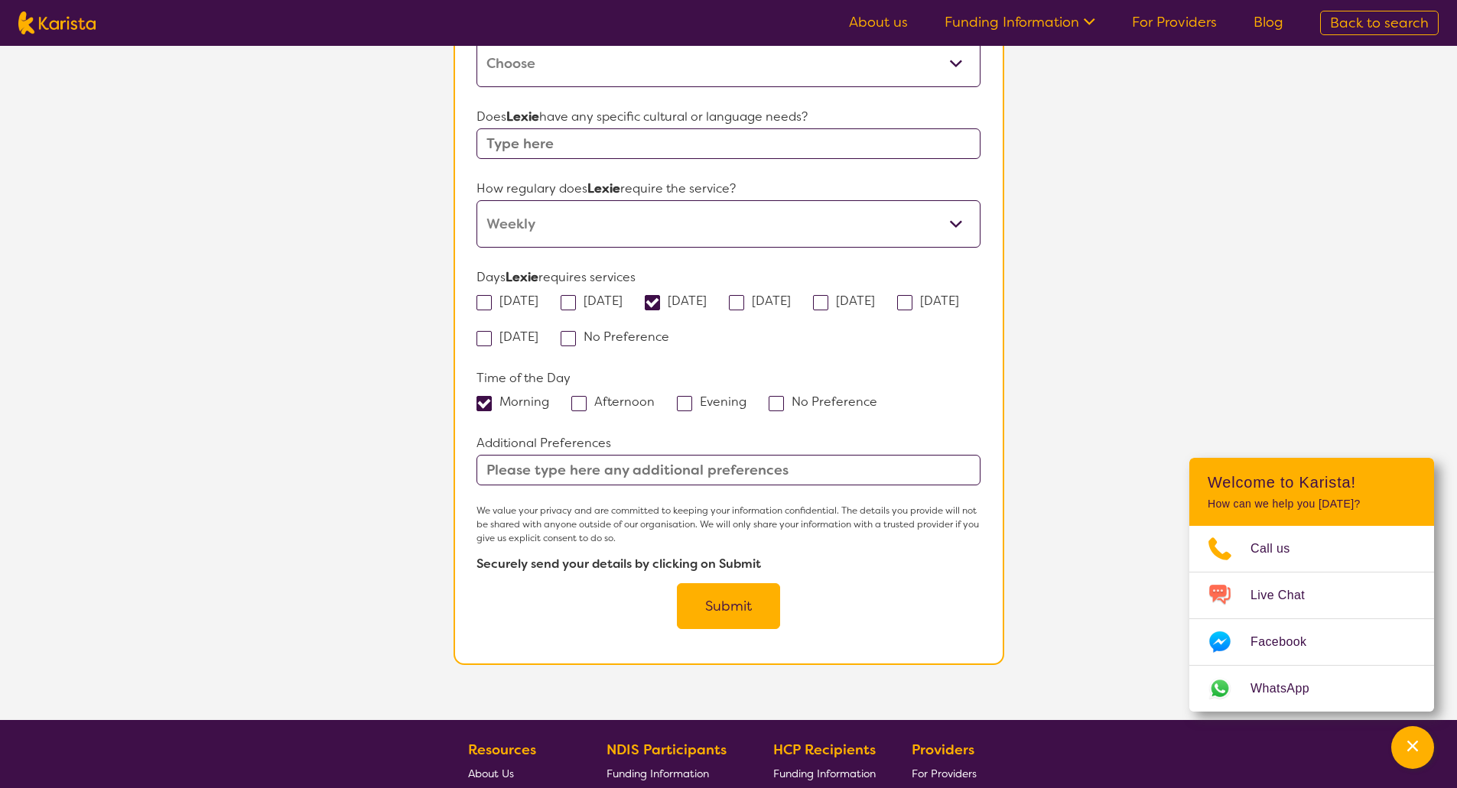
click at [749, 583] on button "Submit" at bounding box center [728, 606] width 103 height 46
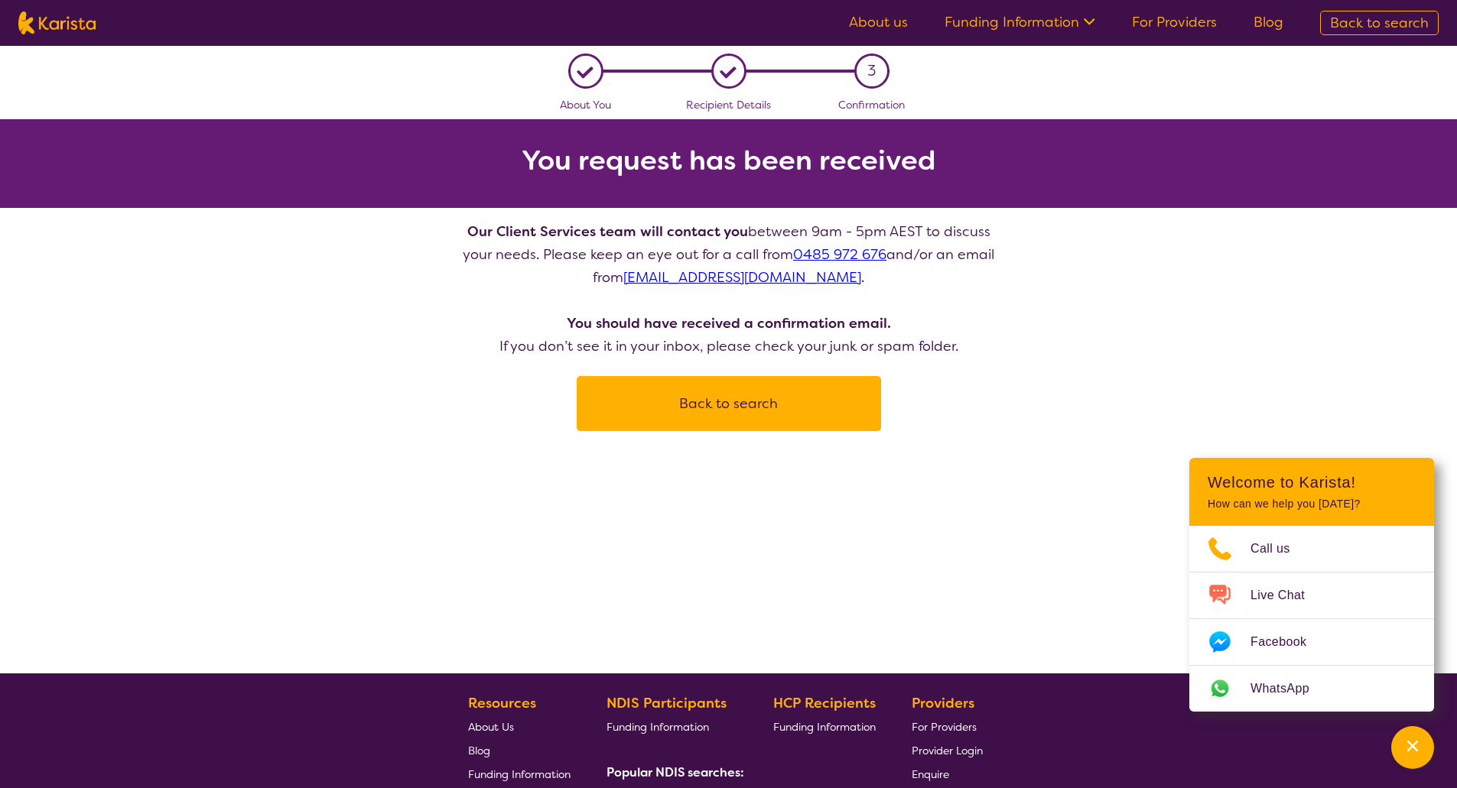
click at [720, 405] on button "Back to search" at bounding box center [729, 404] width 268 height 46
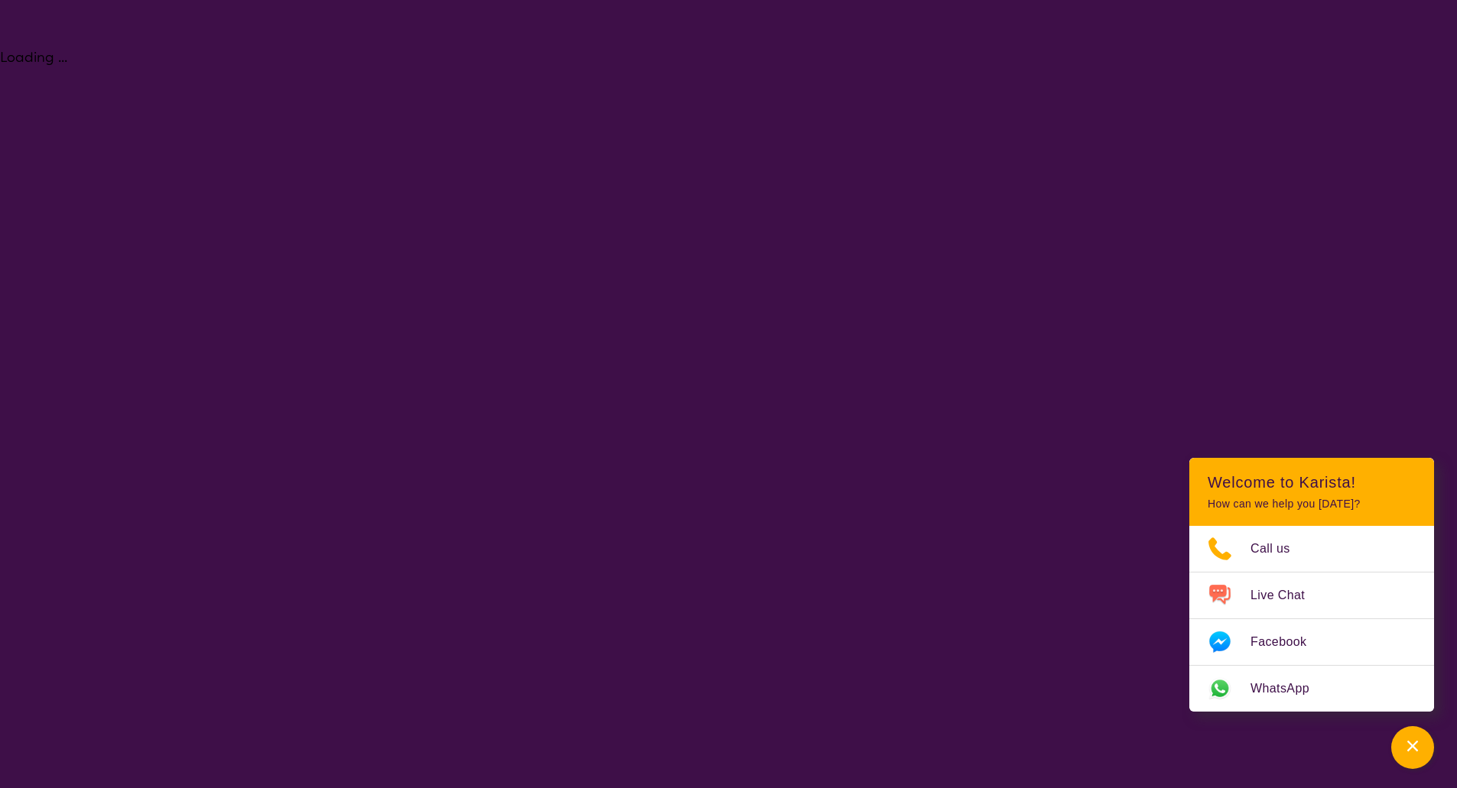
select select "[MEDICAL_DATA]"
select select "AS"
select select "NDIS"
select select "[MEDICAL_DATA]"
select select "AS"
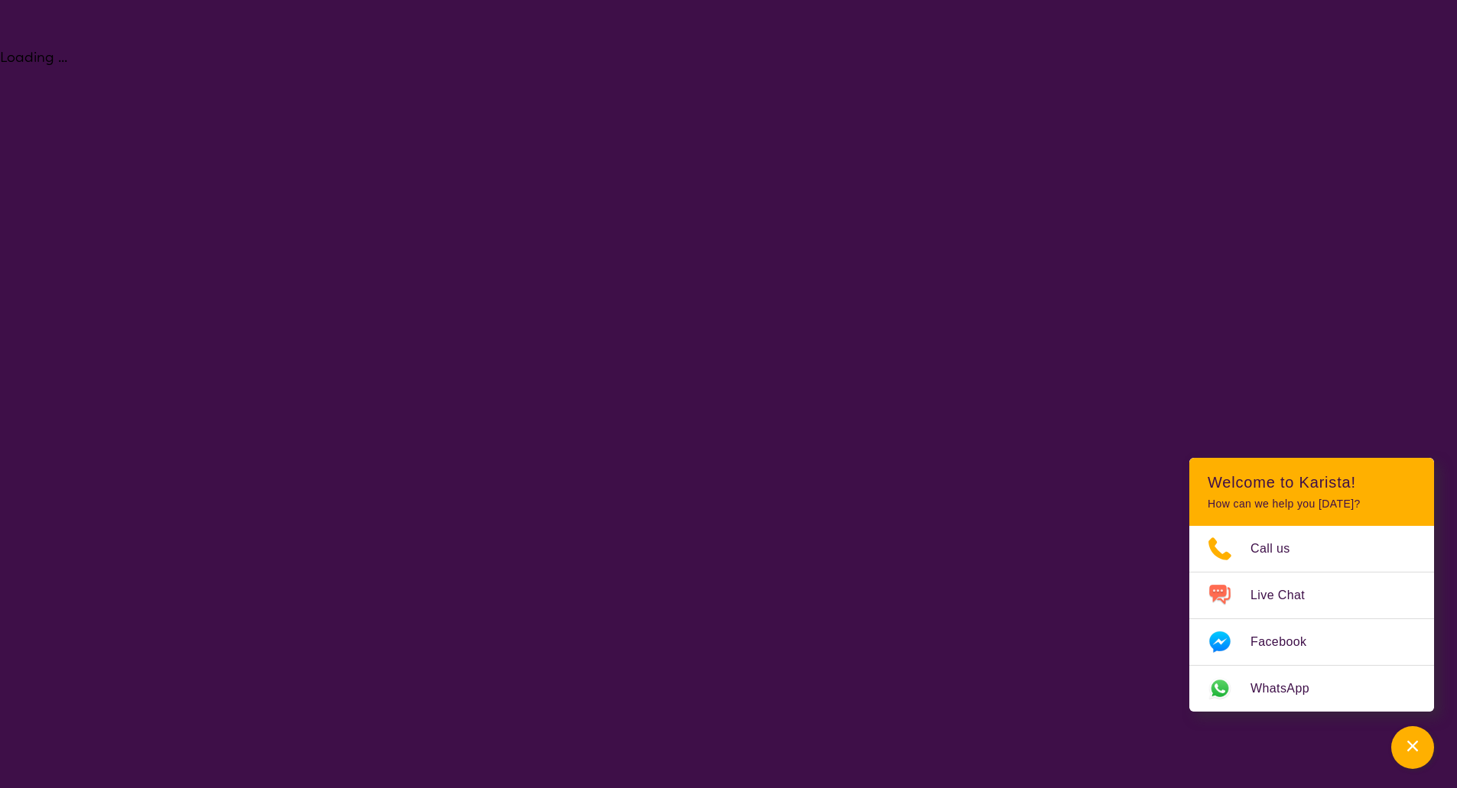
select select "NDIS"
